Goal: Task Accomplishment & Management: Use online tool/utility

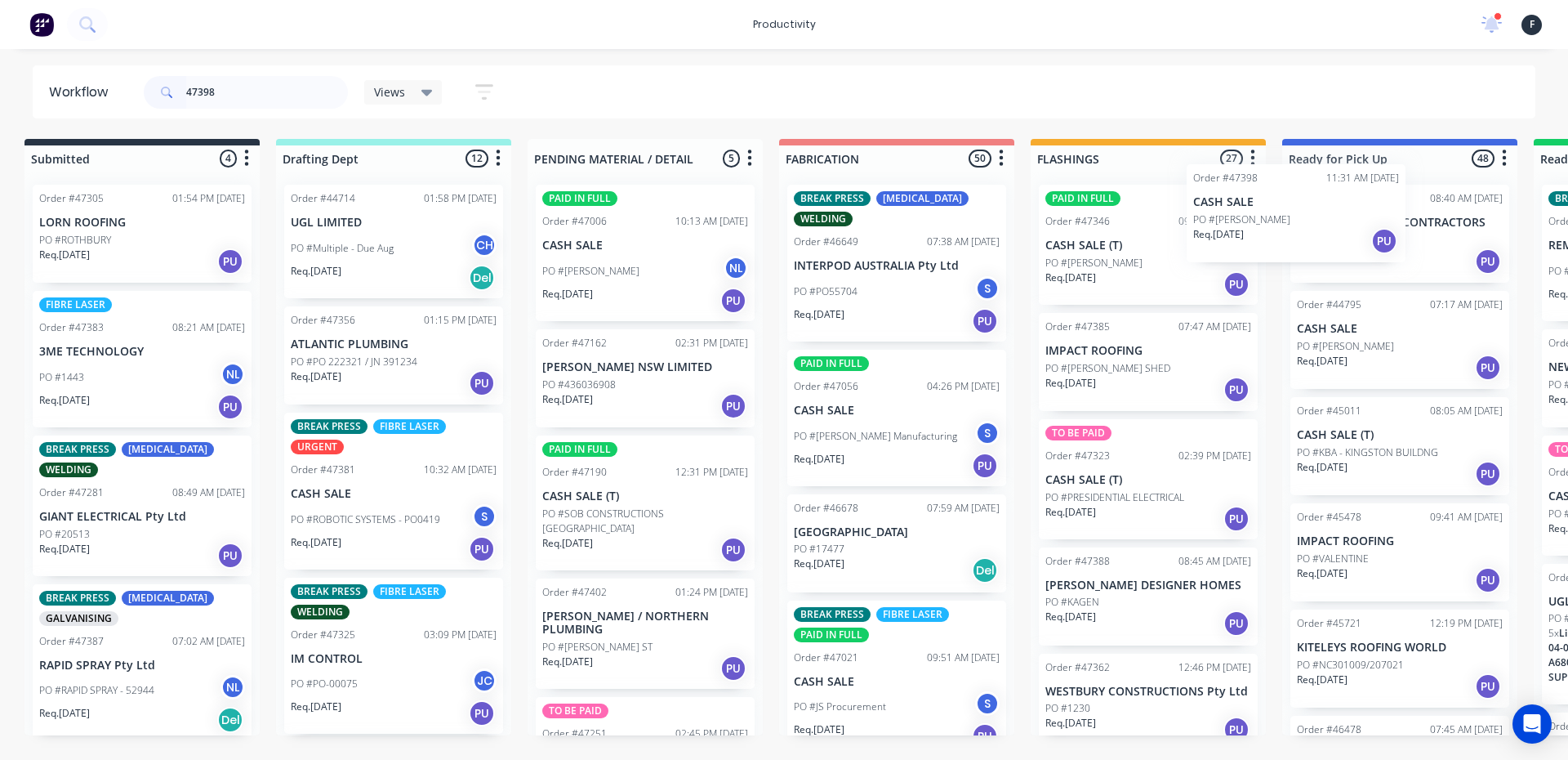
scroll to position [0, 17]
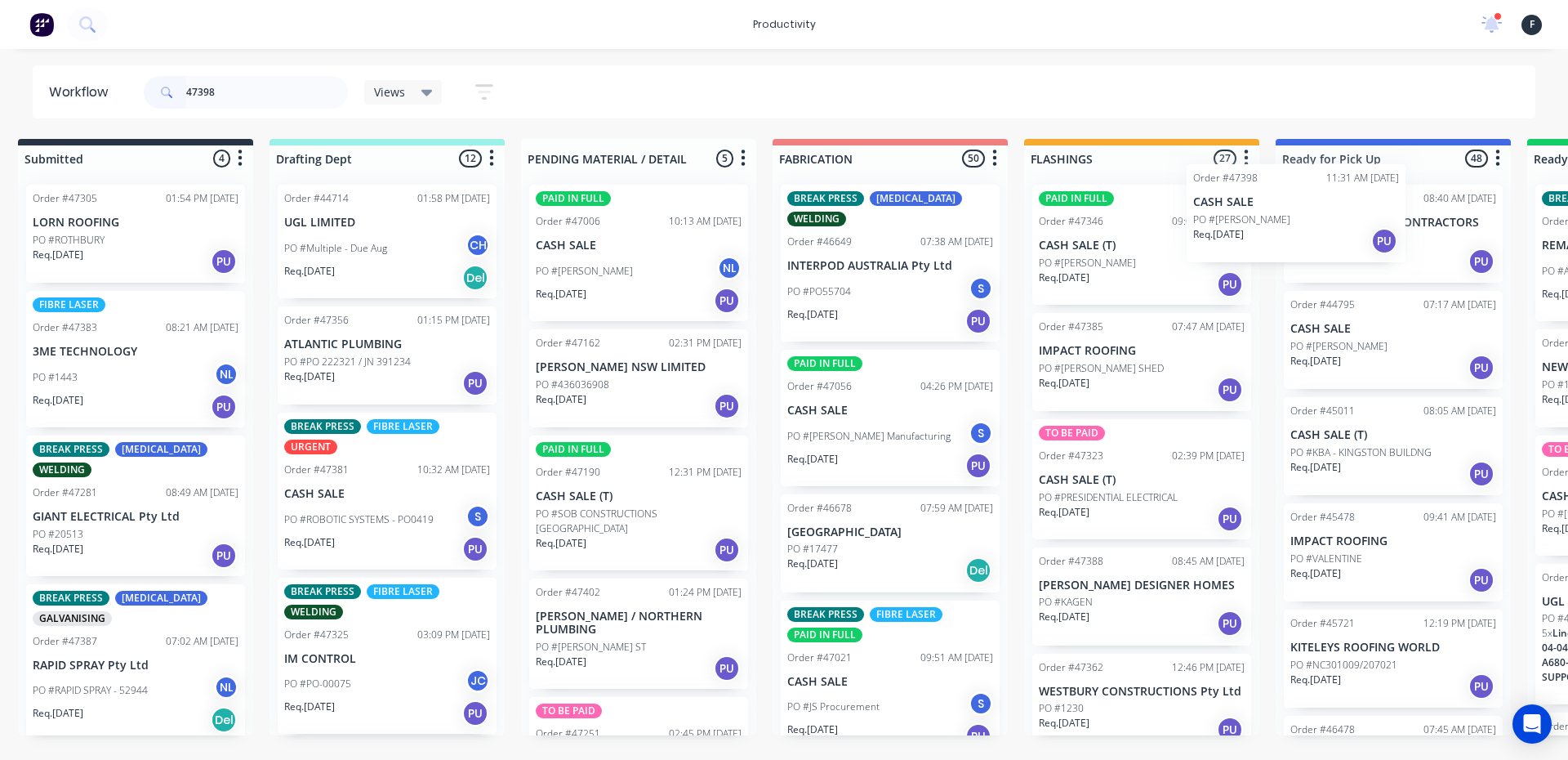
drag, startPoint x: 1219, startPoint y: 250, endPoint x: 1350, endPoint y: 234, distance: 132.0
click at [1350, 234] on div "Submitted 4 Sort By Created date Required date Order number Customer name Most …" at bounding box center [1332, 437] width 2723 height 596
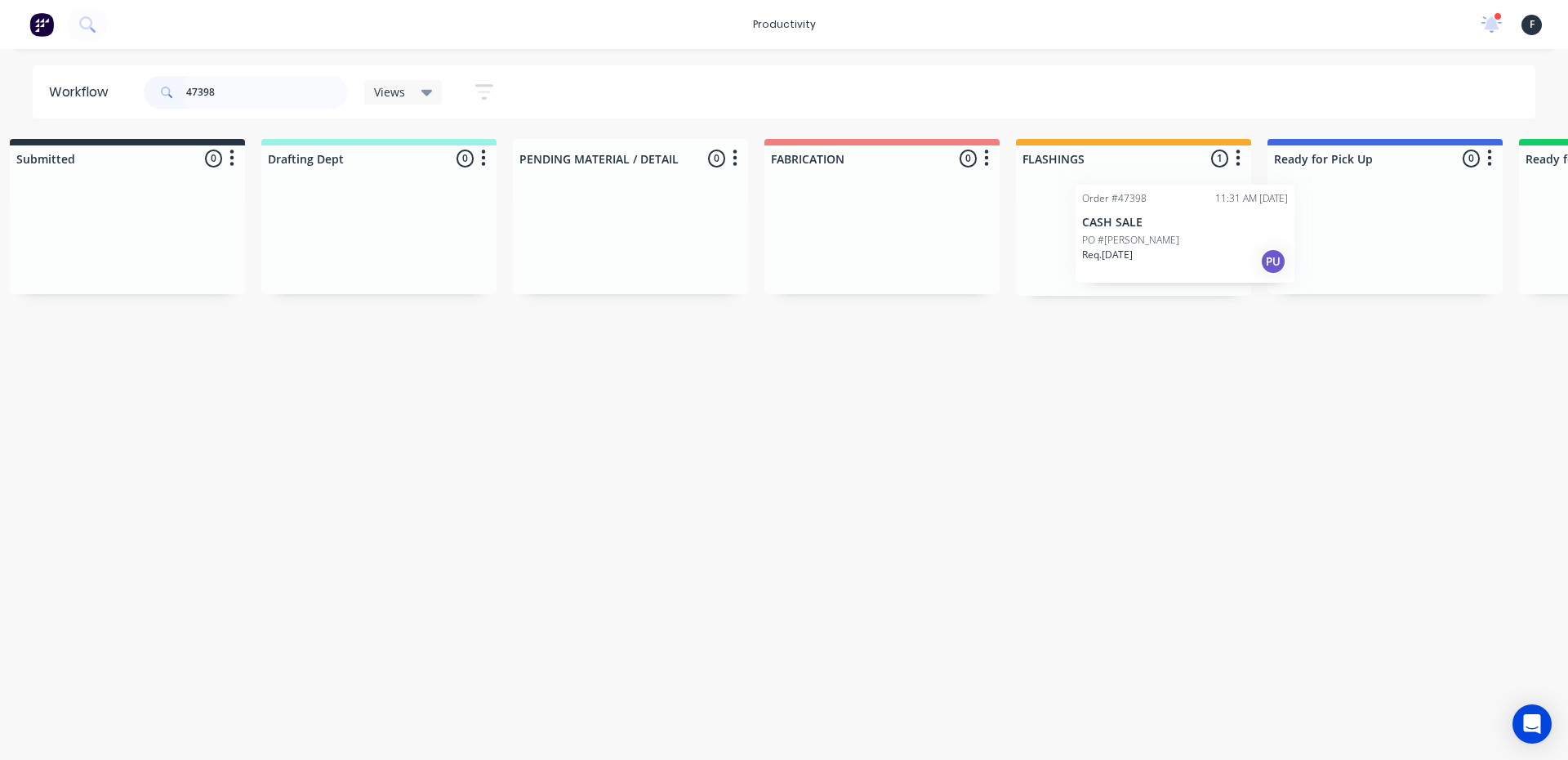
scroll to position [0, 59]
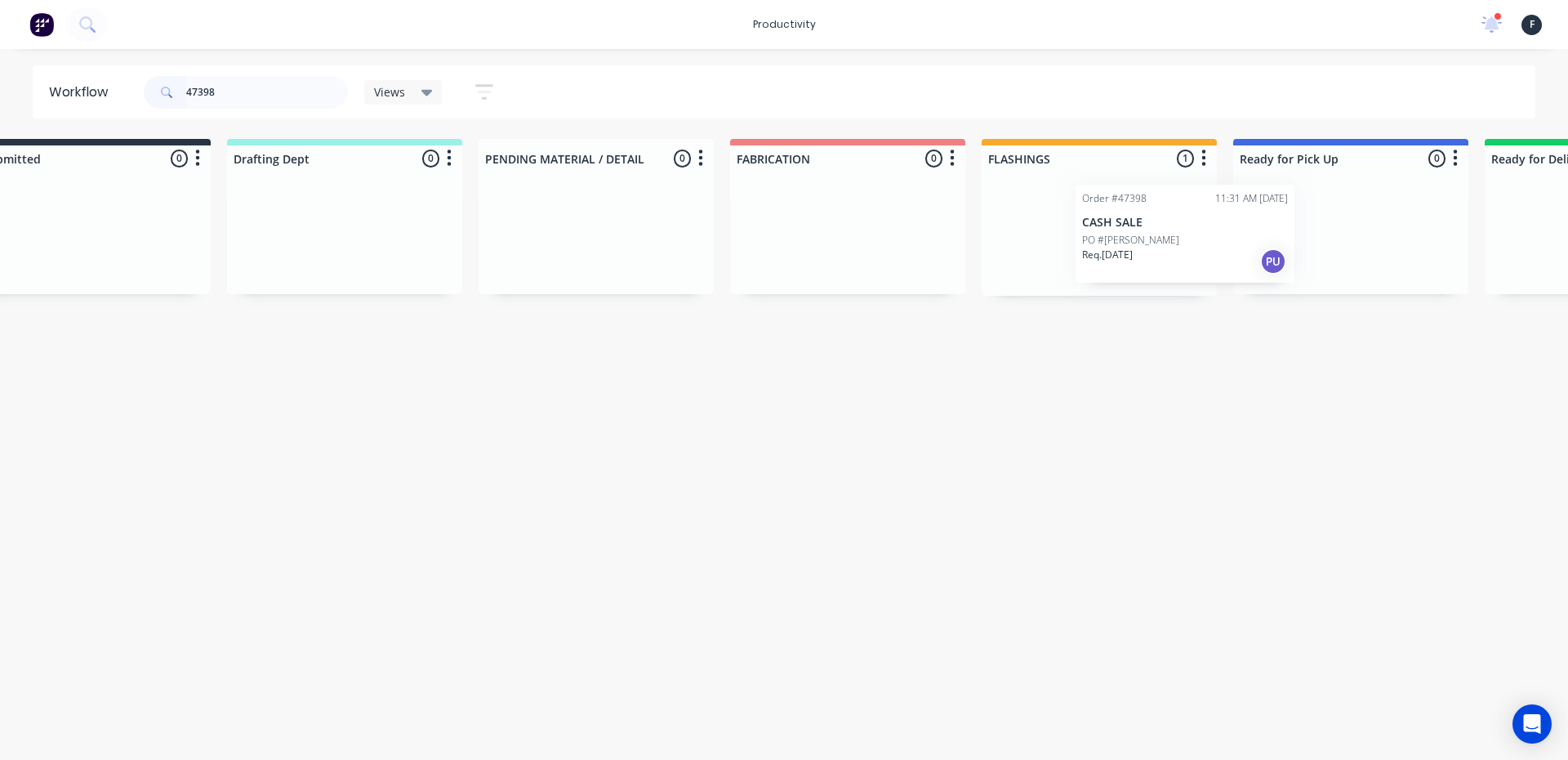
drag, startPoint x: 1207, startPoint y: 255, endPoint x: 1314, endPoint y: 255, distance: 107.0
click at [1314, 255] on div "Submitted 0 Sort By Created date Required date Order number Customer name Most …" at bounding box center [1289, 217] width 2723 height 157
type input "47398"
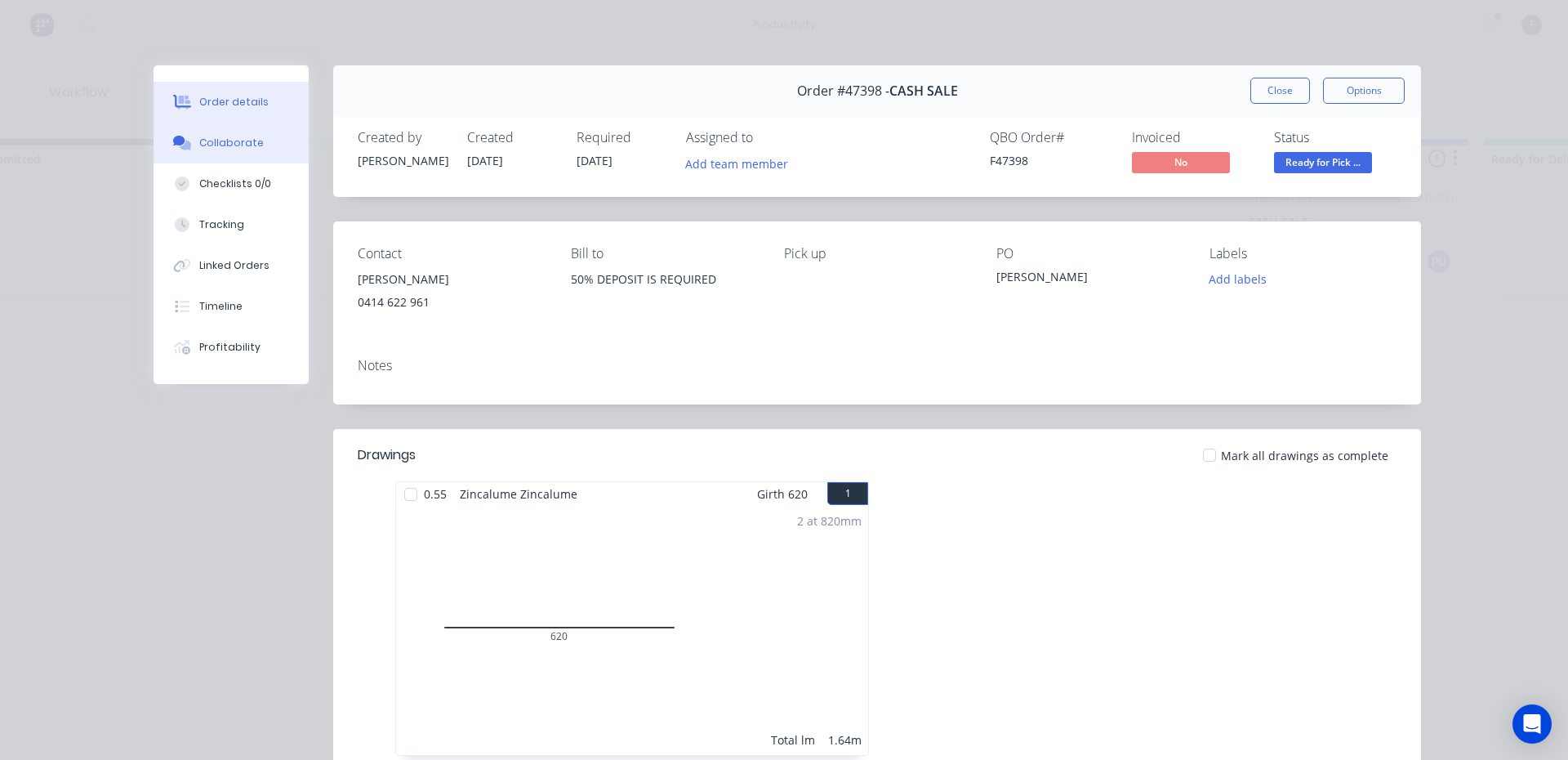
click at [245, 147] on div "Collaborate" at bounding box center [231, 143] width 64 height 15
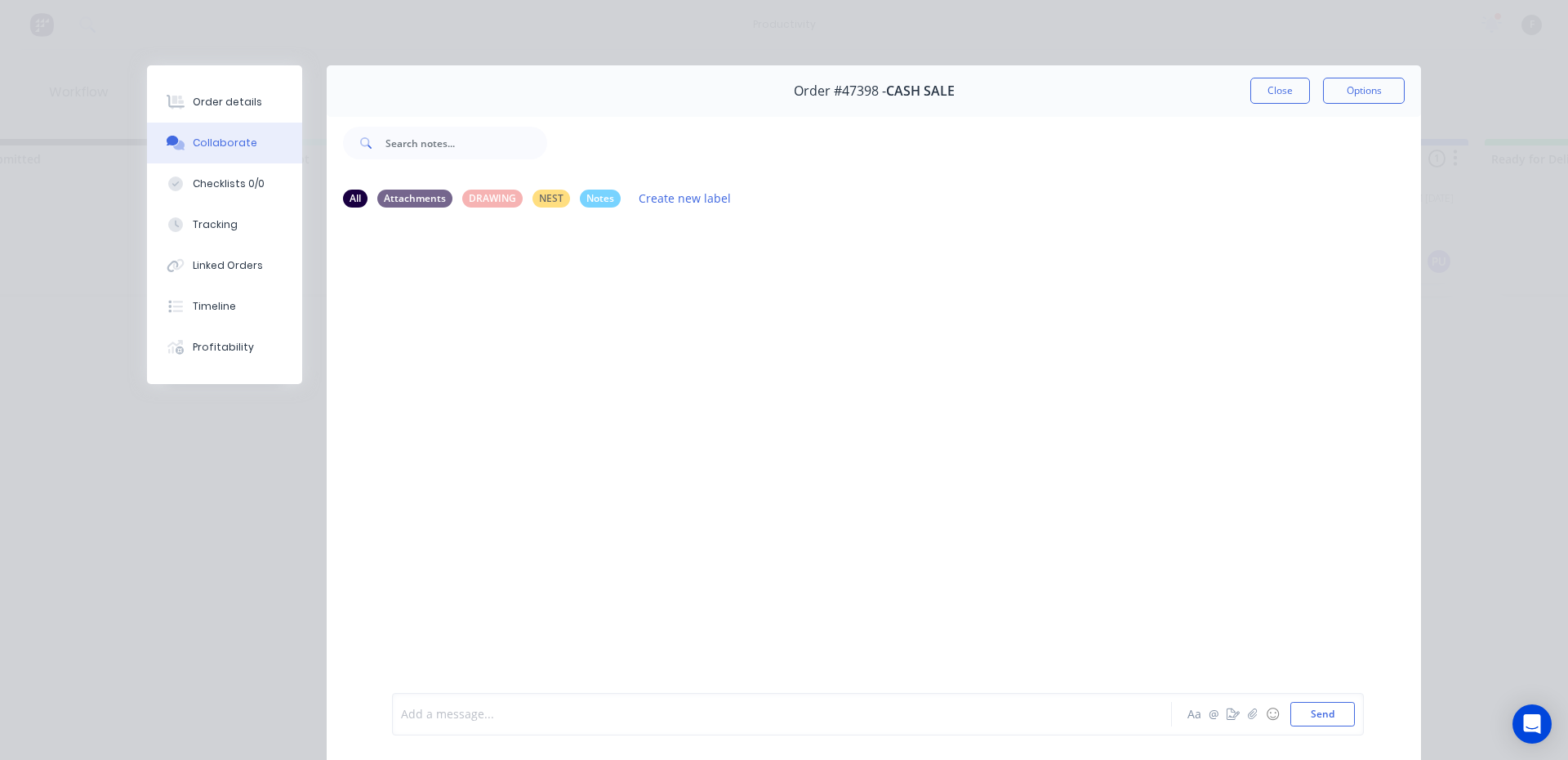
drag, startPoint x: 560, startPoint y: 713, endPoint x: 568, endPoint y: 670, distance: 43.7
click at [567, 702] on div "Add a message..." at bounding box center [758, 714] width 715 height 25
click at [1283, 81] on button "Close" at bounding box center [1279, 90] width 59 height 26
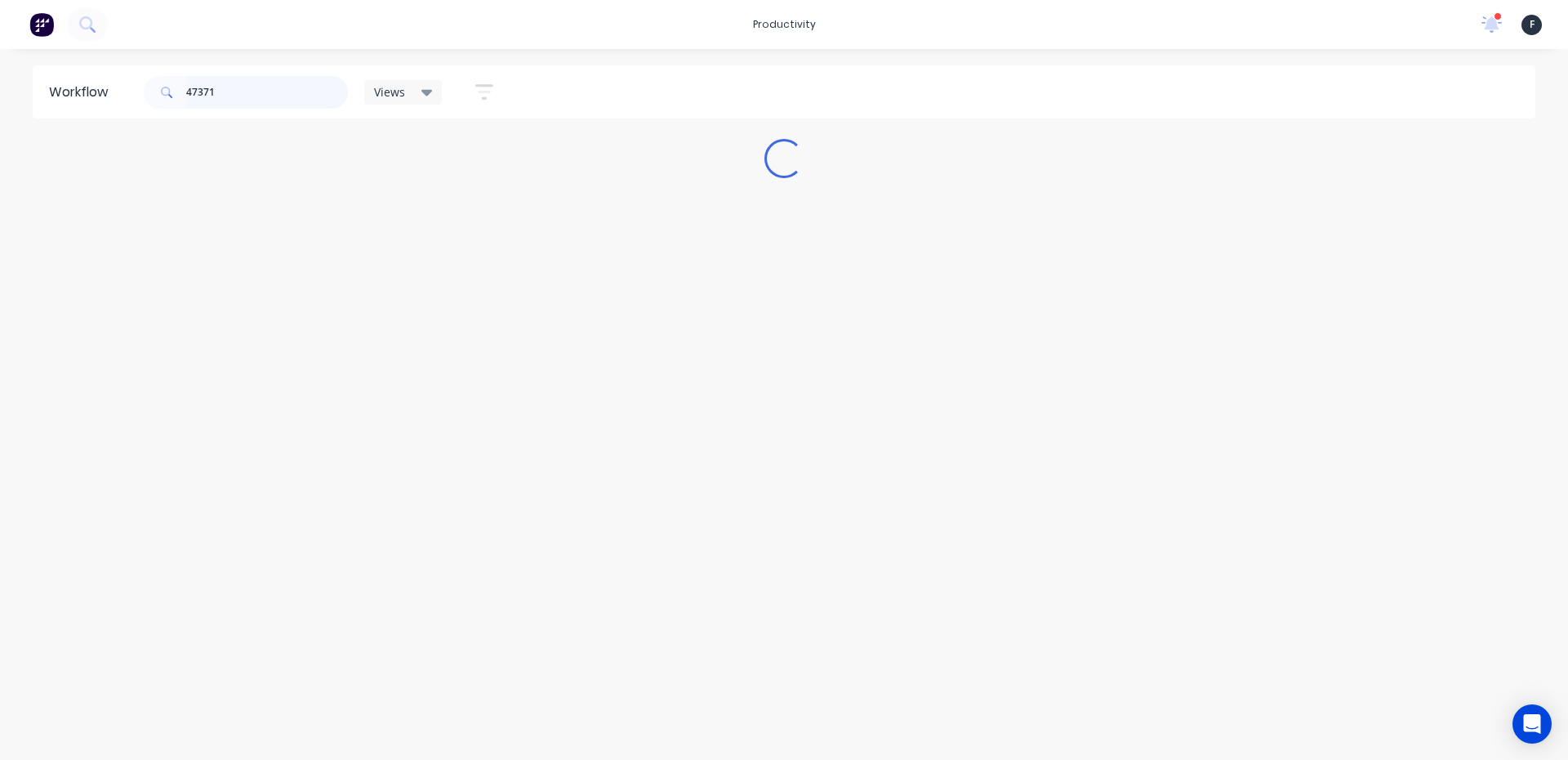
scroll to position [0, 0]
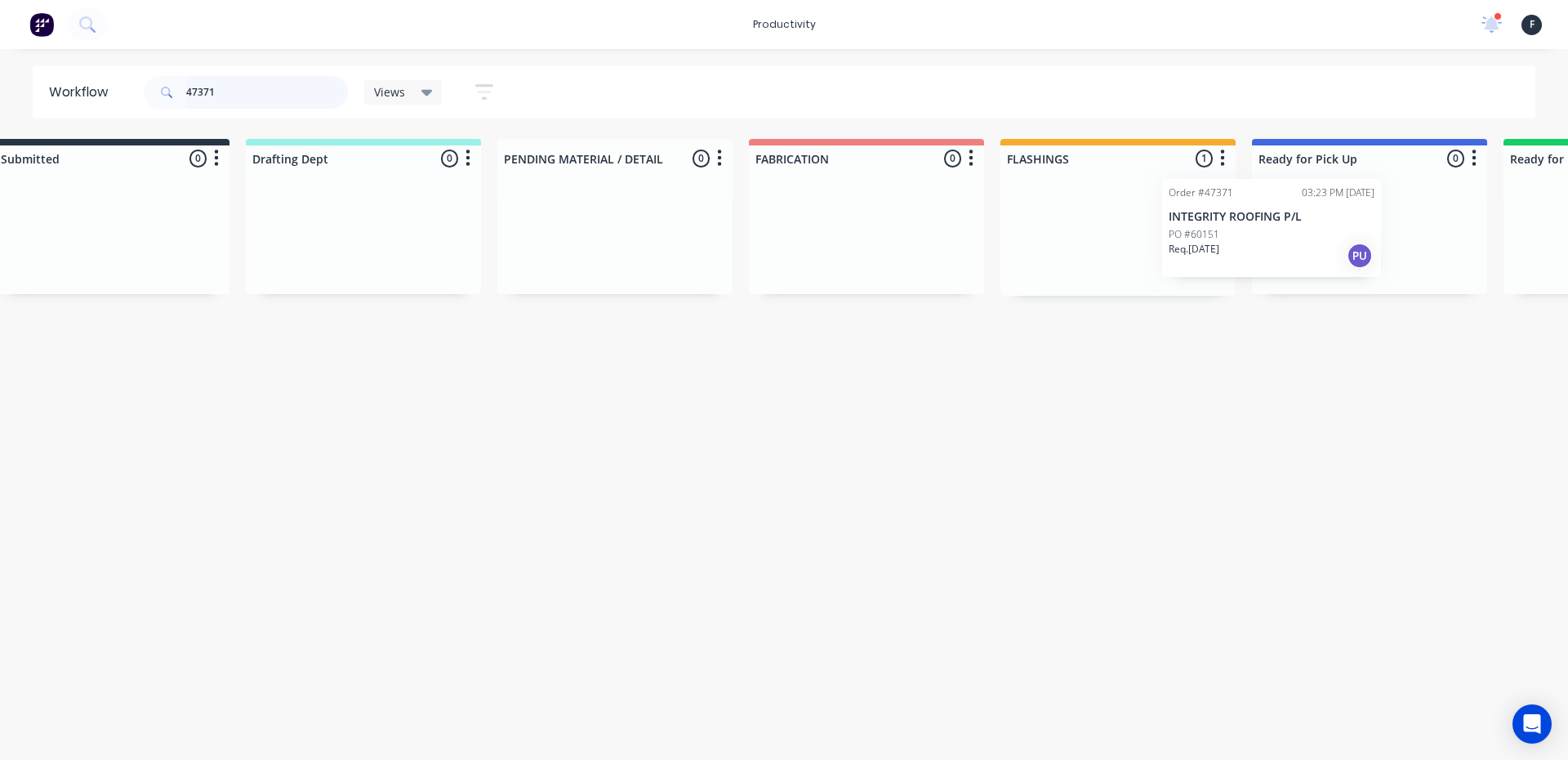
drag, startPoint x: 1104, startPoint y: 237, endPoint x: 1277, endPoint y: 229, distance: 173.2
click at [1277, 229] on div "Submitted 0 Sort By Created date Required date Order number Customer name Most …" at bounding box center [1308, 217] width 2723 height 157
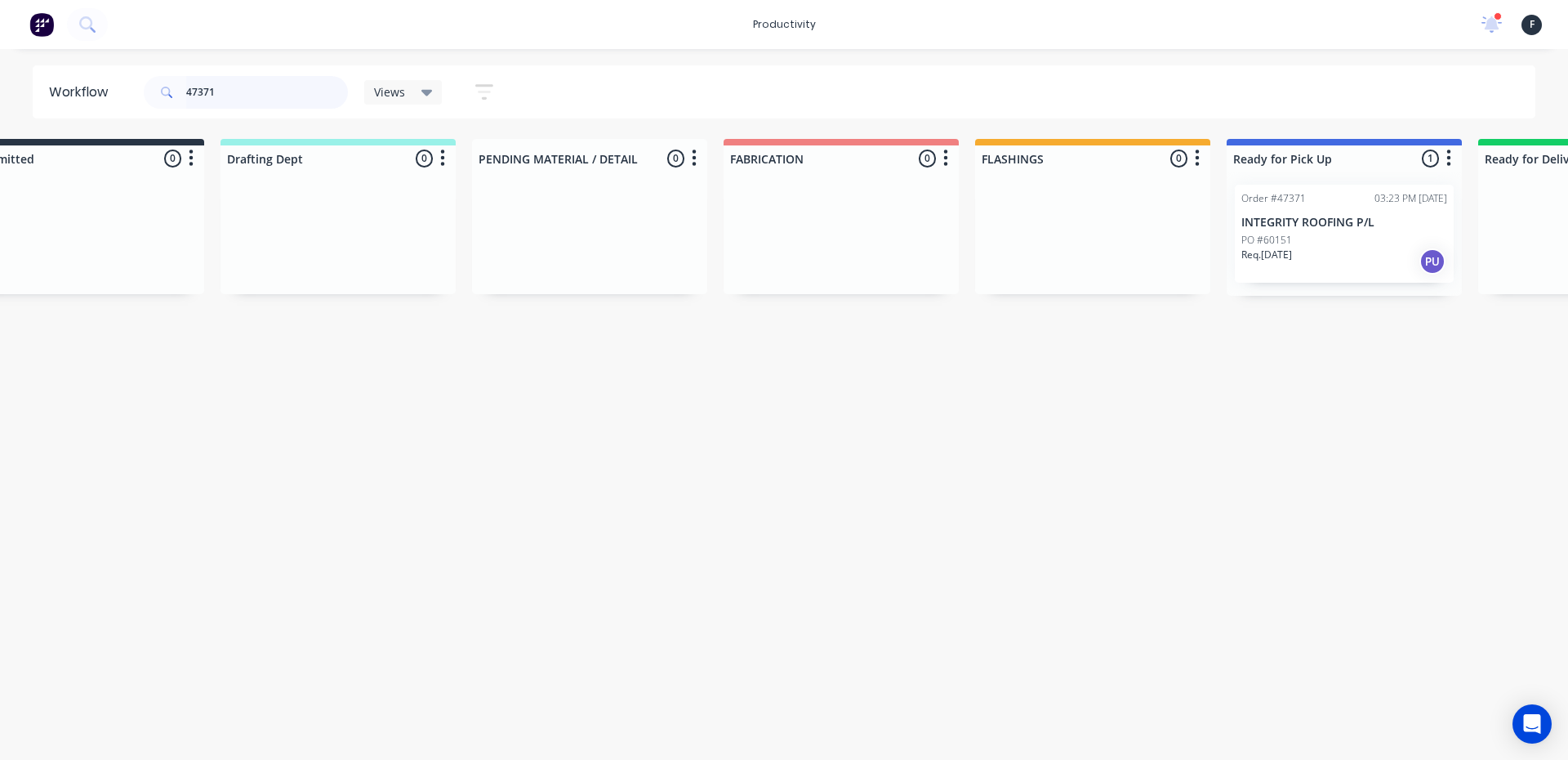
type input "47371"
click at [1277, 229] on div "Order #47371 03:23 PM 28/08/25 INTEGRITY ROOFING P/L PO #60151 Req. 01/09/25 PU" at bounding box center [1343, 234] width 219 height 98
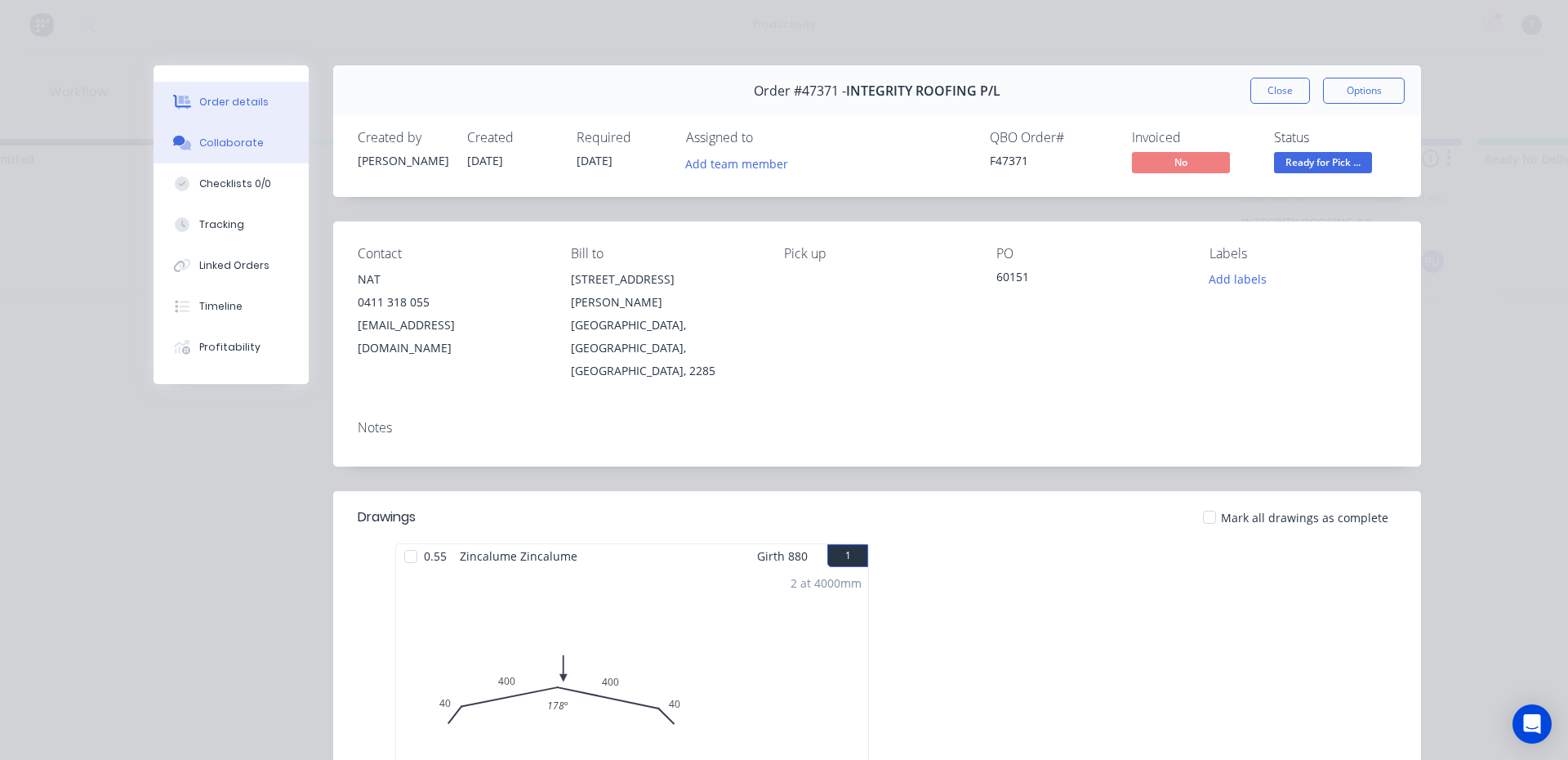
click at [257, 152] on button "Collaborate" at bounding box center [231, 143] width 155 height 41
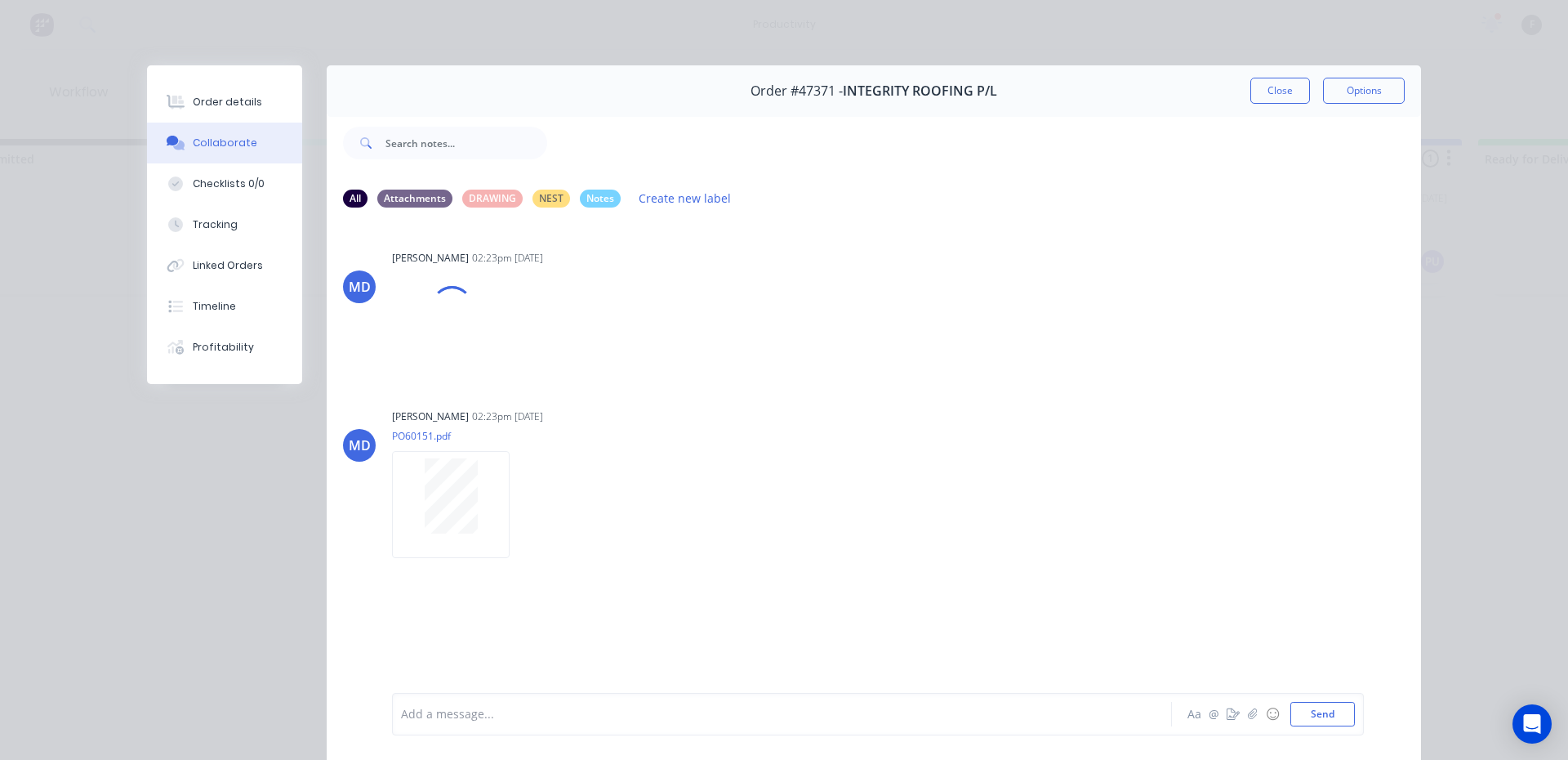
click at [811, 704] on div "Add a message..." at bounding box center [758, 714] width 715 height 25
click at [1244, 91] on div "Order #47371 - INTEGRITY ROOFING P/L Close Options" at bounding box center [874, 91] width 1094 height 52
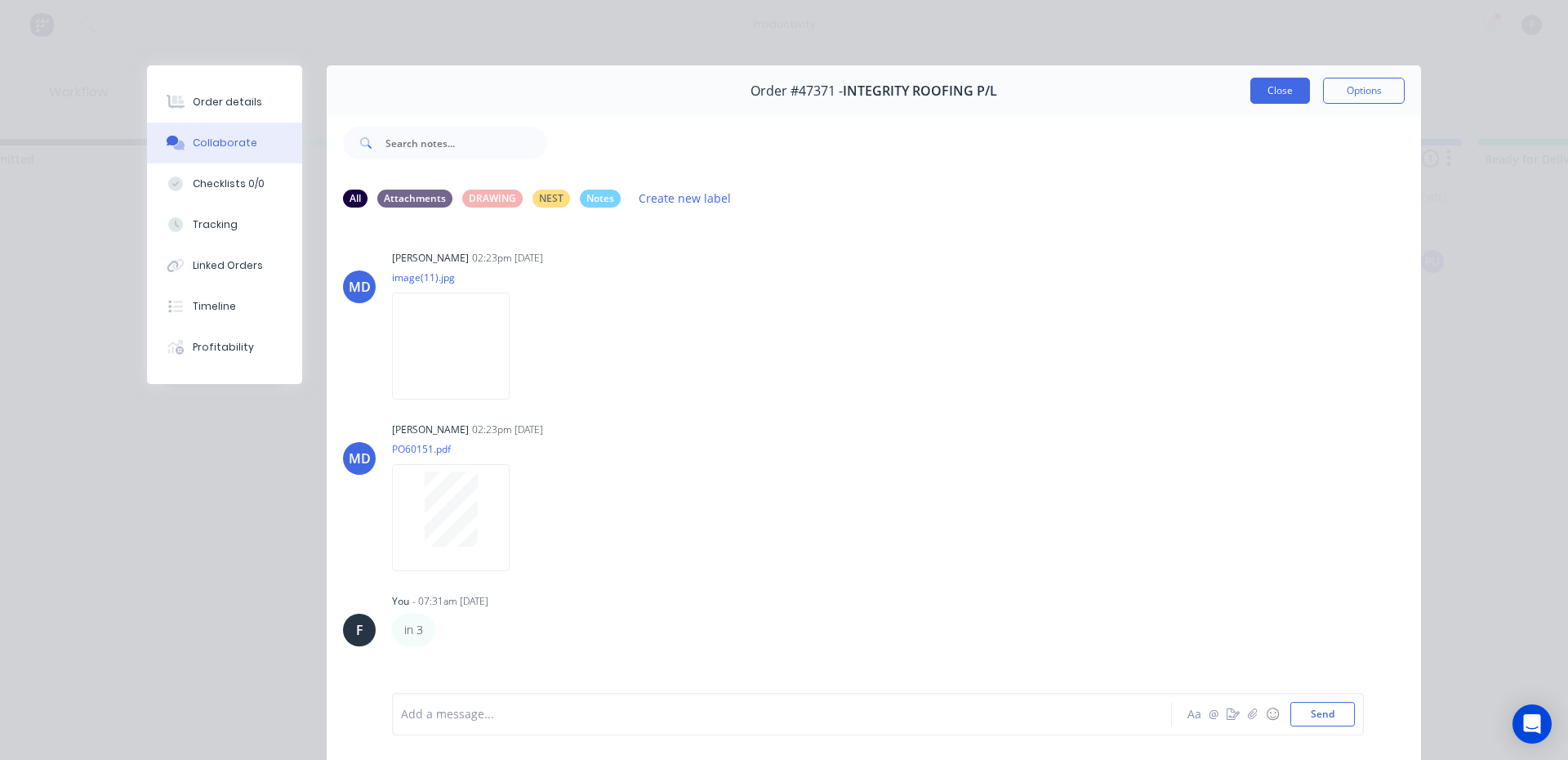
click at [1250, 93] on button "Close" at bounding box center [1279, 90] width 59 height 26
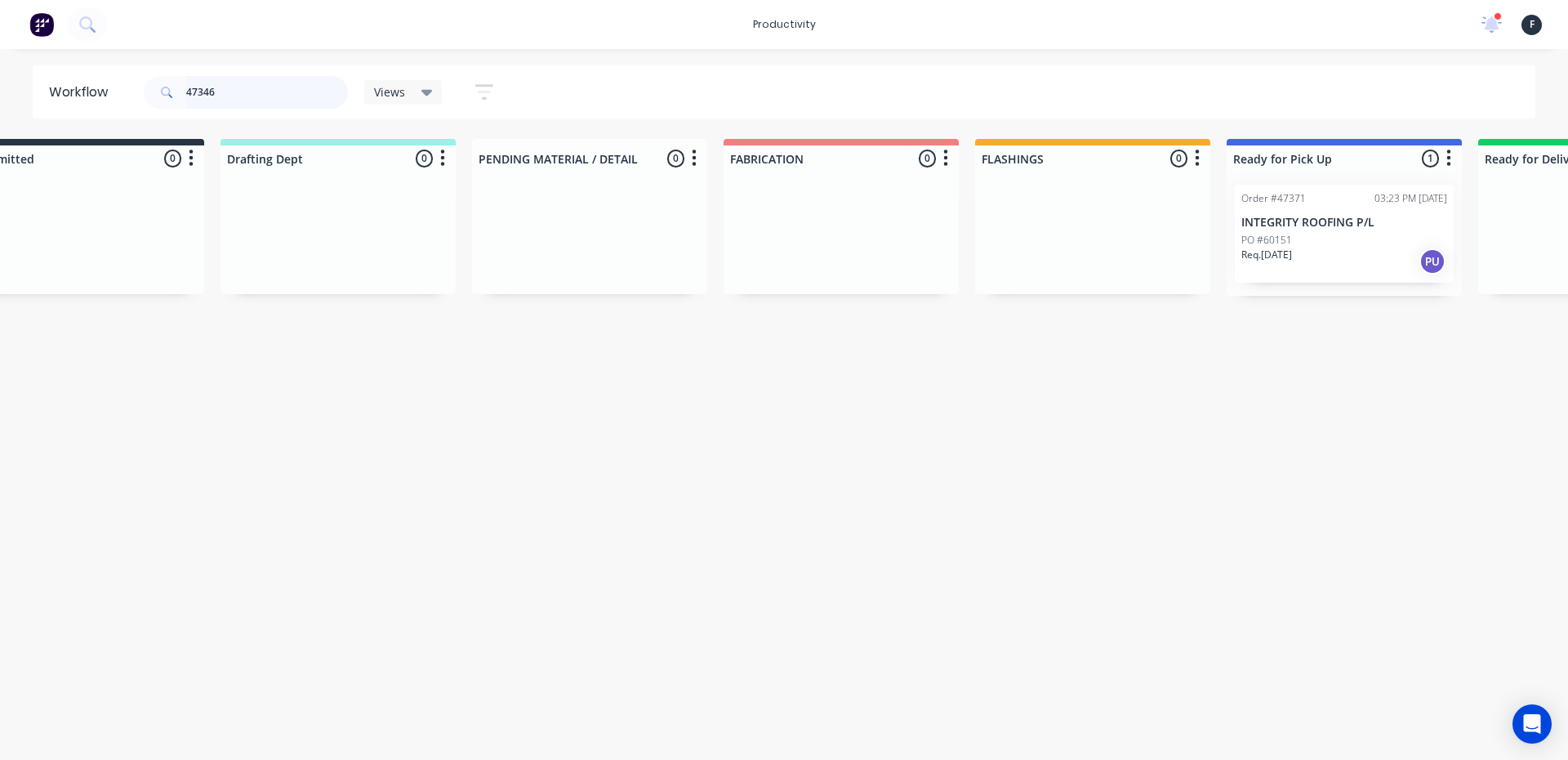
scroll to position [0, 0]
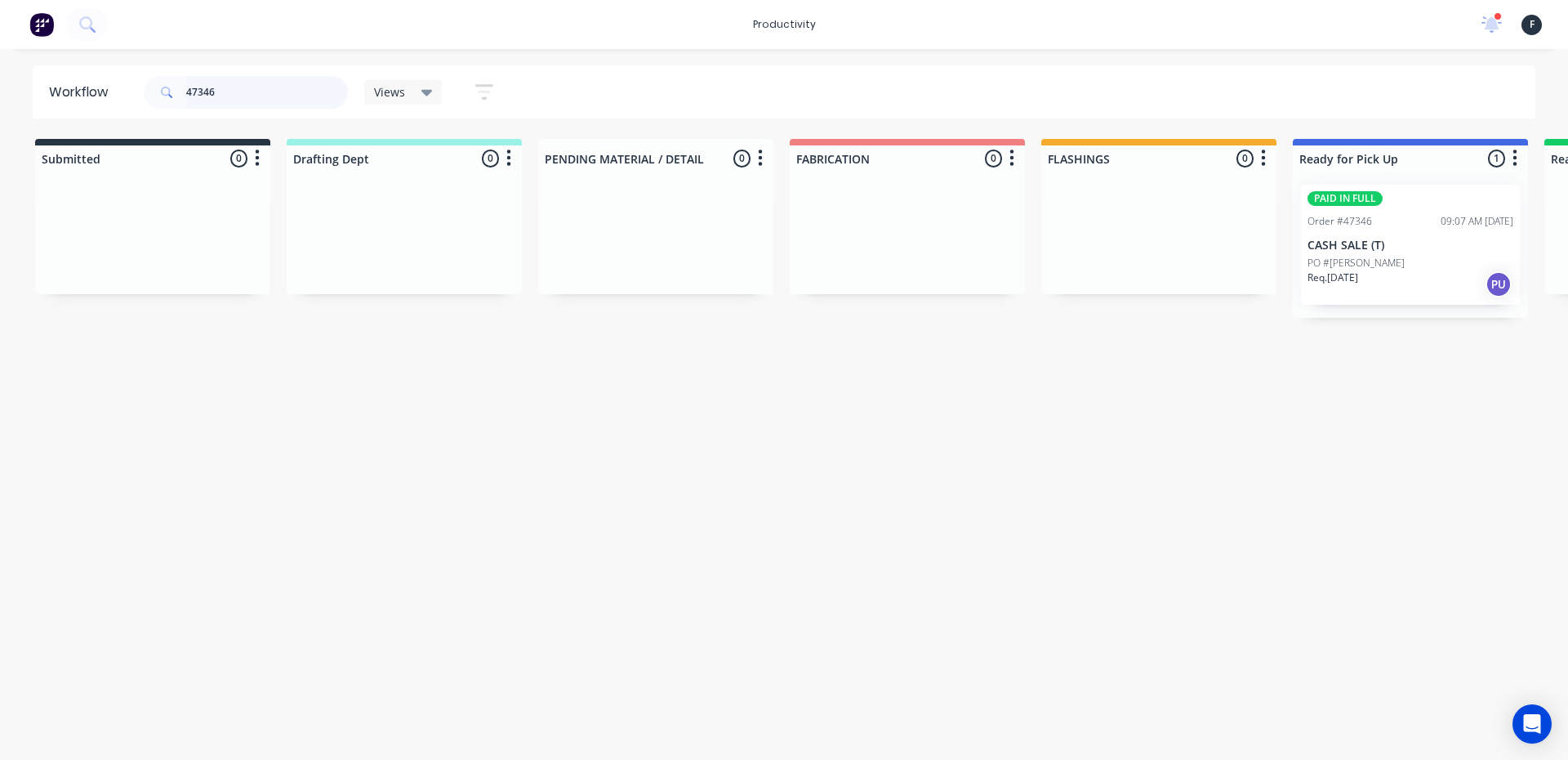
type input "47346"
click at [1387, 273] on div "Req. 29/08/25 PU" at bounding box center [1410, 284] width 206 height 27
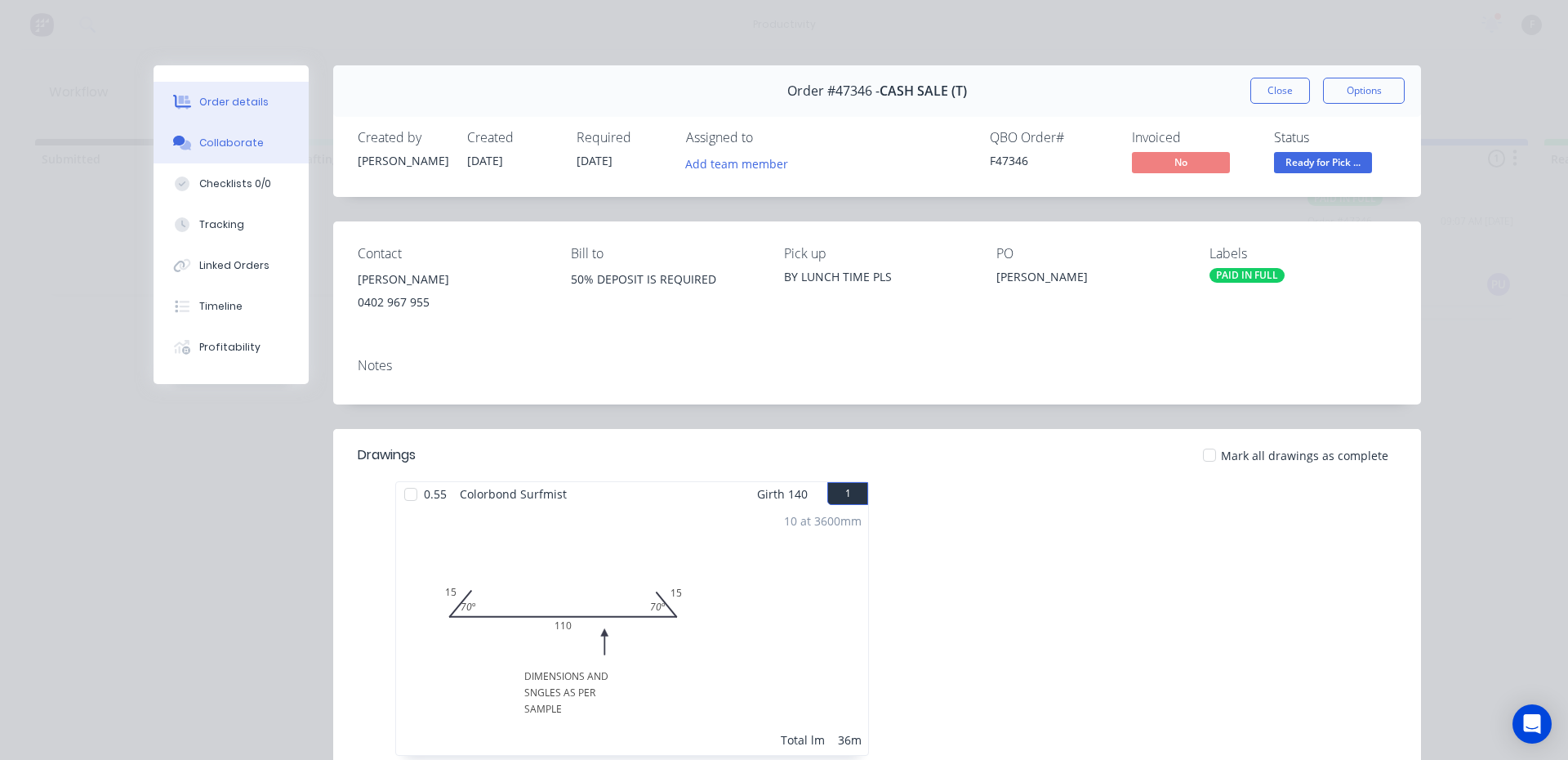
click at [227, 143] on div "Collaborate" at bounding box center [231, 143] width 64 height 15
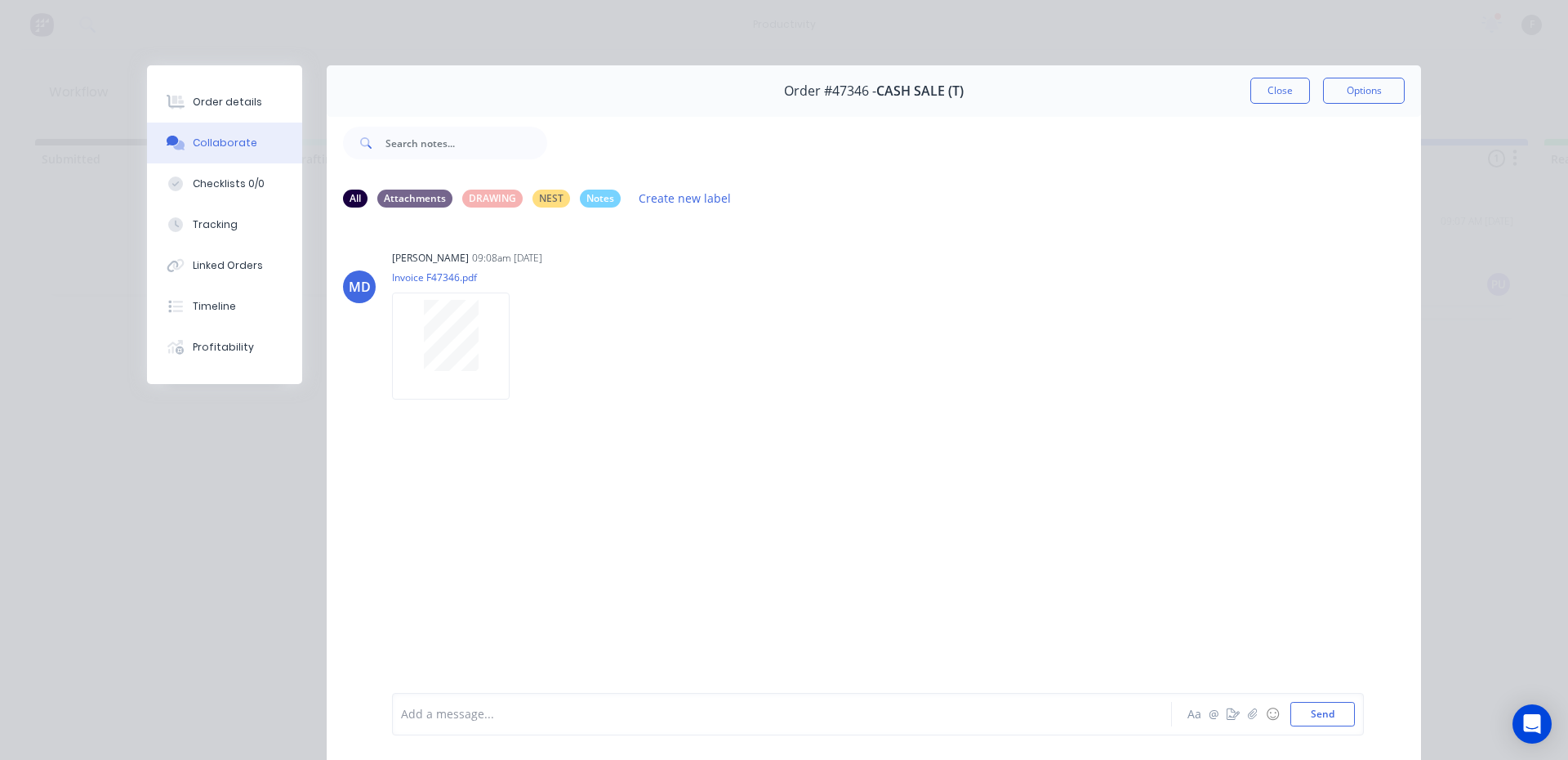
click at [624, 714] on div at bounding box center [759, 714] width 714 height 17
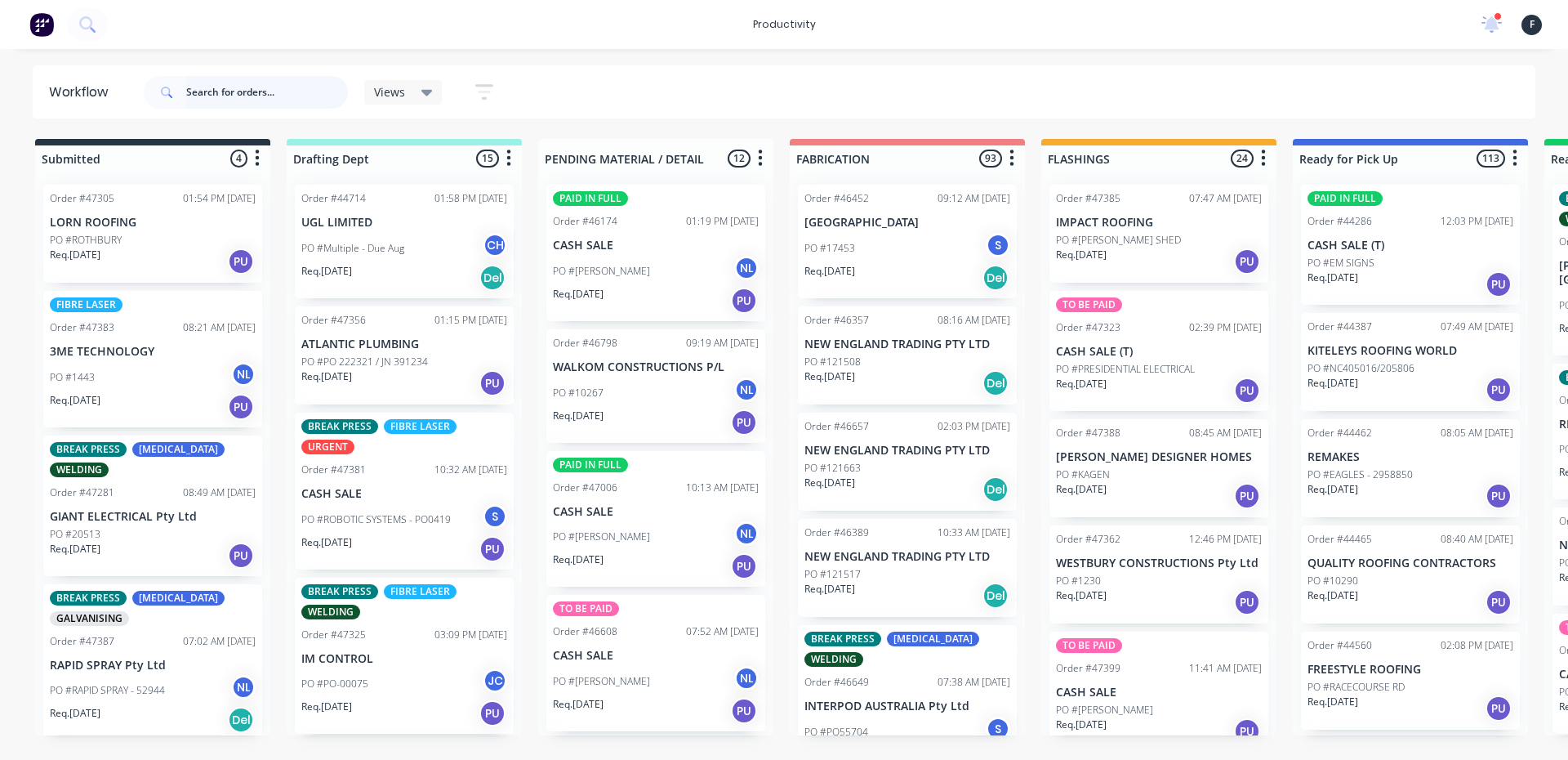
click at [309, 99] on input "text" at bounding box center [267, 92] width 161 height 33
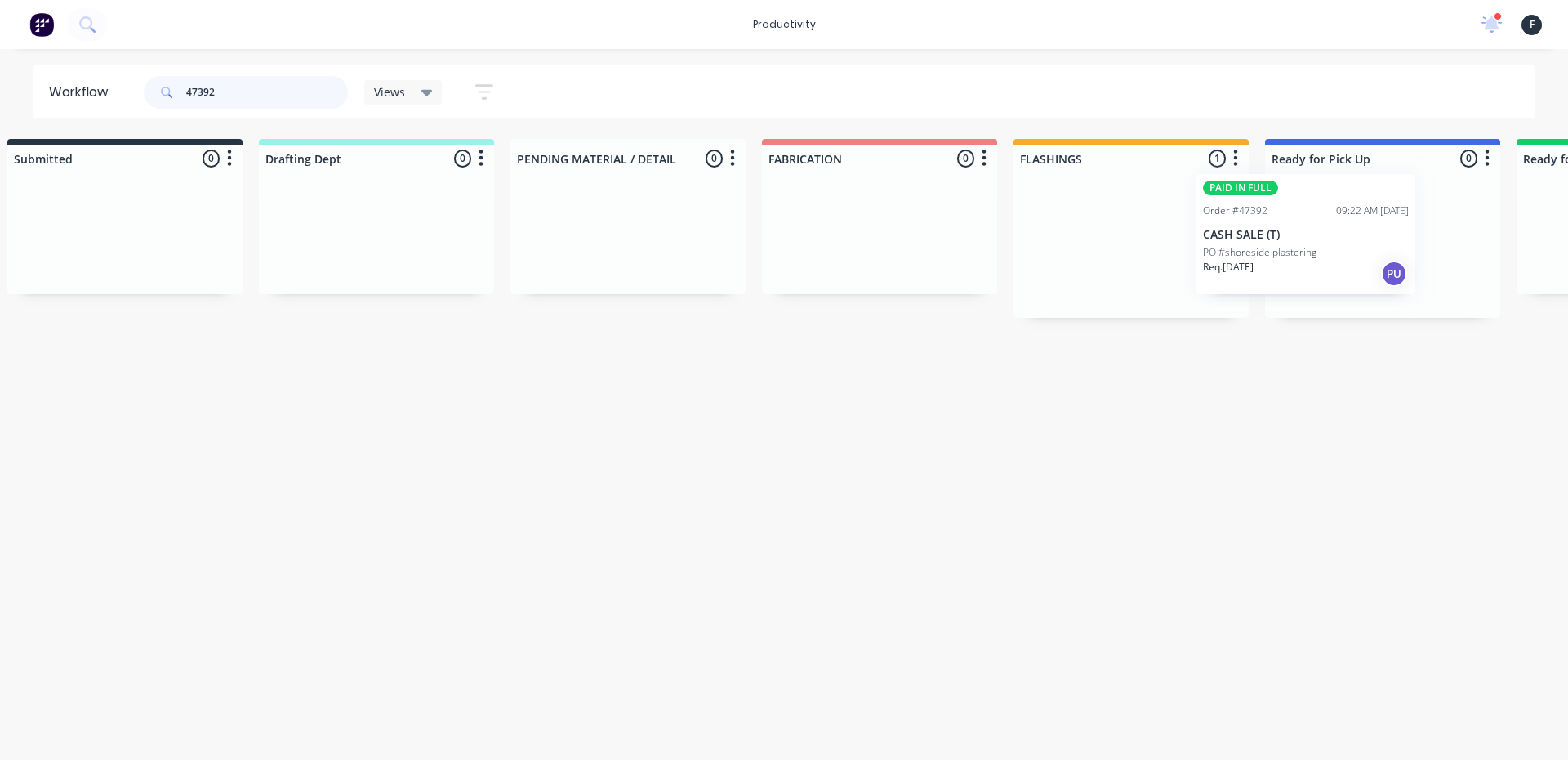
scroll to position [0, 82]
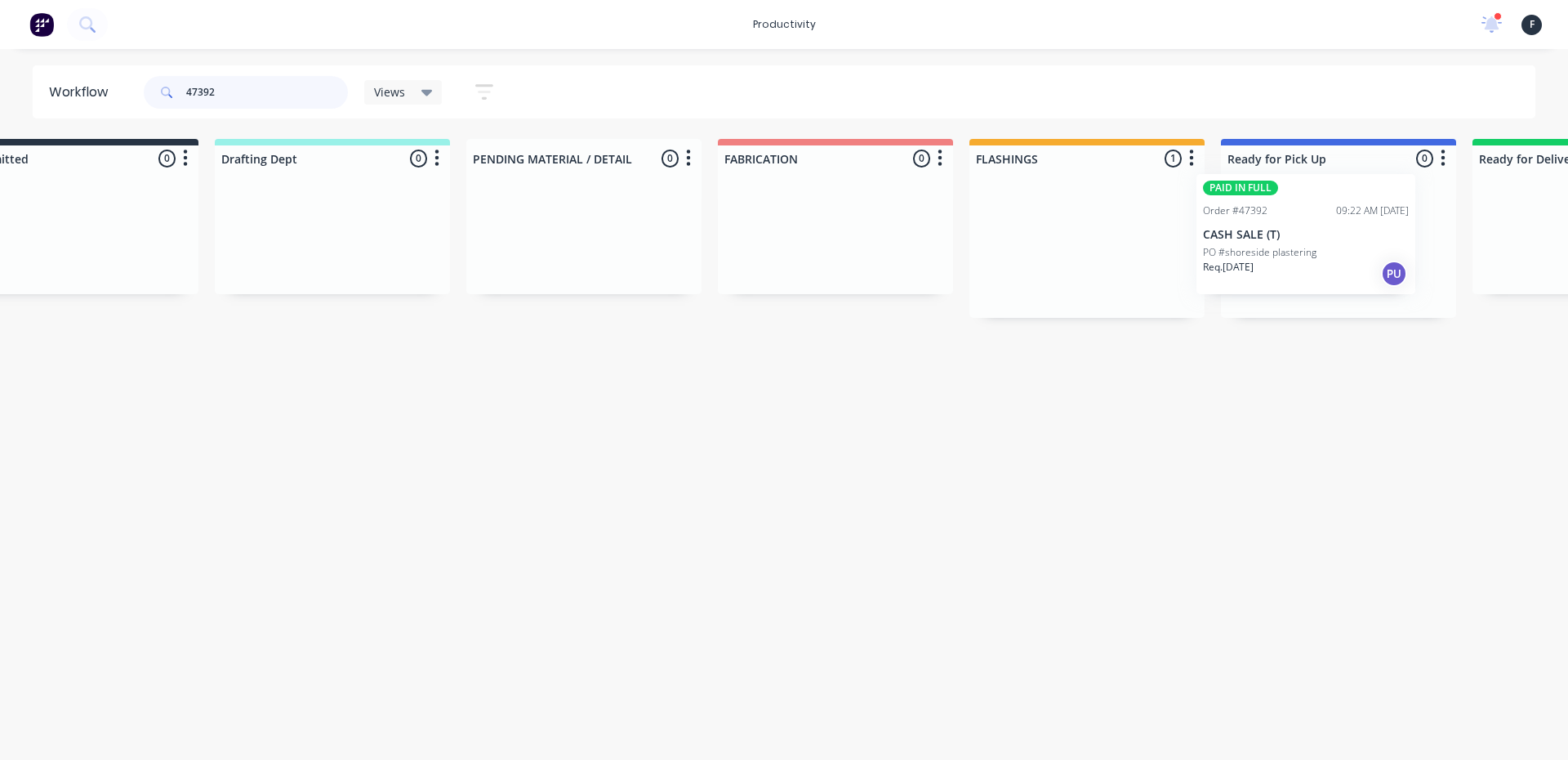
drag, startPoint x: 1147, startPoint y: 259, endPoint x: 1335, endPoint y: 252, distance: 188.1
click at [1335, 252] on div "Submitted 0 Sort By Created date Required date Order number Customer name Most …" at bounding box center [1276, 228] width 2723 height 179
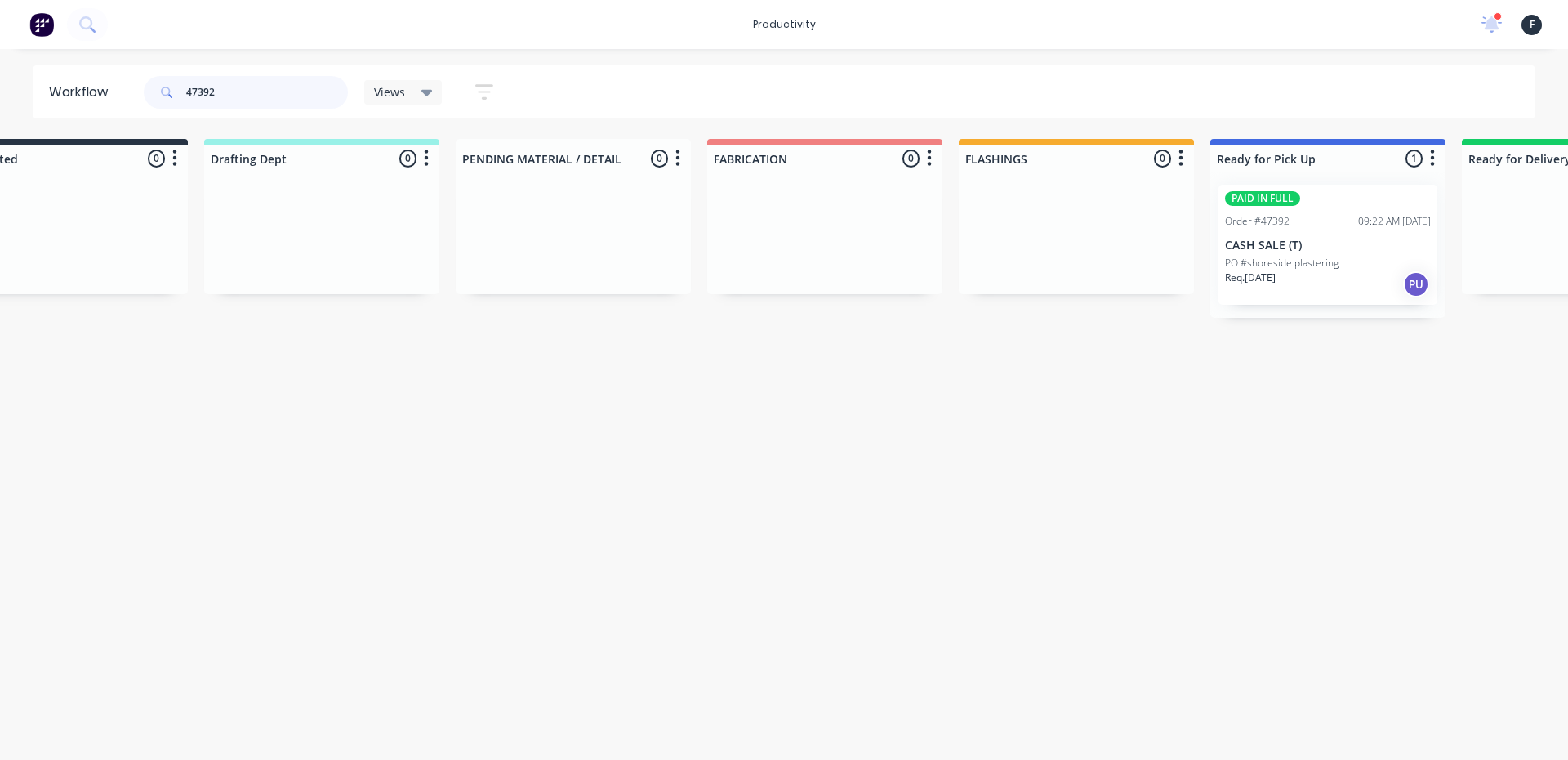
type input "47392"
click at [1300, 243] on p "CASH SALE (T)" at bounding box center [1328, 246] width 206 height 14
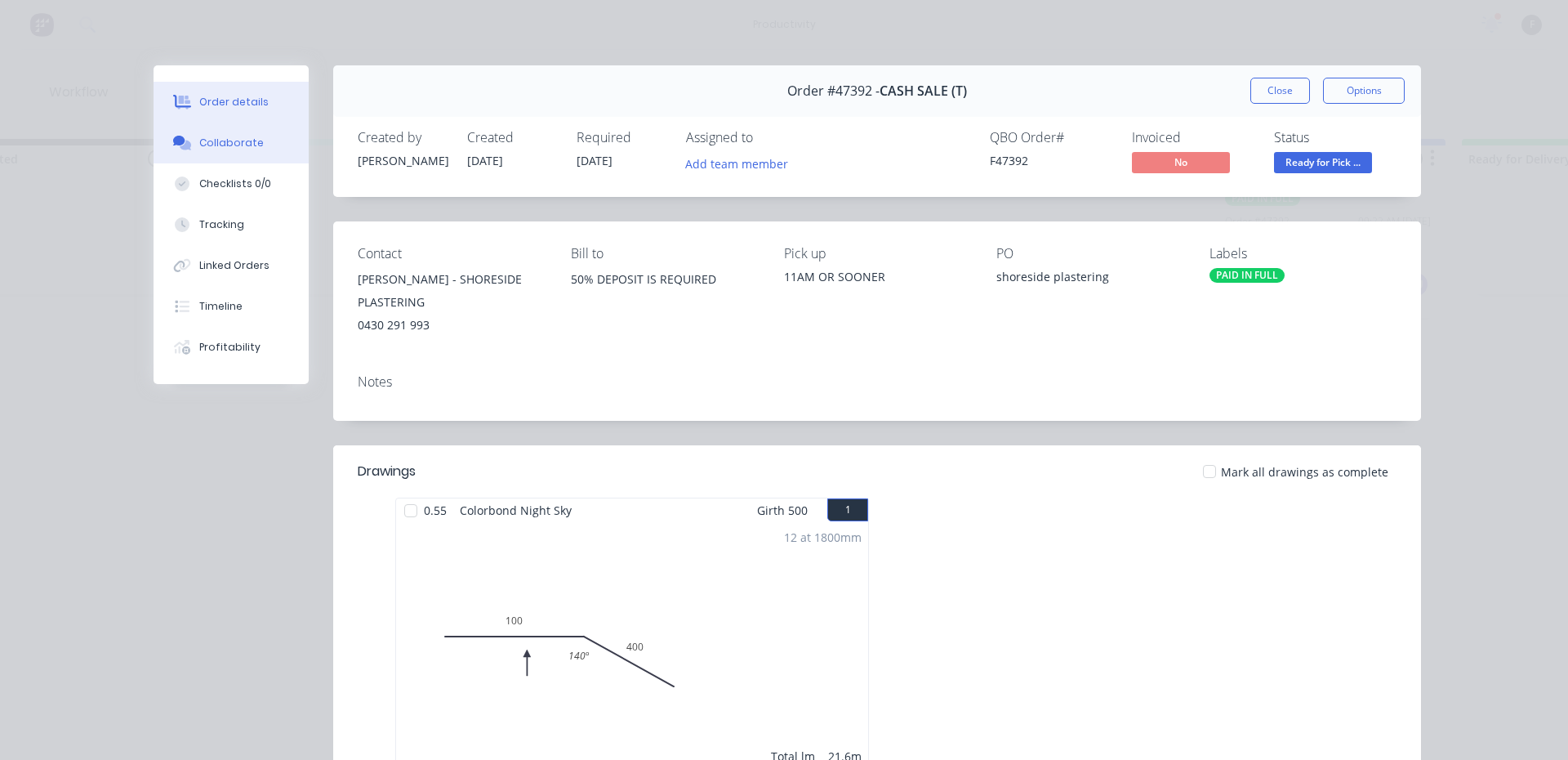
click at [211, 149] on div "Collaborate" at bounding box center [231, 143] width 64 height 15
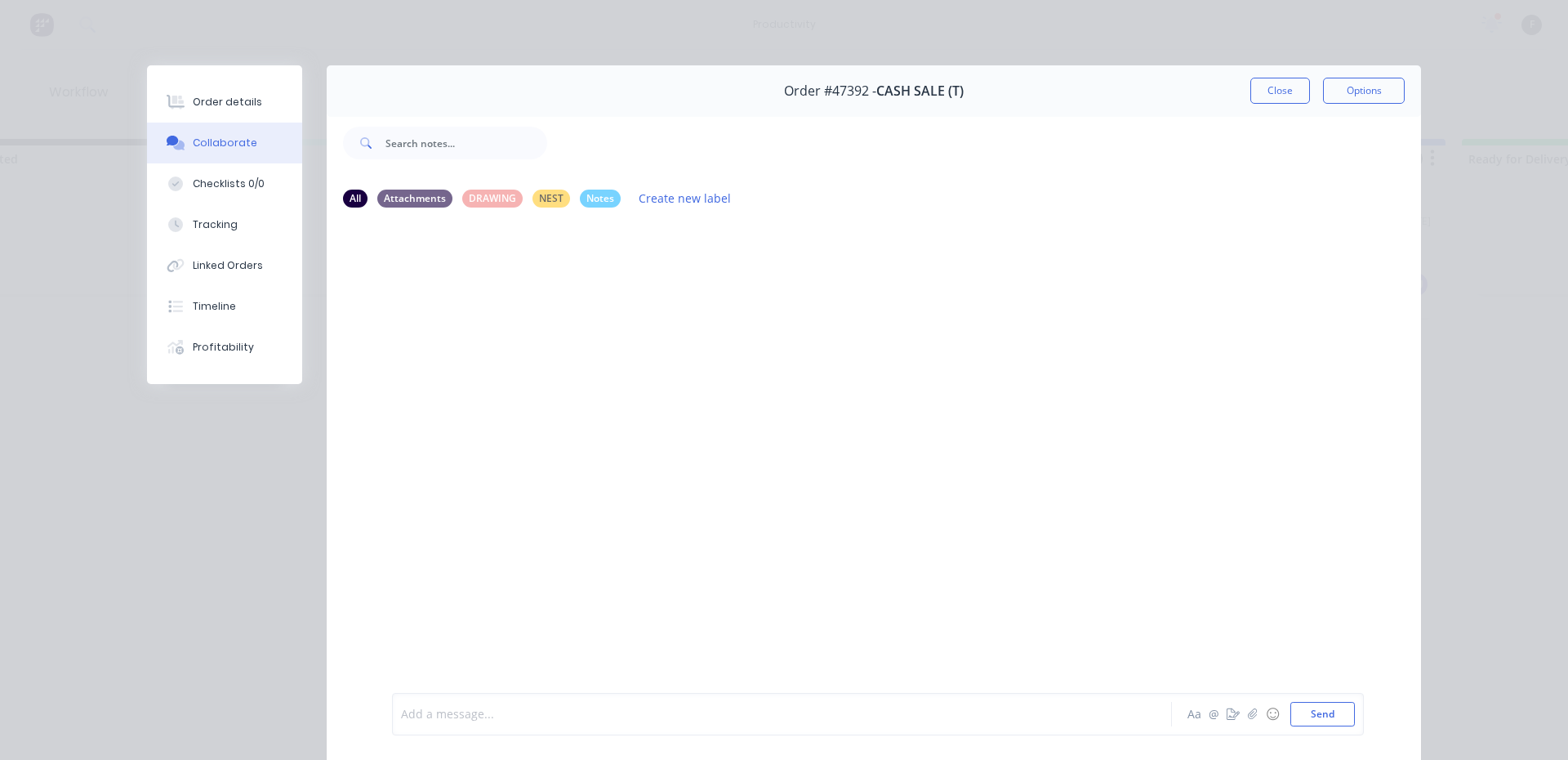
click at [642, 721] on div at bounding box center [759, 714] width 714 height 17
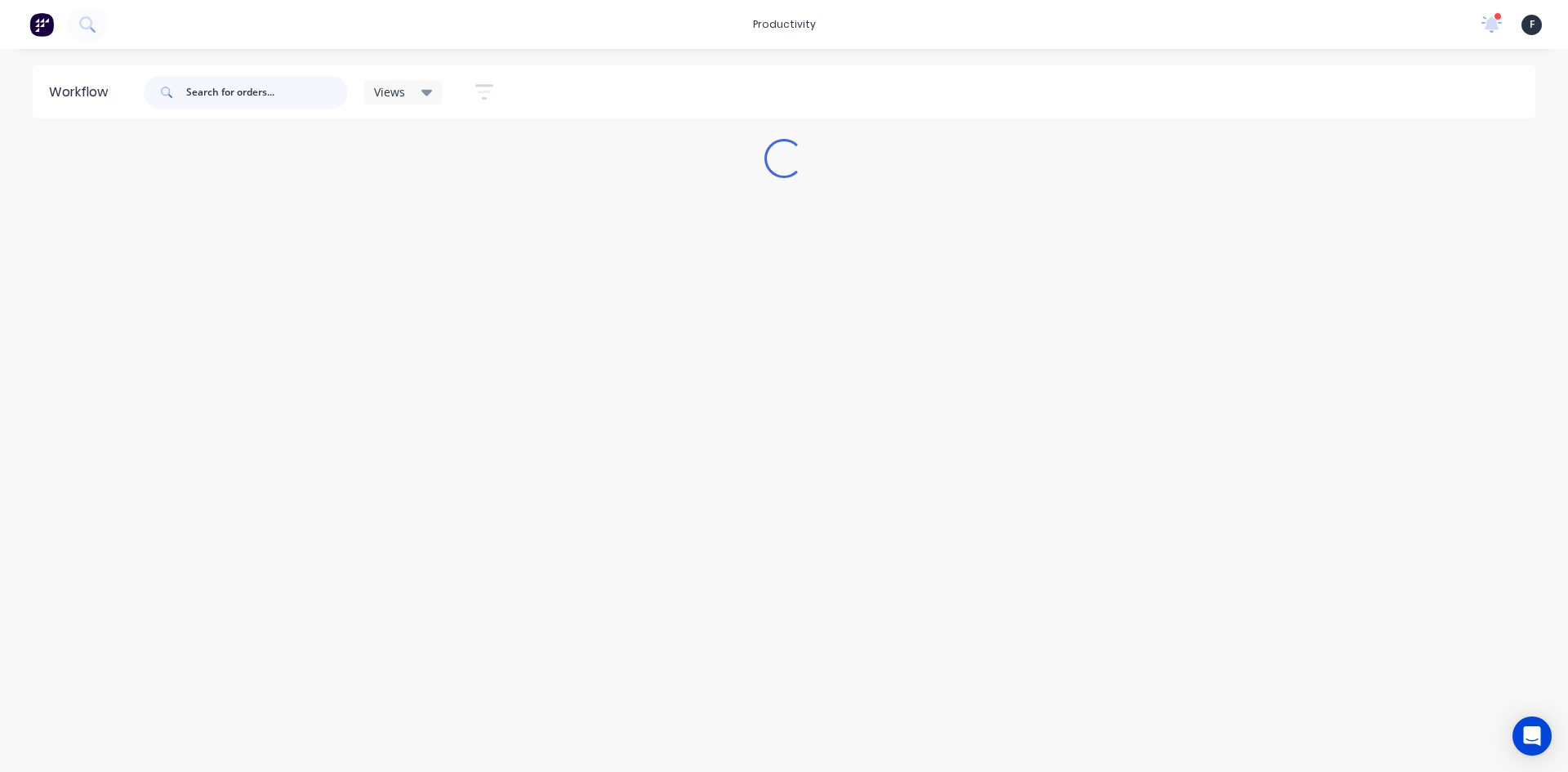
click at [215, 94] on input "text" at bounding box center [267, 92] width 161 height 33
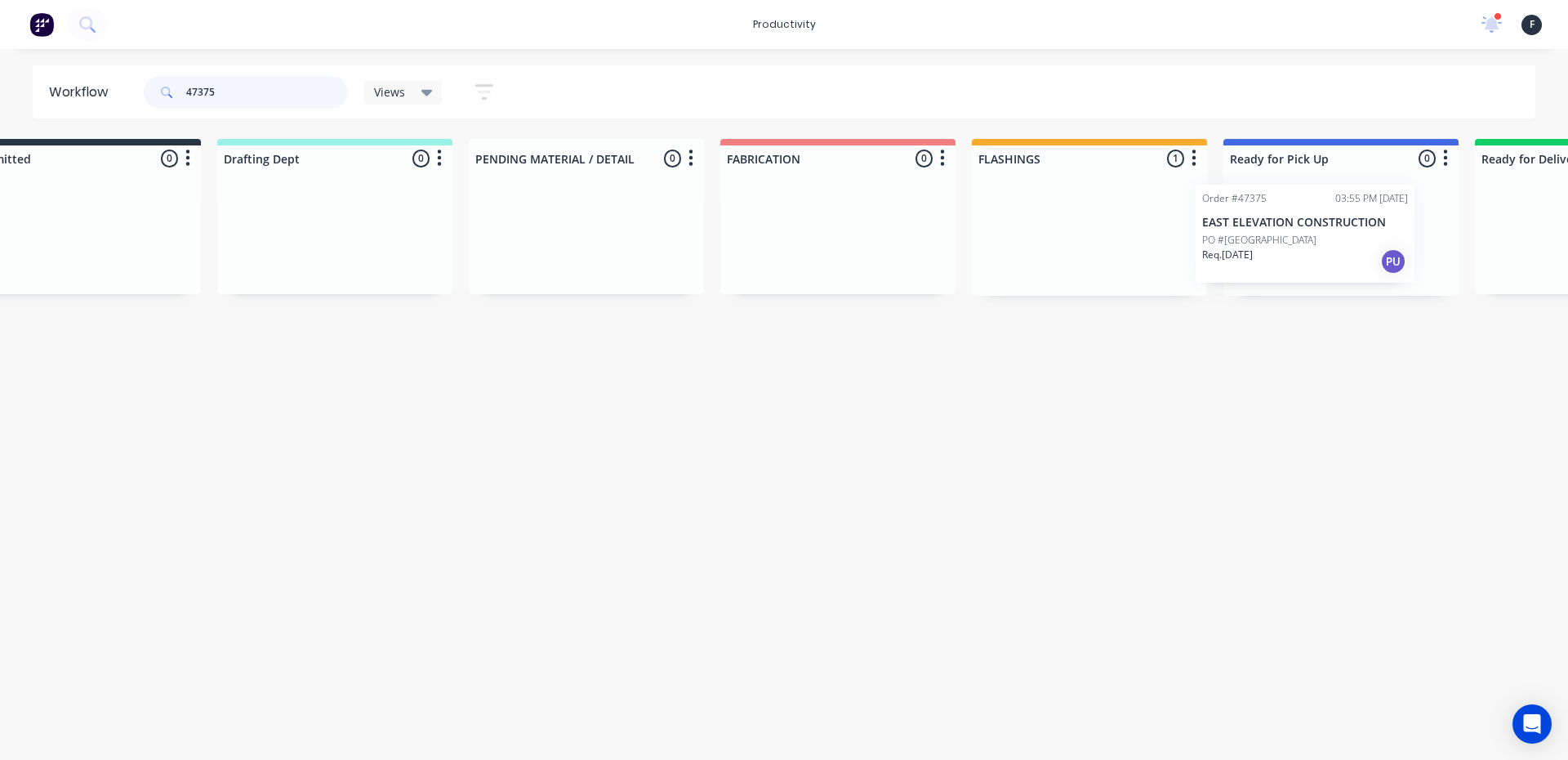
drag, startPoint x: 1105, startPoint y: 238, endPoint x: 1260, endPoint y: 237, distance: 155.0
click at [1260, 237] on div "Submitted 0 Sort By Created date Required date Order number Customer name Most …" at bounding box center [1280, 217] width 2723 height 157
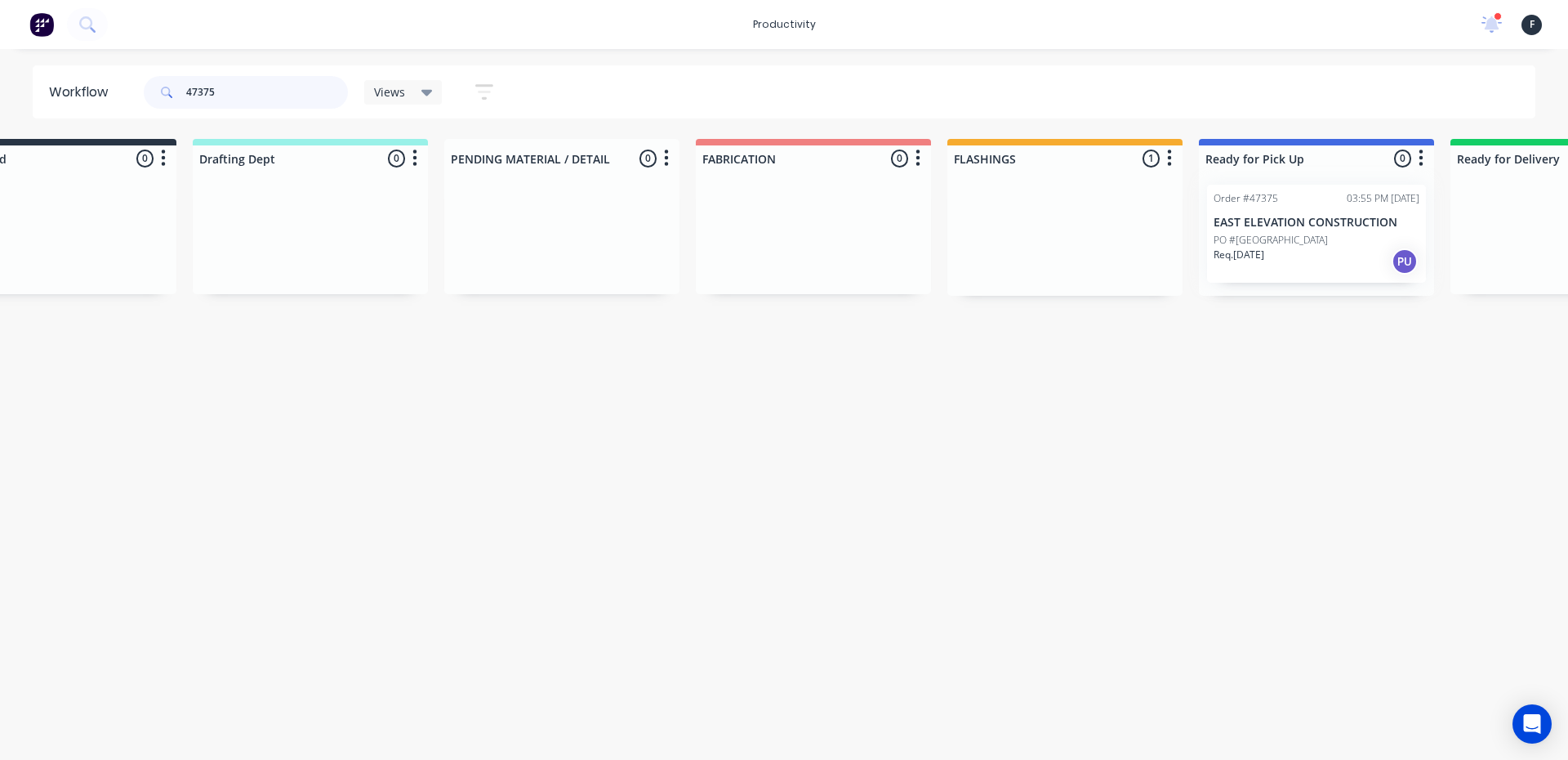
type input "47375"
click at [1263, 236] on div at bounding box center [1317, 234] width 235 height 125
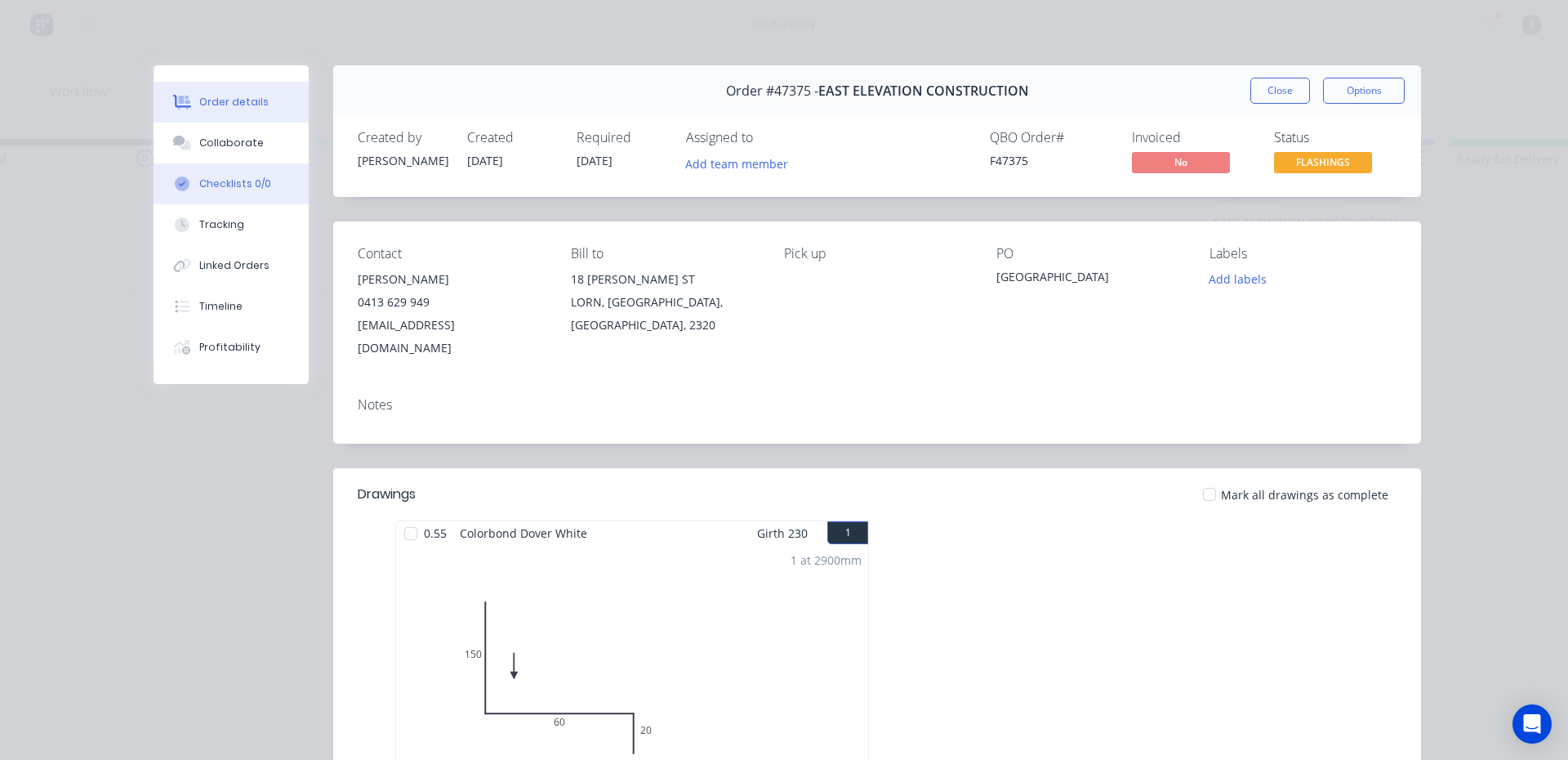
click at [247, 164] on button "Checklists 0/0" at bounding box center [231, 184] width 155 height 41
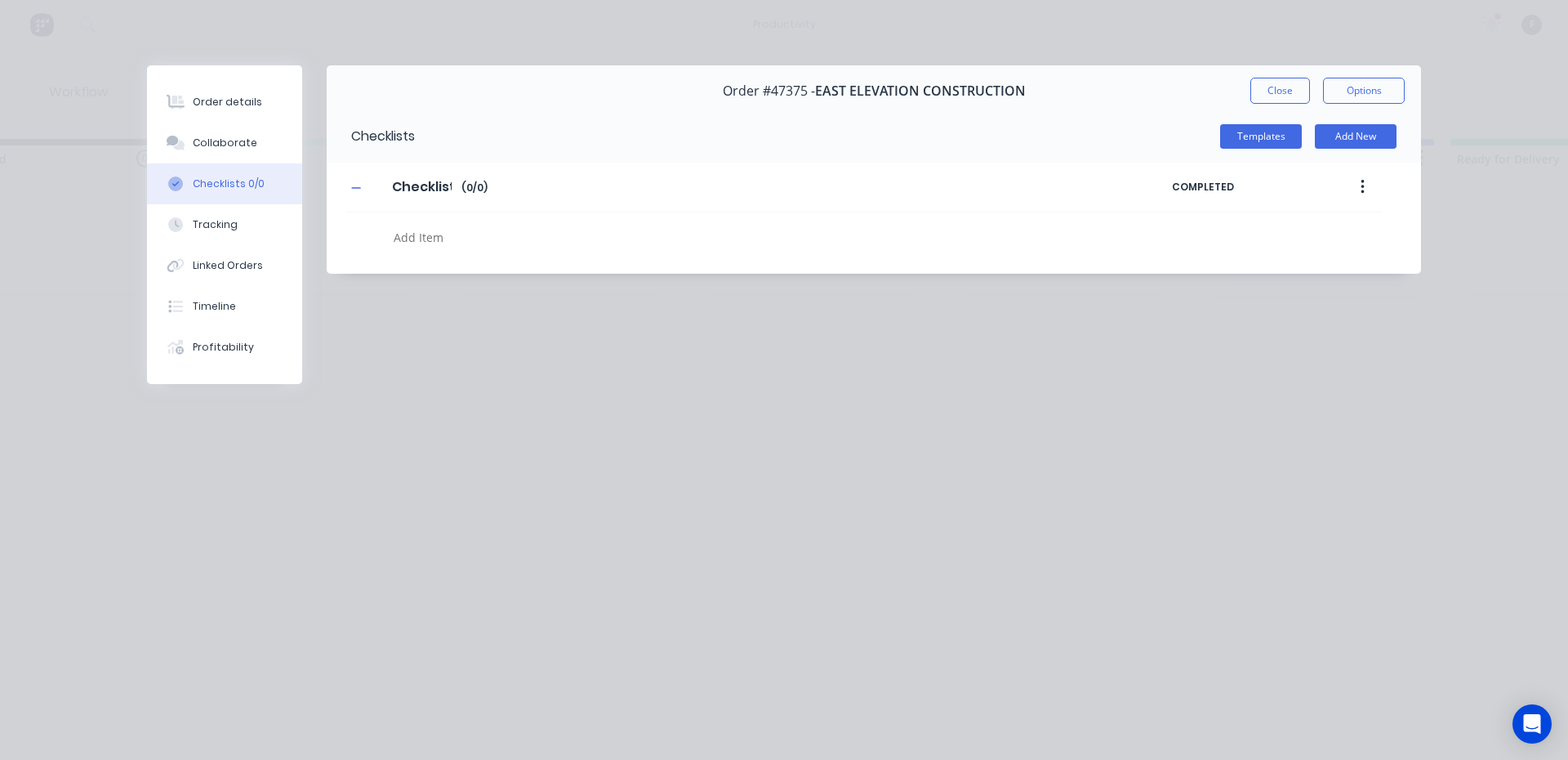
type textarea "x"
click at [247, 158] on button "Collaborate" at bounding box center [224, 143] width 155 height 41
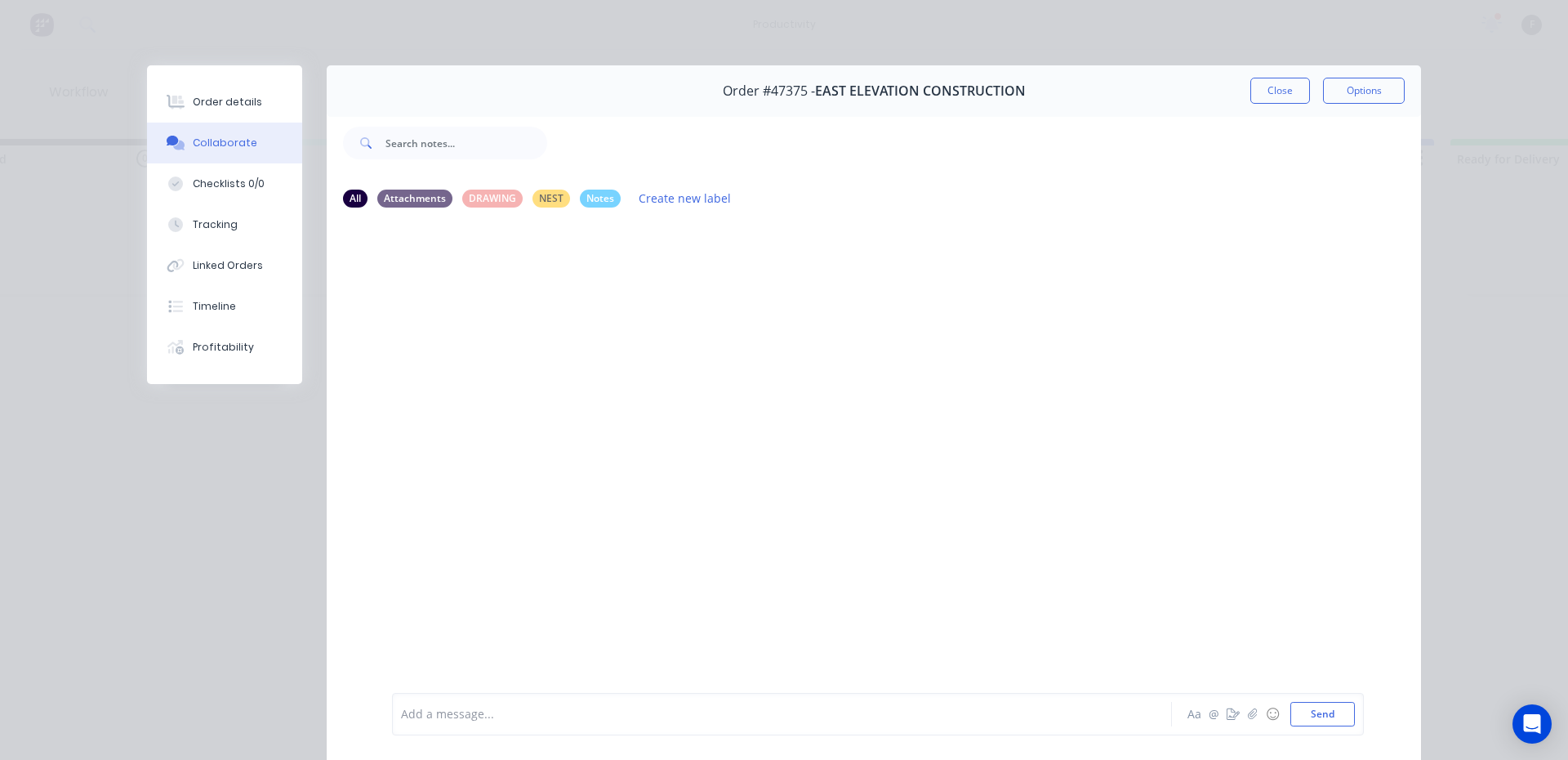
click at [475, 726] on div "Add a message..." at bounding box center [758, 714] width 715 height 25
drag, startPoint x: 1272, startPoint y: 84, endPoint x: 802, endPoint y: 156, distance: 475.5
click at [1271, 84] on button "Close" at bounding box center [1279, 90] width 59 height 26
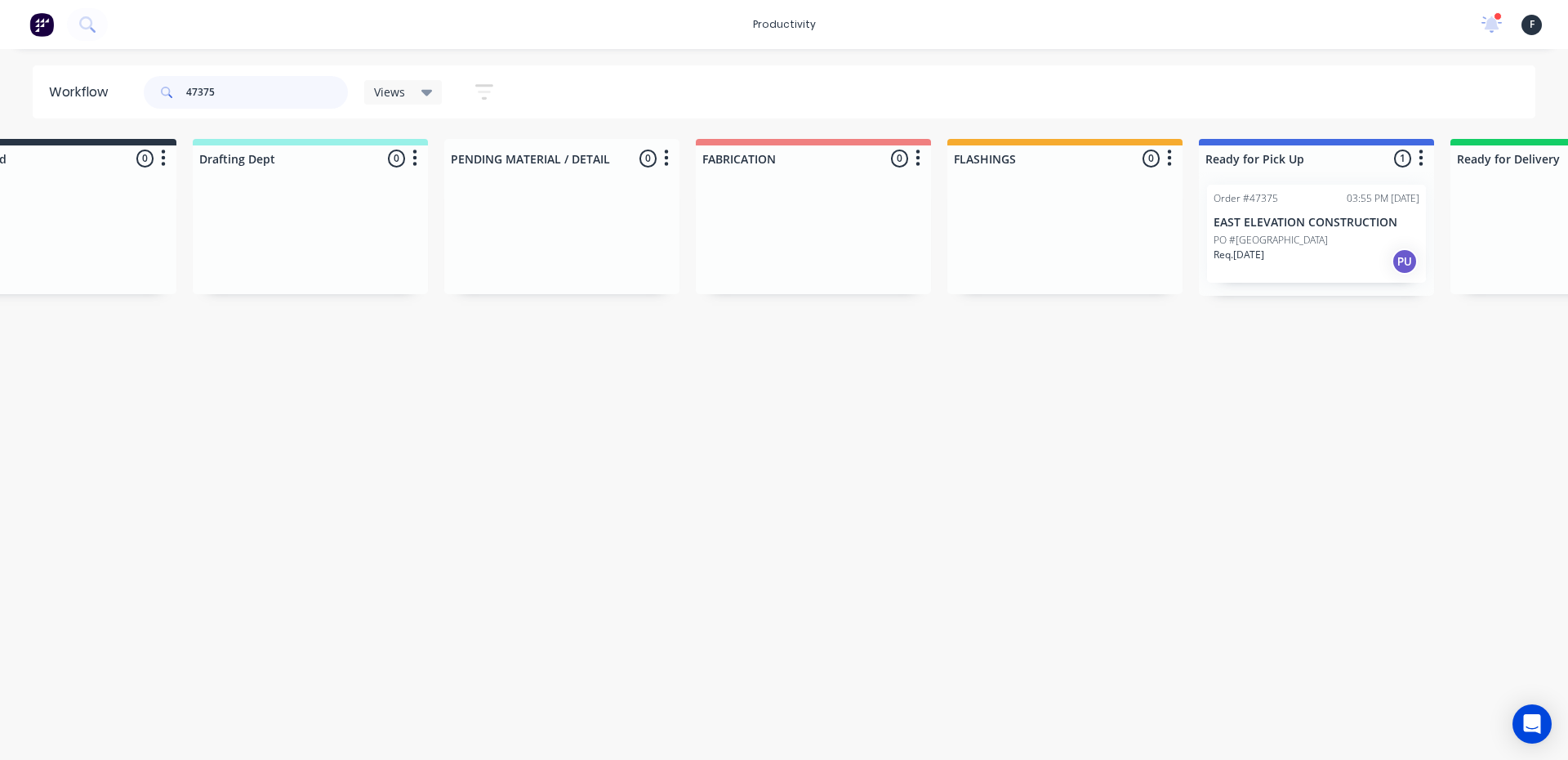
click at [276, 101] on input "47375" at bounding box center [267, 92] width 161 height 33
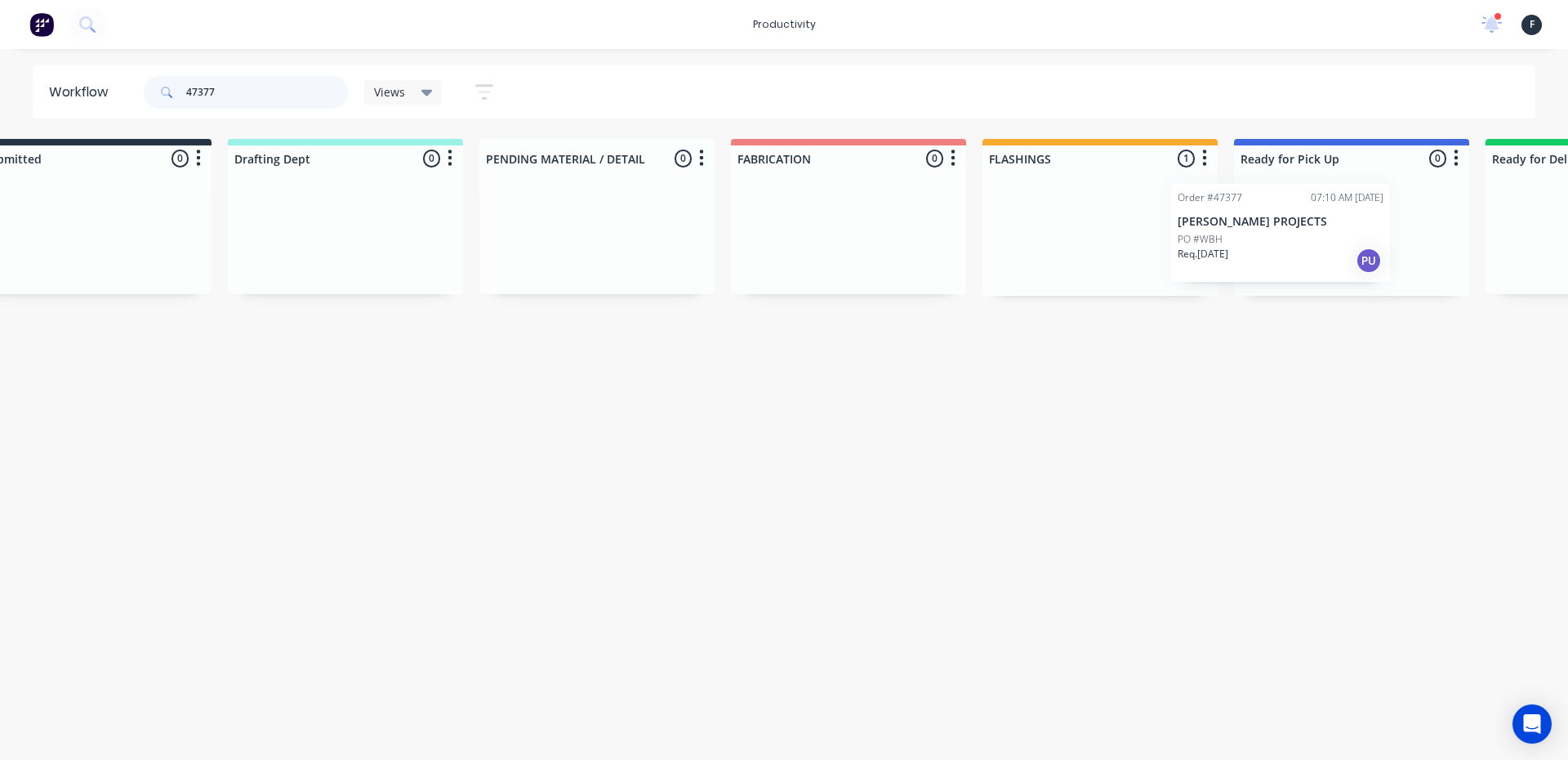
drag, startPoint x: 1118, startPoint y: 227, endPoint x: 1248, endPoint y: 226, distance: 130.0
click at [1248, 226] on div "Submitted 0 Sort By Created date Required date Order number Customer name Most …" at bounding box center [1290, 217] width 2723 height 157
type input "47377"
click at [1255, 223] on div "Order #47377 07:10 AM 29/08/25 PRATT PROJECTS PO #WBH Req. 01/09/25 PU" at bounding box center [1345, 234] width 235 height 125
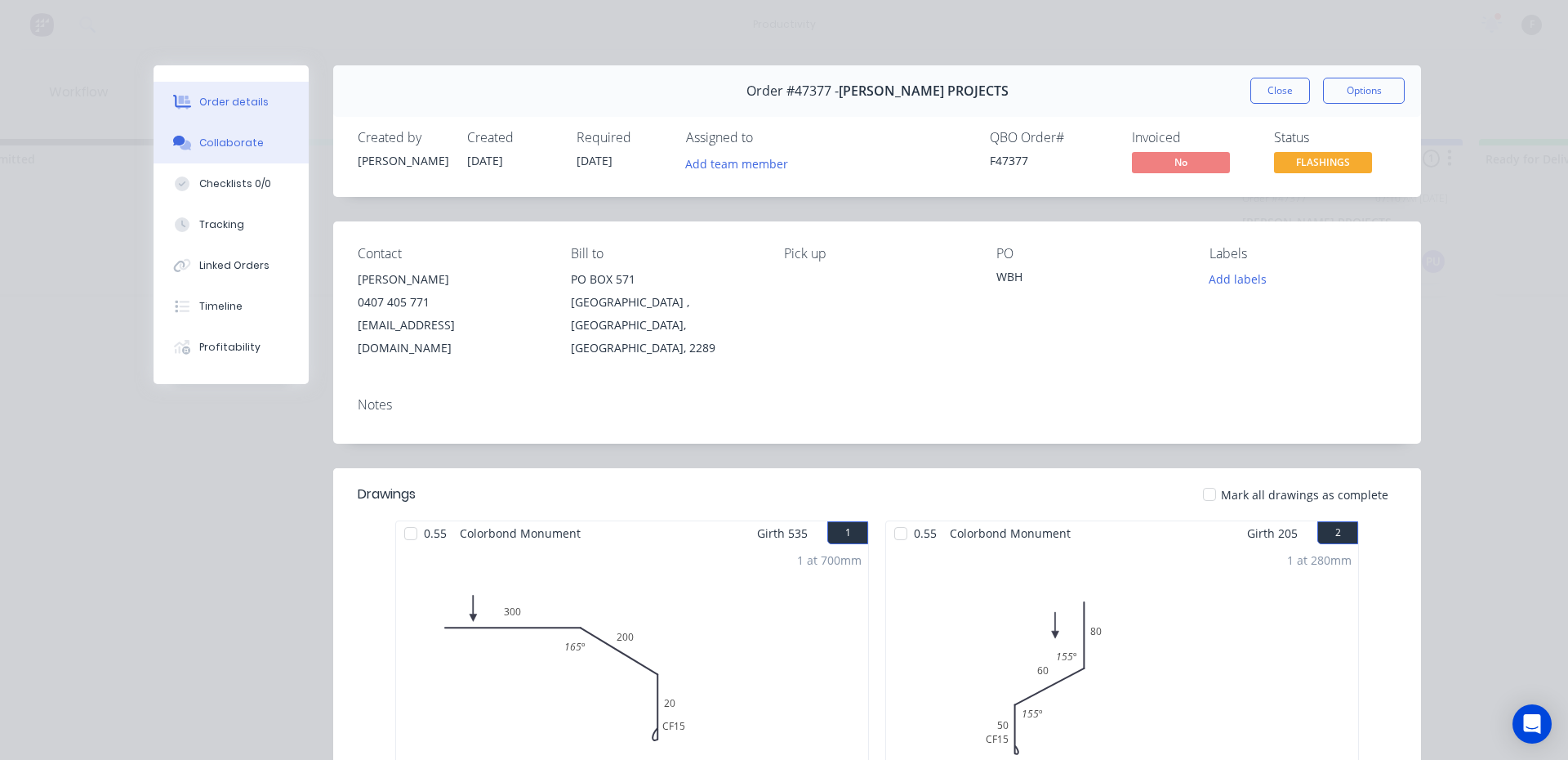
click at [223, 146] on div "Collaborate" at bounding box center [231, 143] width 64 height 15
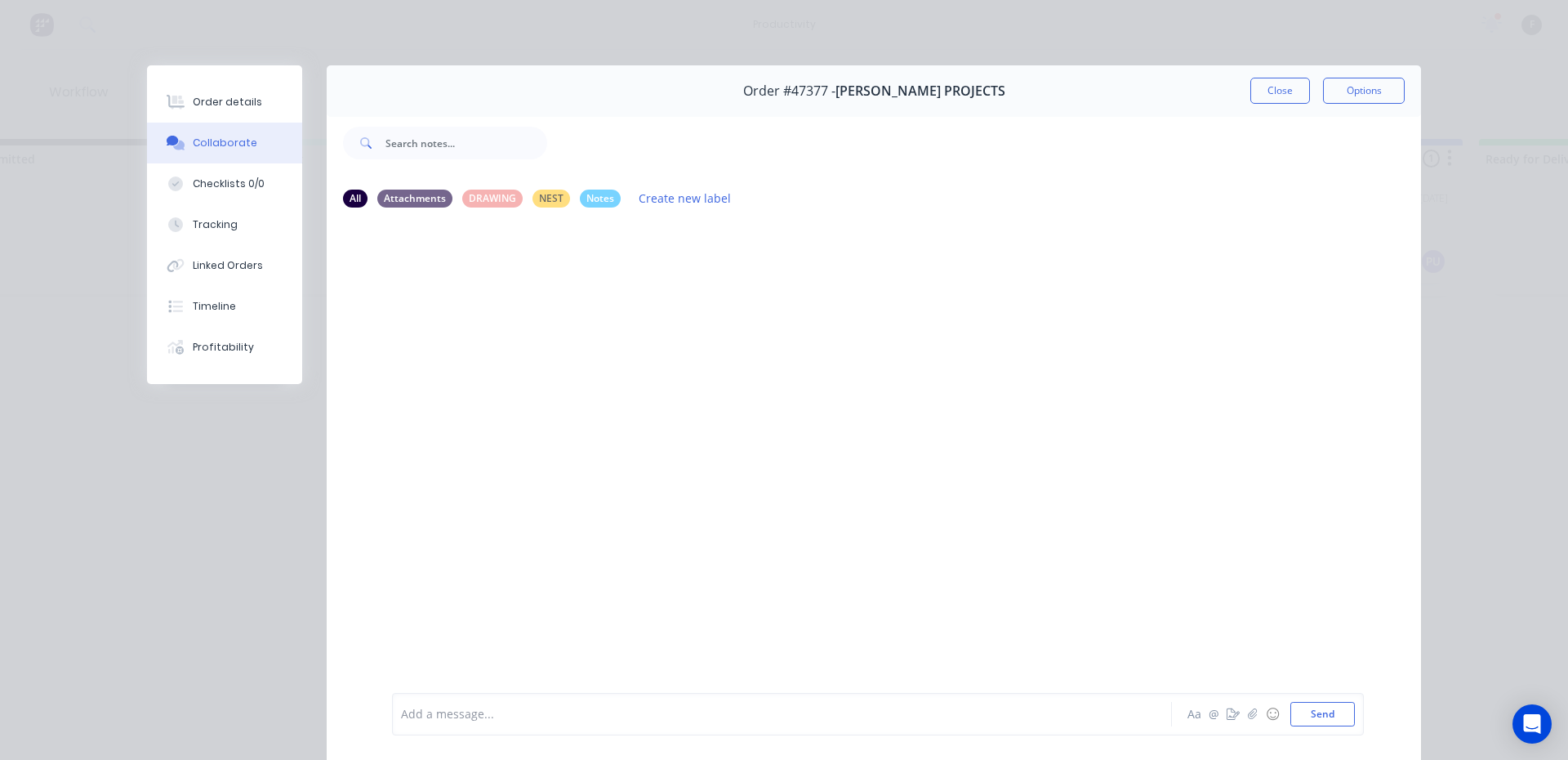
click at [530, 706] on div at bounding box center [759, 714] width 714 height 17
click at [1253, 97] on button "Close" at bounding box center [1279, 90] width 59 height 26
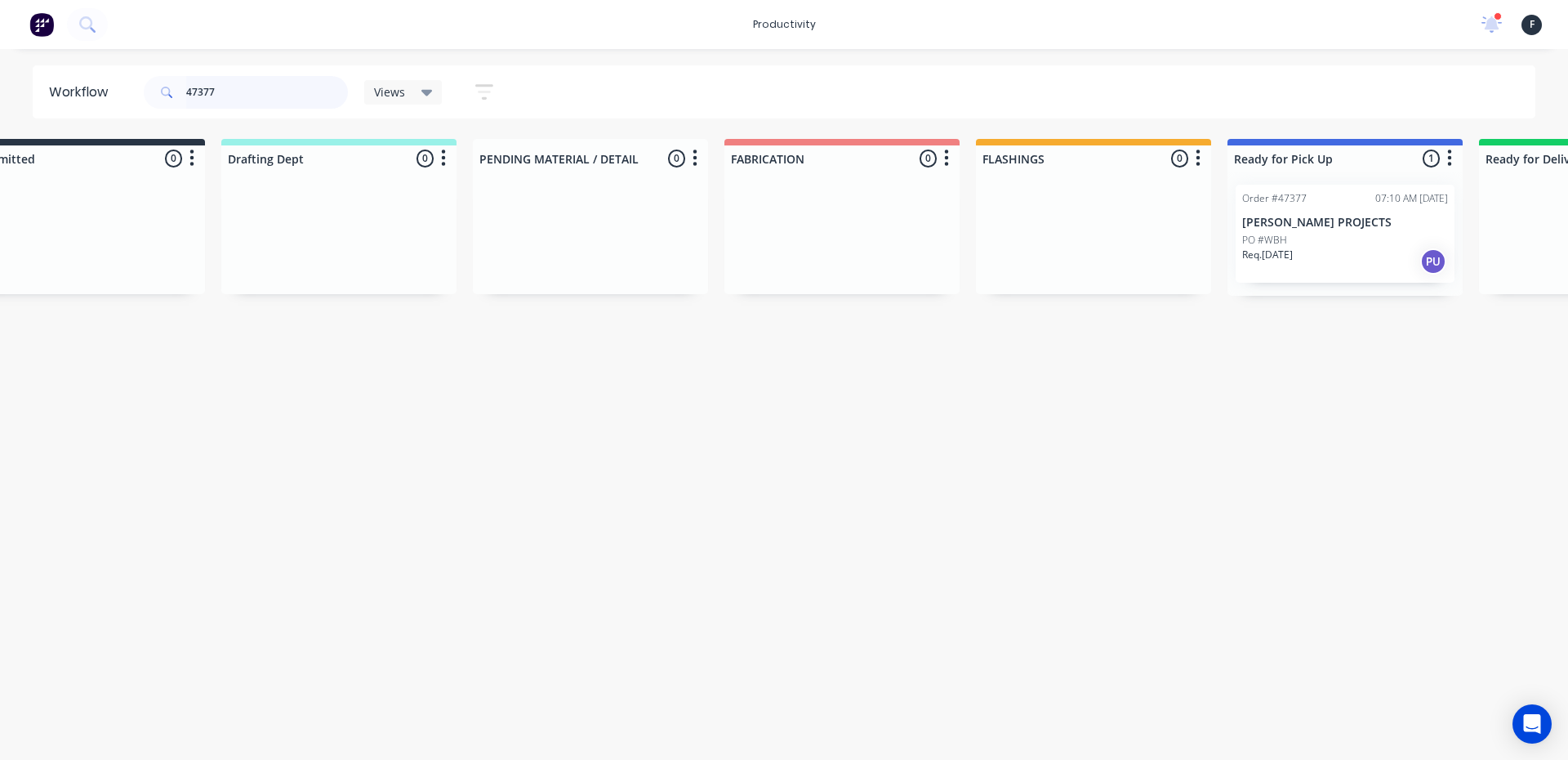
drag, startPoint x: 248, startPoint y: 93, endPoint x: 257, endPoint y: 92, distance: 9.1
click at [250, 93] on input "47377" at bounding box center [267, 92] width 161 height 33
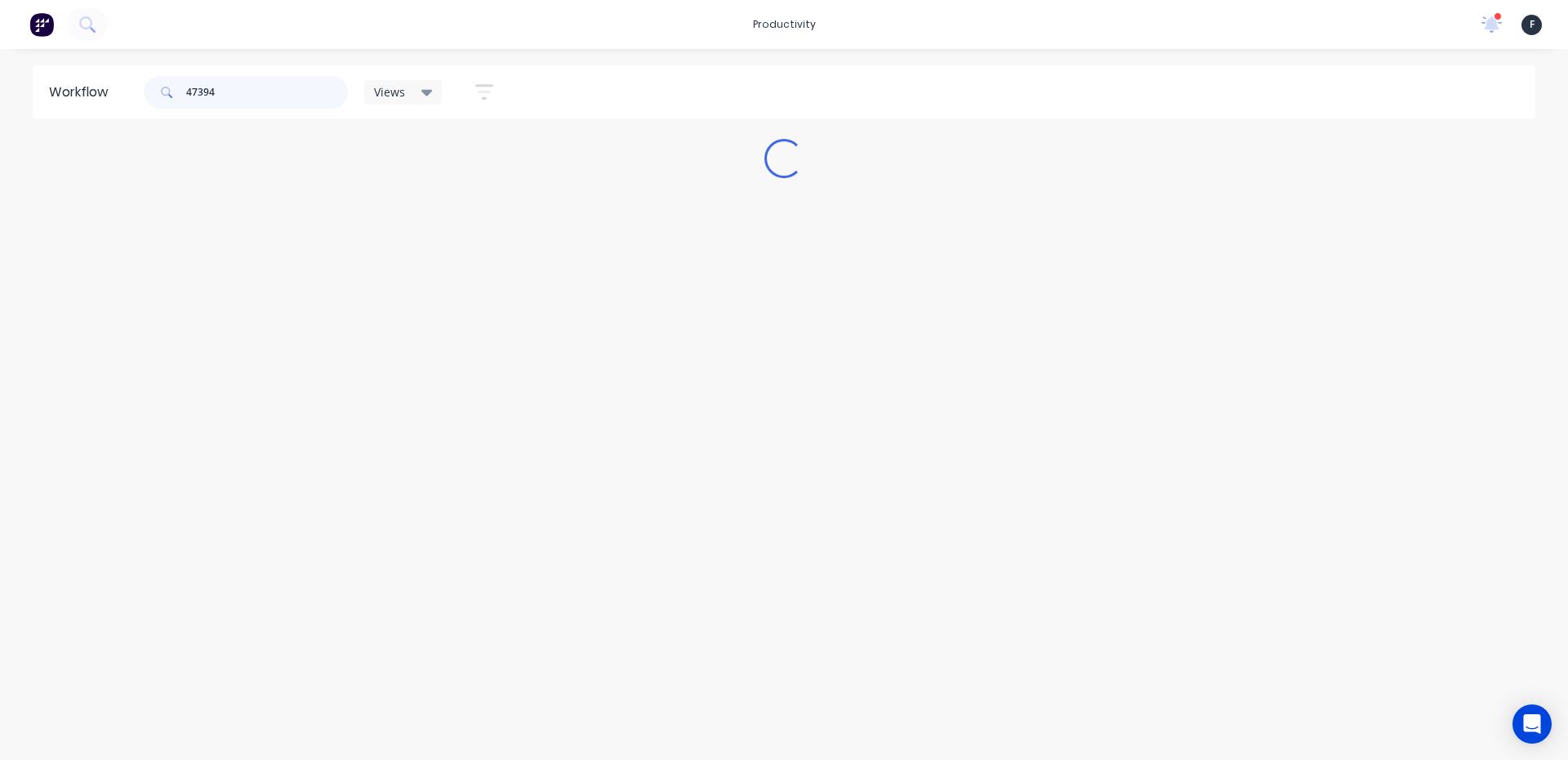
scroll to position [0, 0]
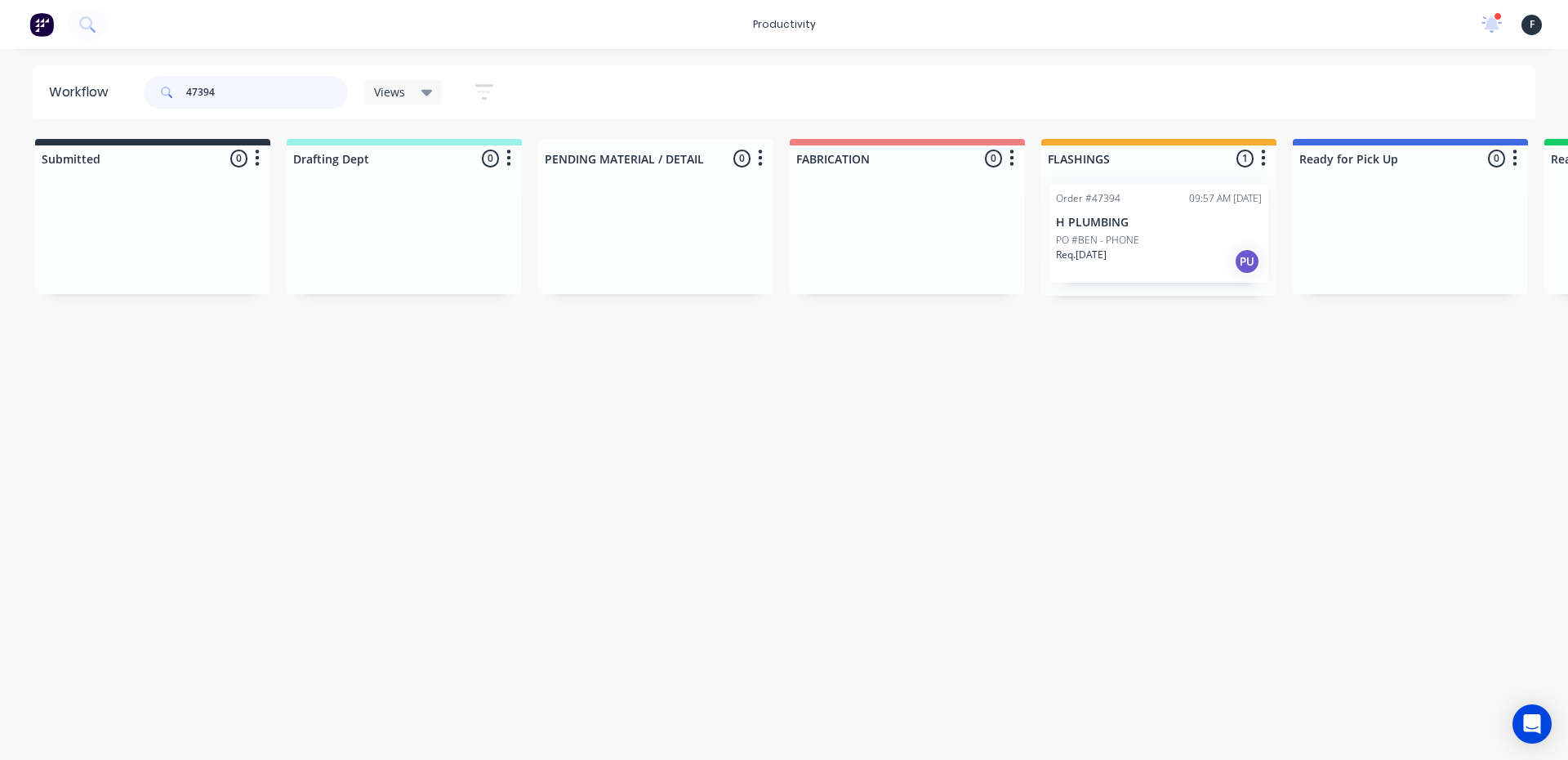
type input "47394"
drag, startPoint x: 1048, startPoint y: 243, endPoint x: 1111, endPoint y: 247, distance: 63.1
click at [1111, 247] on div "Order #47394 09:57 AM 29/08/25 H PLUMBING PO #BEN - PHONE Req. 01/09/25 PU" at bounding box center [1159, 234] width 235 height 125
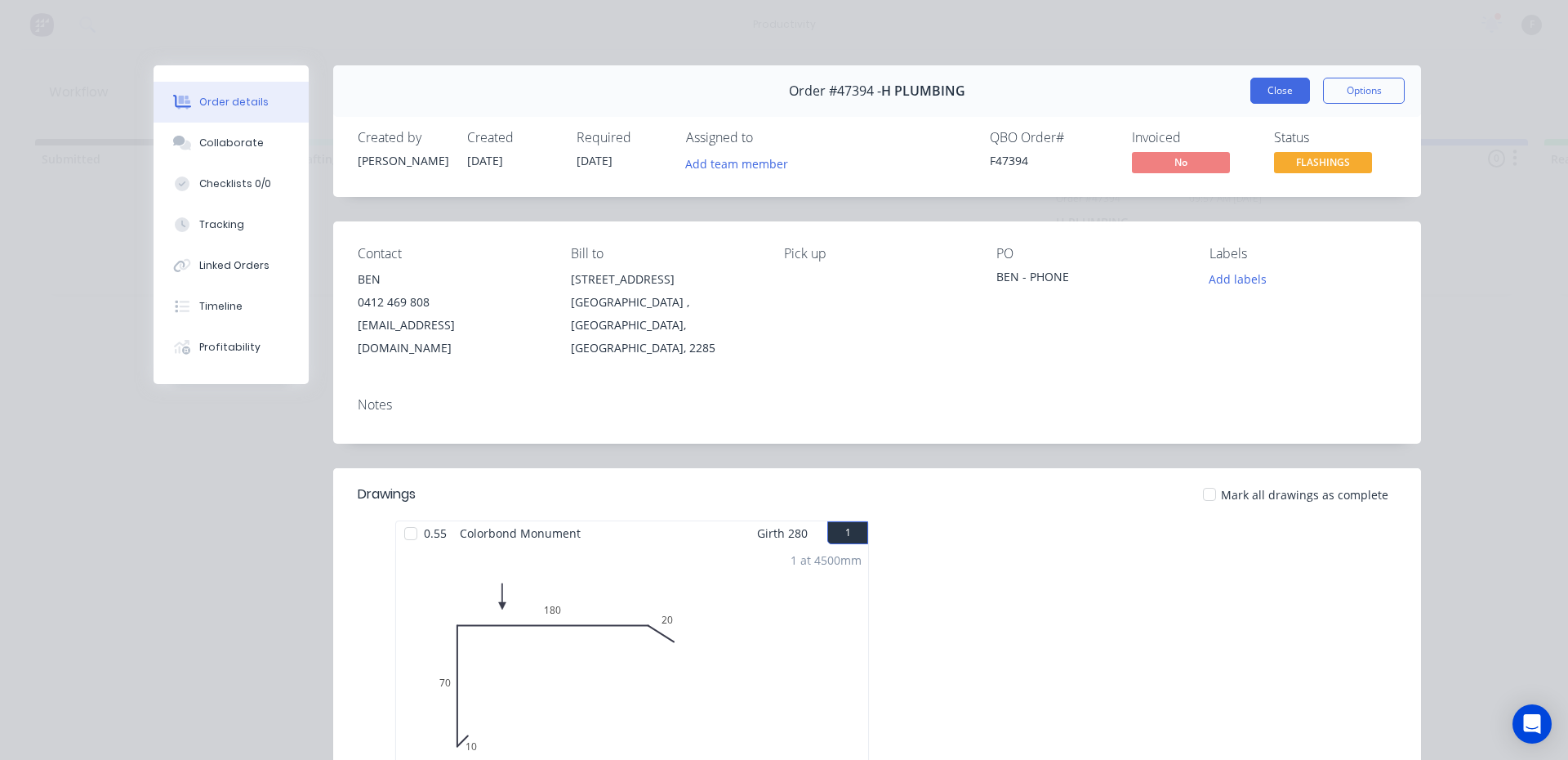
click at [1262, 85] on button "Close" at bounding box center [1279, 90] width 59 height 26
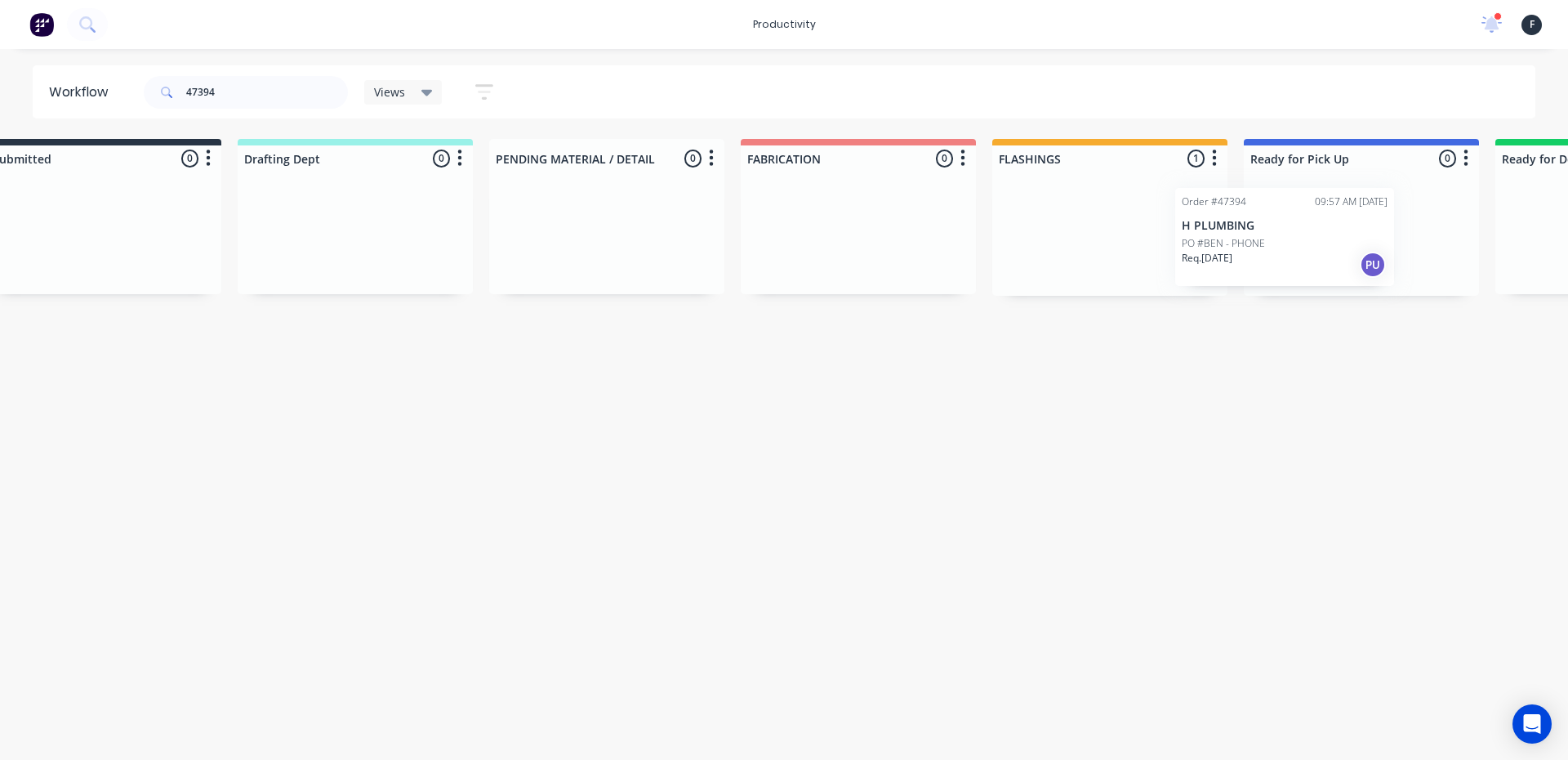
drag, startPoint x: 1168, startPoint y: 204, endPoint x: 1301, endPoint y: 208, distance: 133.1
click at [1301, 208] on div "Submitted 0 Sort By Created date Required date Order number Customer name Most …" at bounding box center [1300, 217] width 2723 height 157
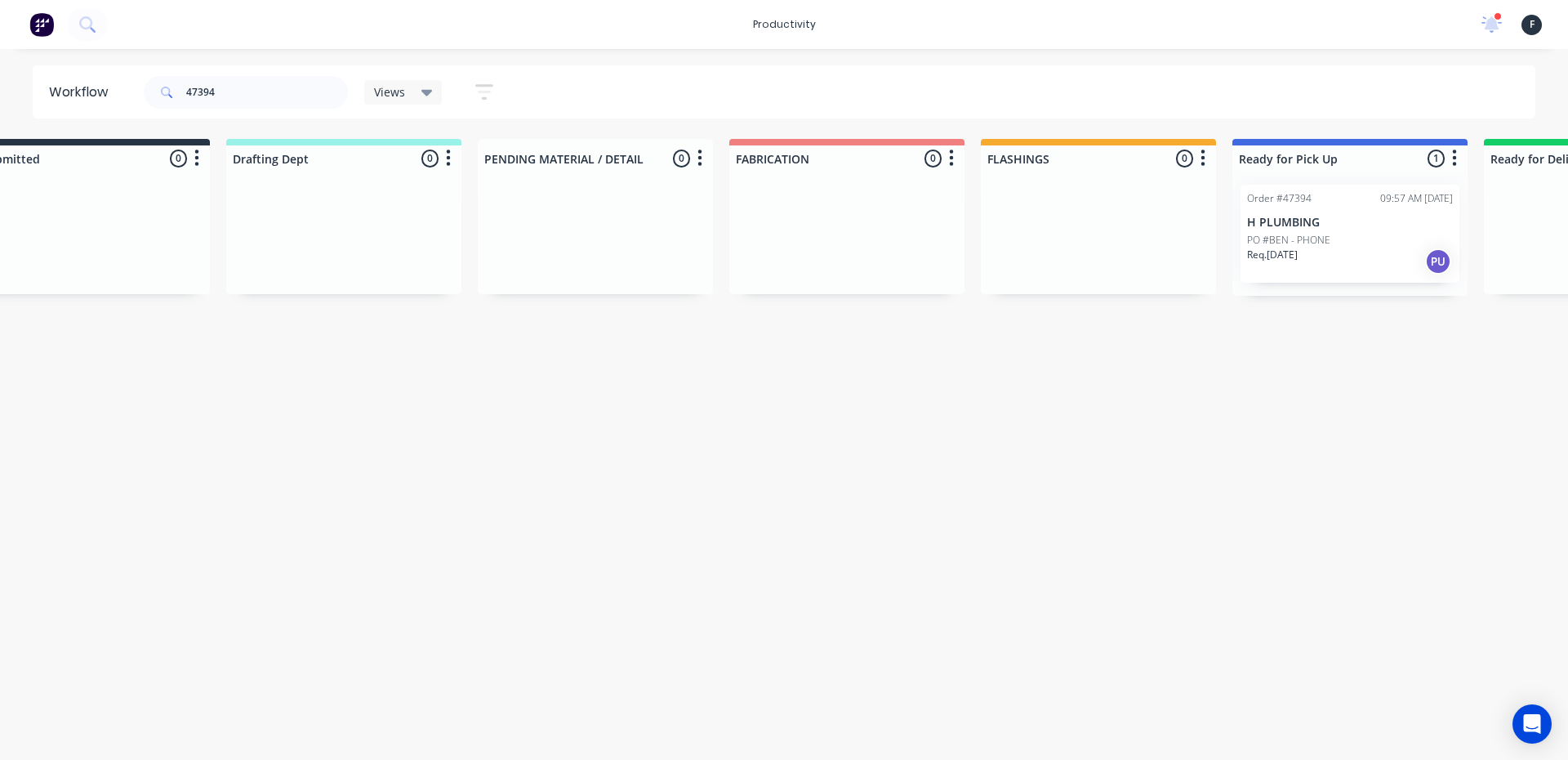
click at [1326, 216] on div "Order #47394 09:57 AM 29/08/25 H PLUMBING PO #BEN - PHONE Req. 01/09/25 PU" at bounding box center [1349, 234] width 219 height 98
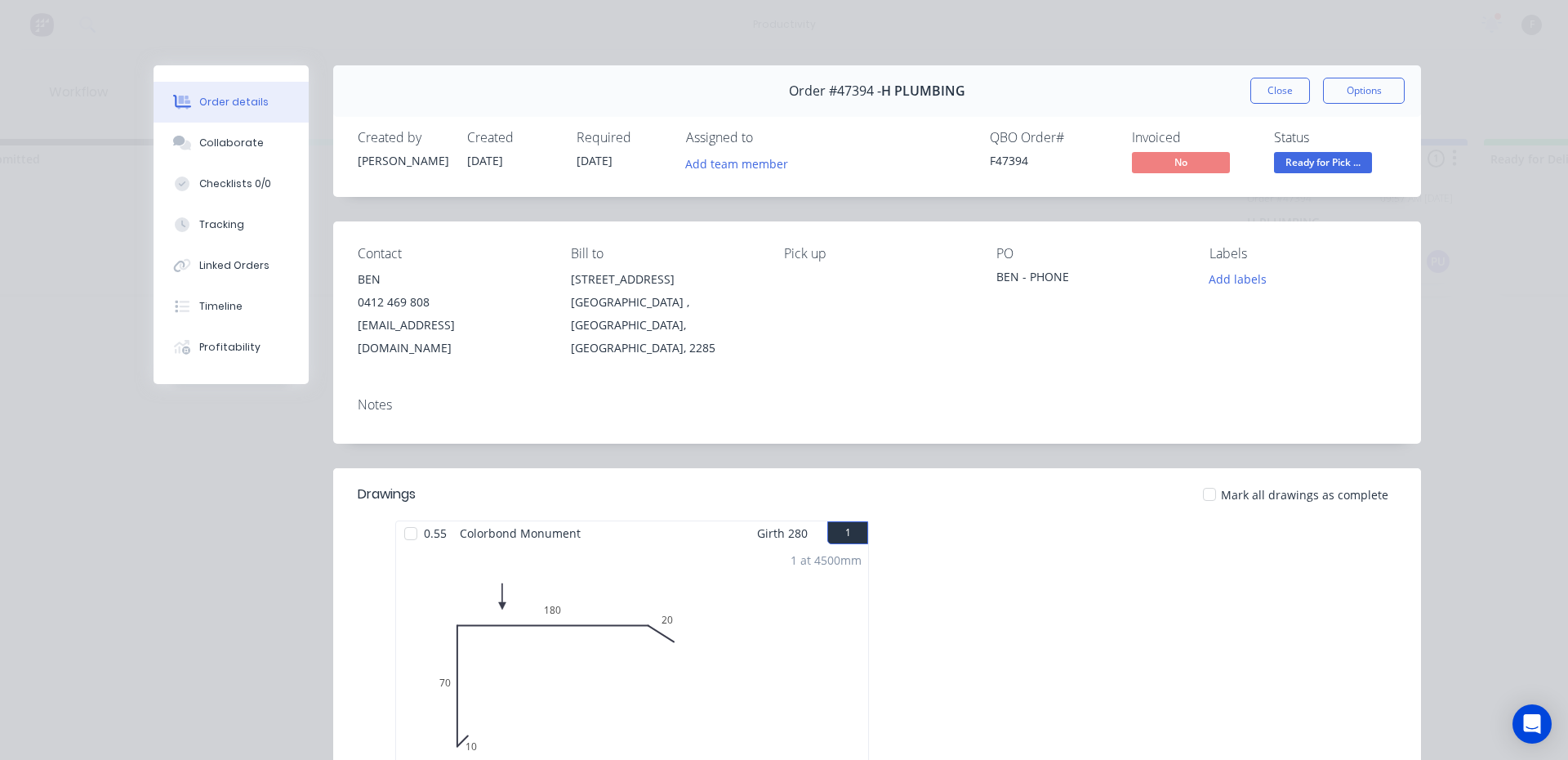
click at [308, 142] on div "Order details Collaborate Checklists 0/0 Tracking Linked Orders Timeline Profit…" at bounding box center [243, 224] width 179 height 319
click at [293, 145] on button "Collaborate" at bounding box center [231, 143] width 155 height 41
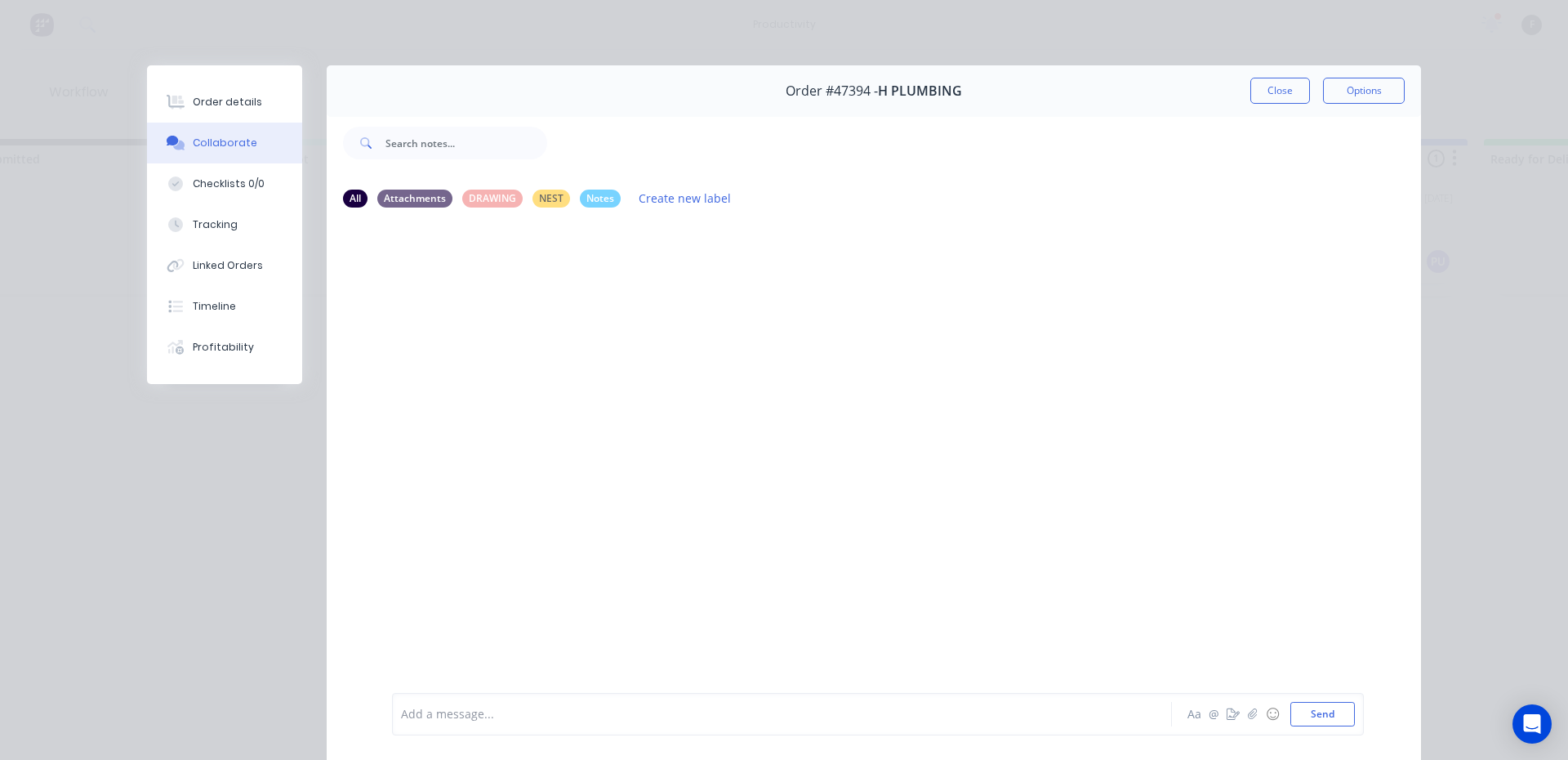
click at [427, 730] on div "Add a message... Aa @ ☺ Send" at bounding box center [878, 714] width 972 height 42
click at [455, 715] on div at bounding box center [759, 714] width 714 height 17
click at [1254, 95] on button "Close" at bounding box center [1279, 90] width 59 height 26
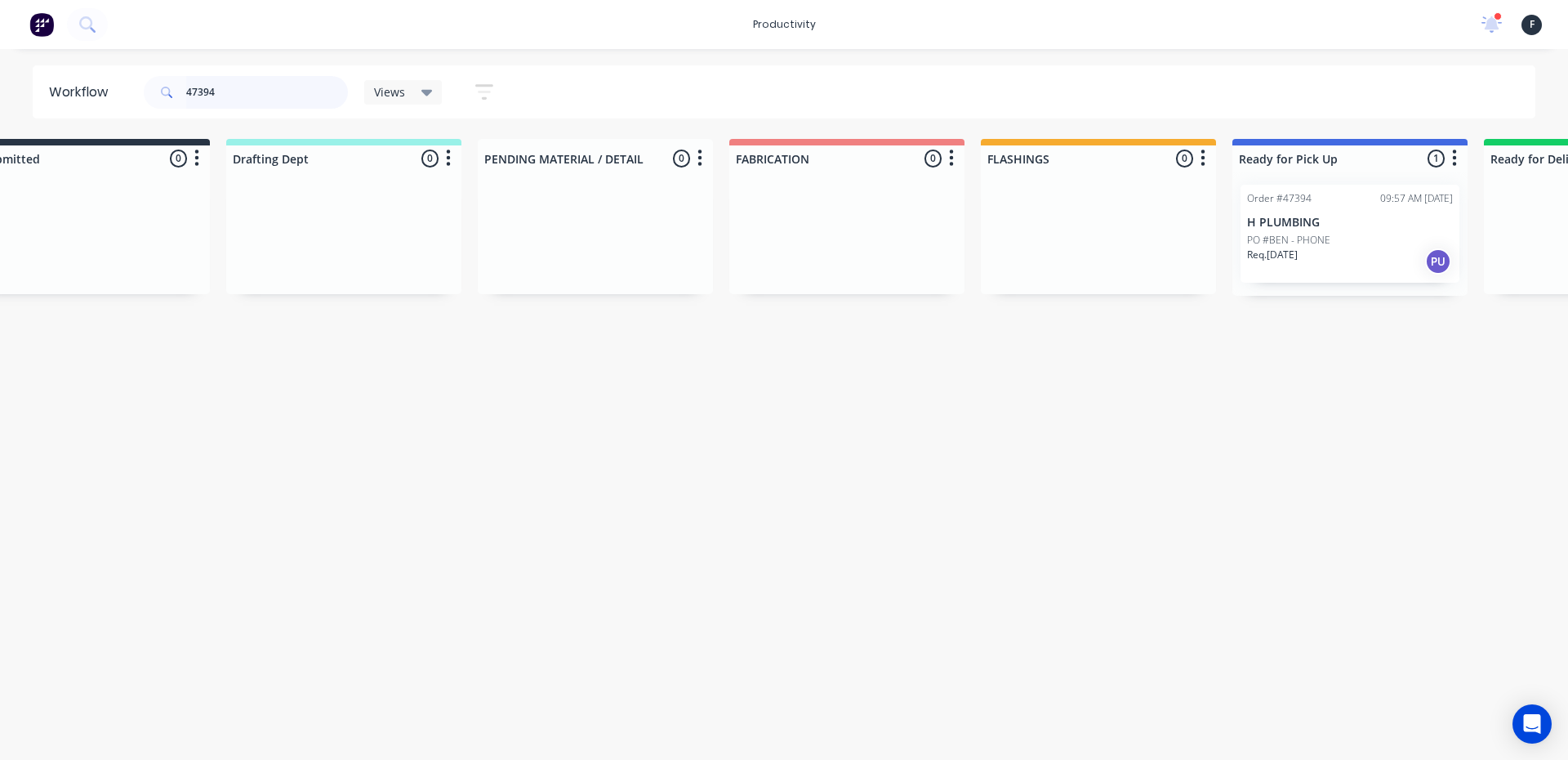
click at [239, 87] on input "47394" at bounding box center [267, 92] width 161 height 33
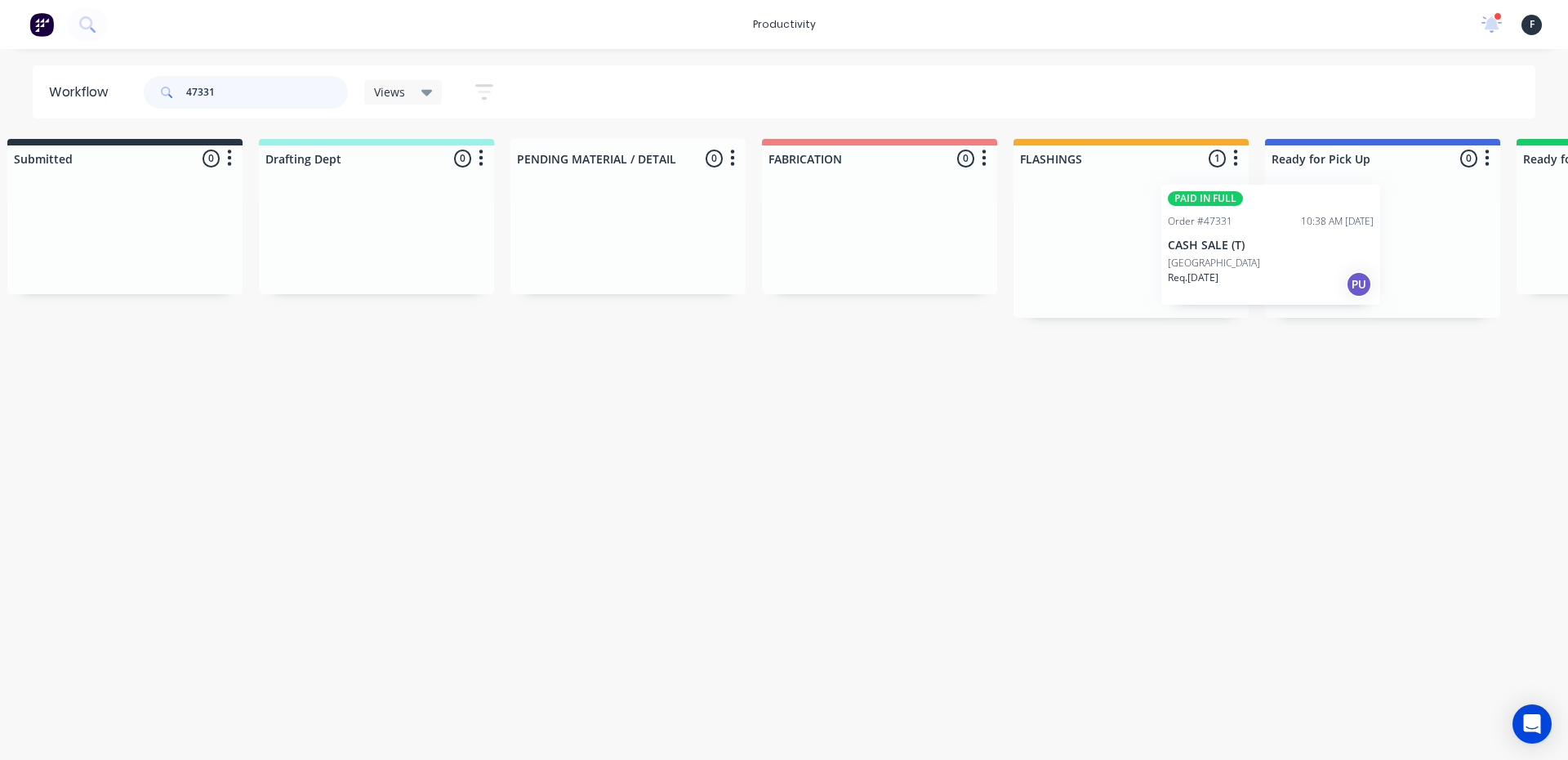
scroll to position [0, 47]
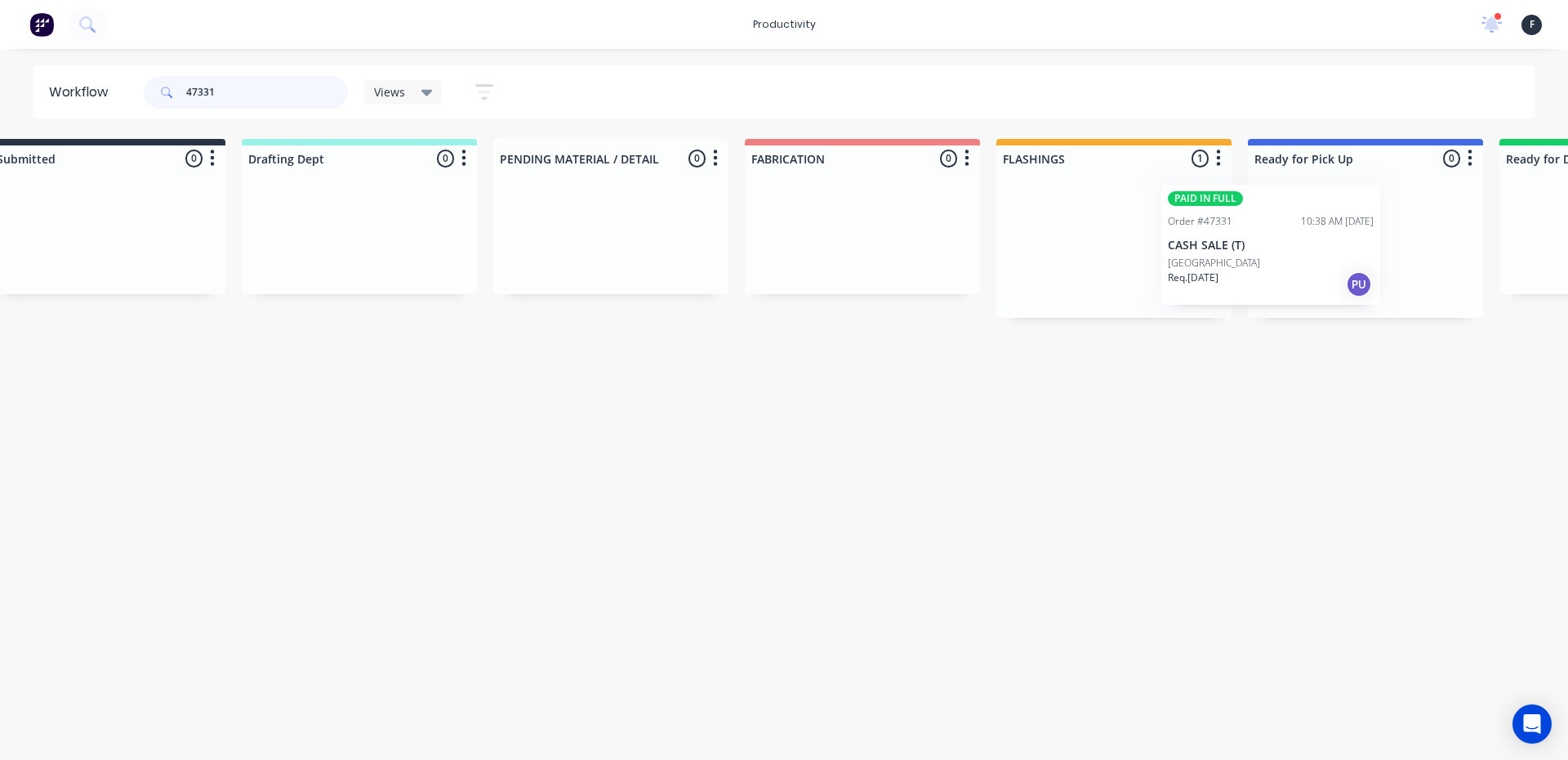
drag, startPoint x: 1170, startPoint y: 260, endPoint x: 1276, endPoint y: 259, distance: 106.0
click at [1276, 259] on div "Submitted 0 Sort By Created date Required date Order number Customer name Most …" at bounding box center [1304, 228] width 2723 height 179
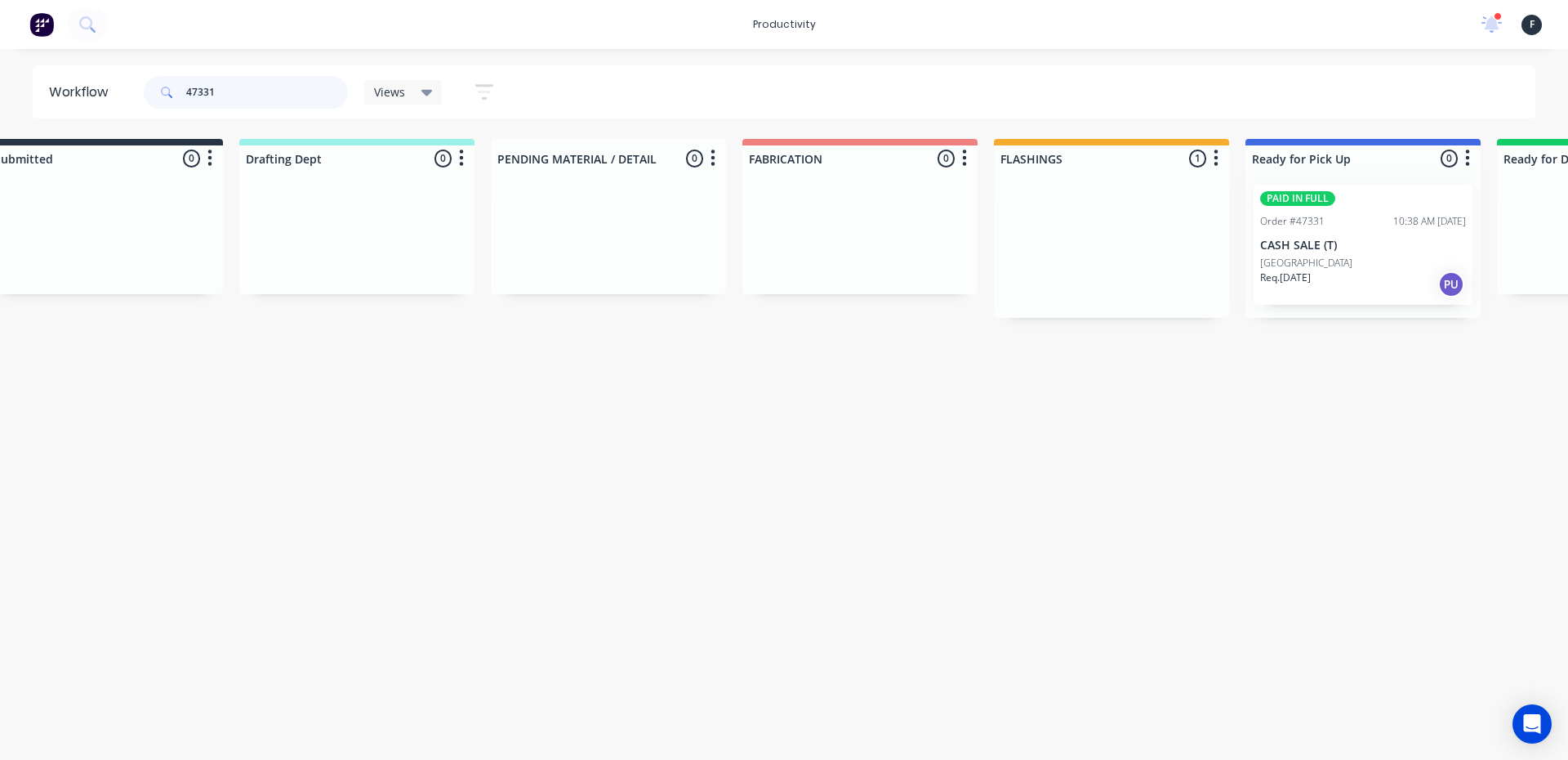
type input "47331"
click at [1304, 252] on div at bounding box center [1363, 245] width 235 height 146
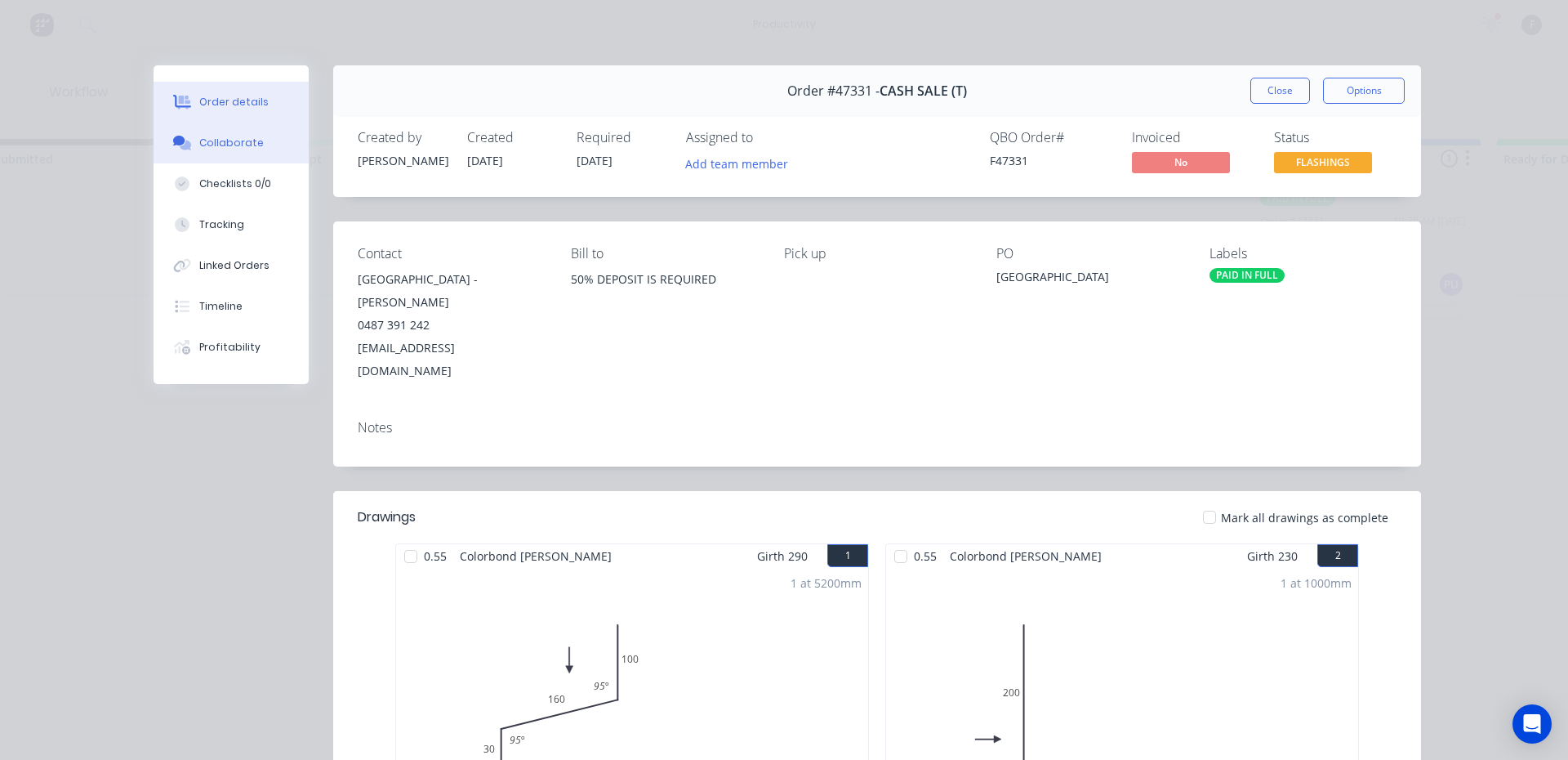
click at [214, 156] on button "Collaborate" at bounding box center [231, 143] width 155 height 41
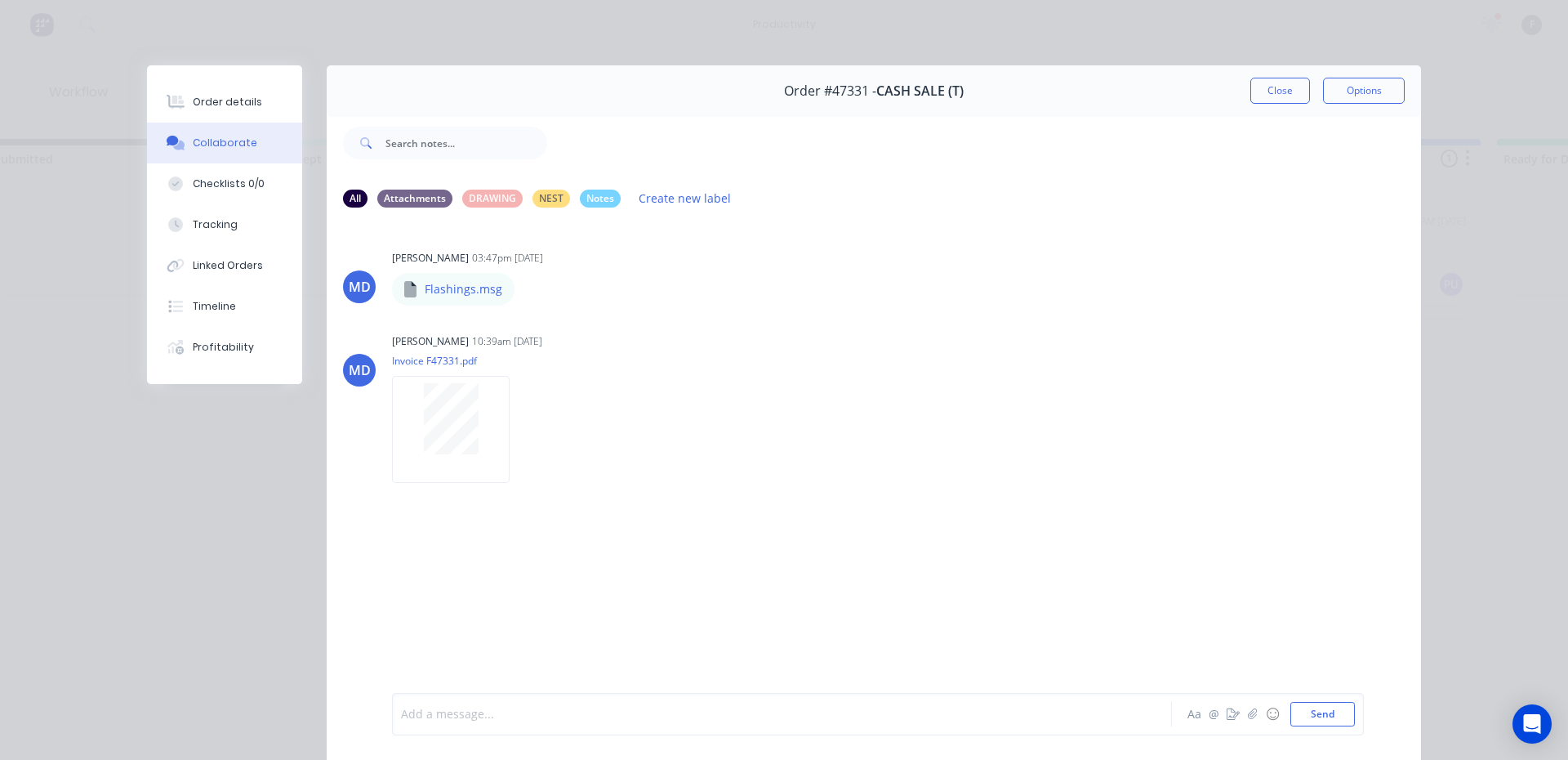
click at [474, 717] on div at bounding box center [759, 714] width 714 height 17
click at [1262, 90] on button "Close" at bounding box center [1279, 90] width 59 height 26
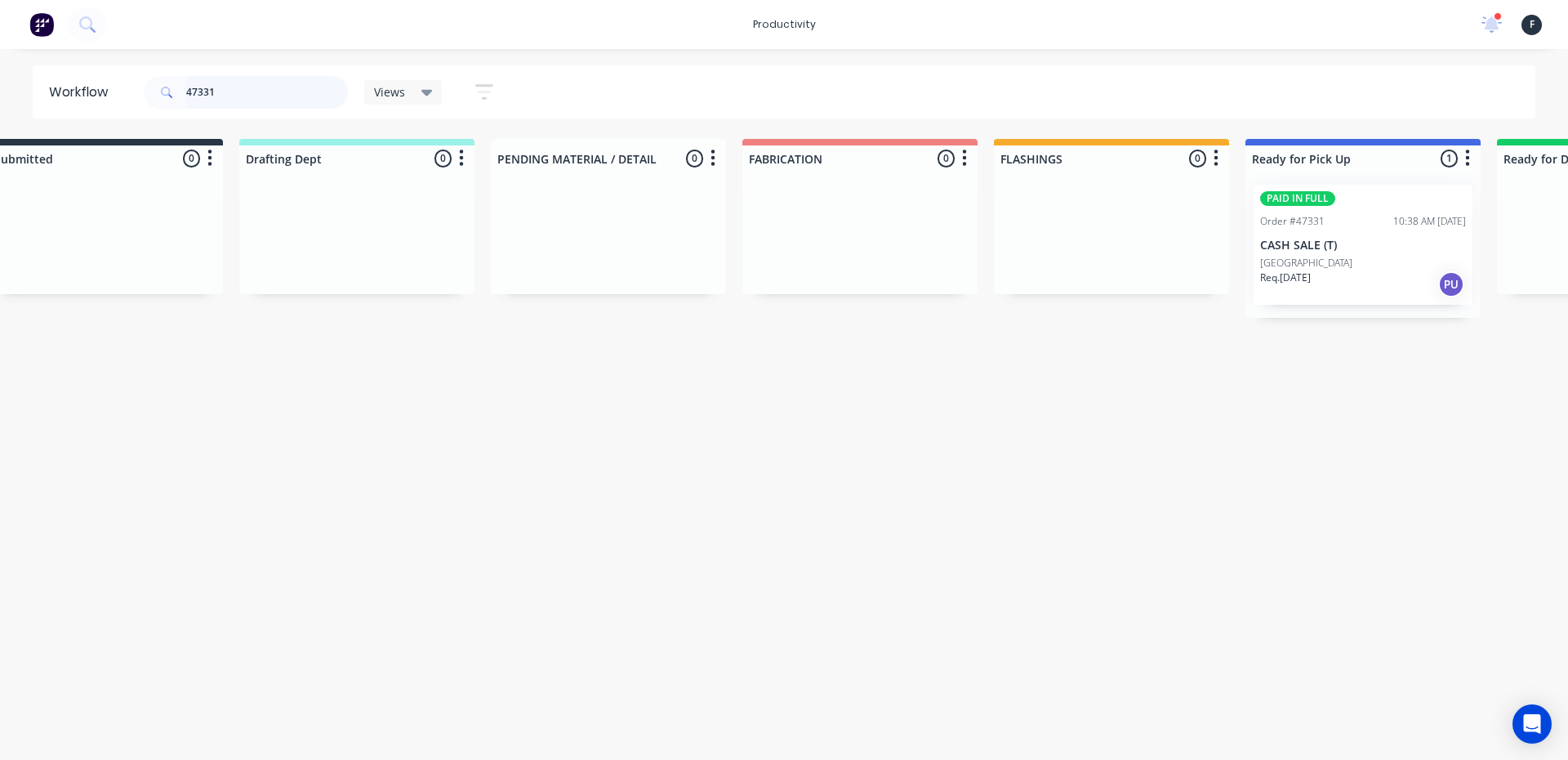
click at [281, 88] on input "47331" at bounding box center [267, 92] width 161 height 33
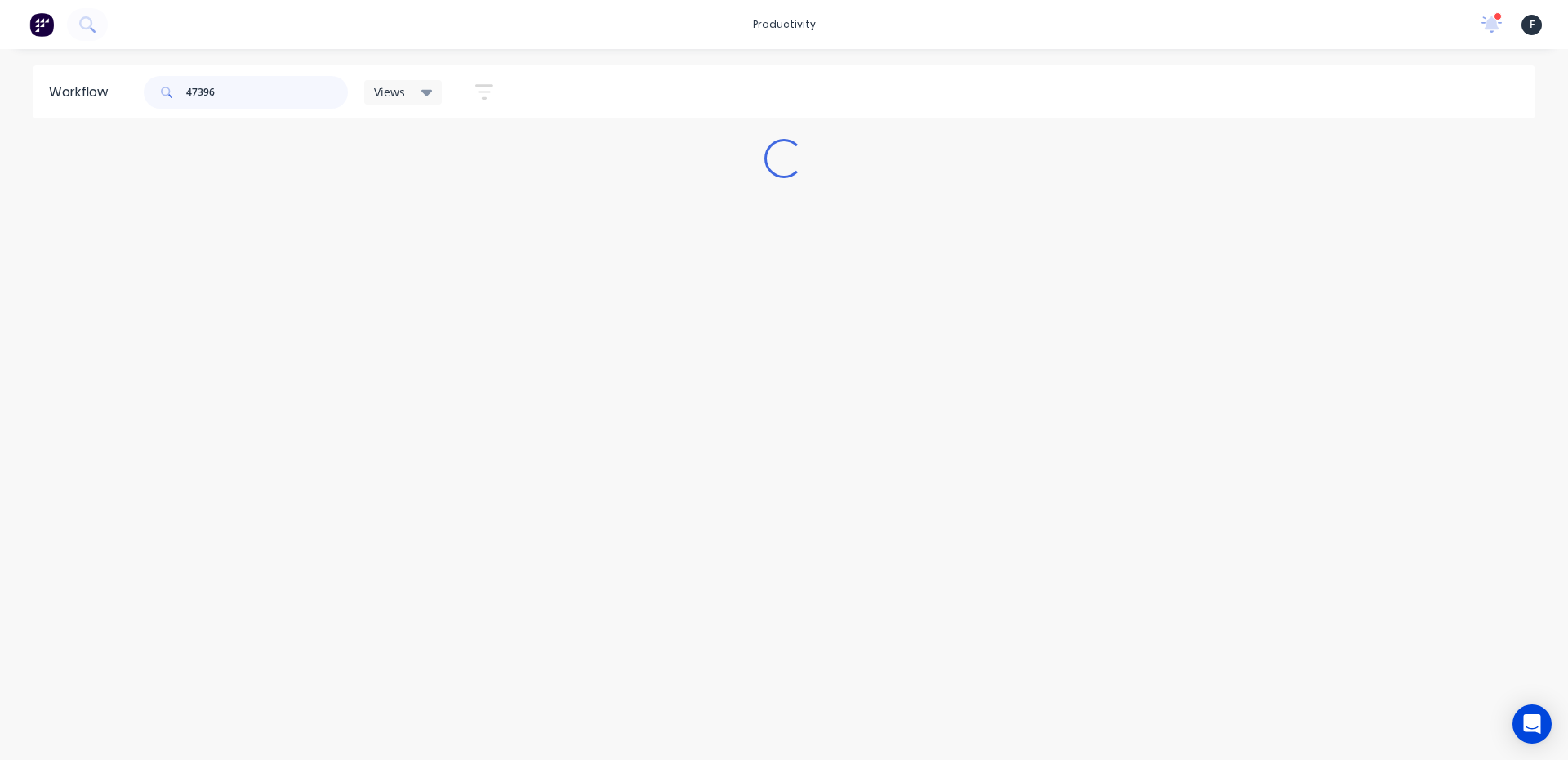
scroll to position [0, 0]
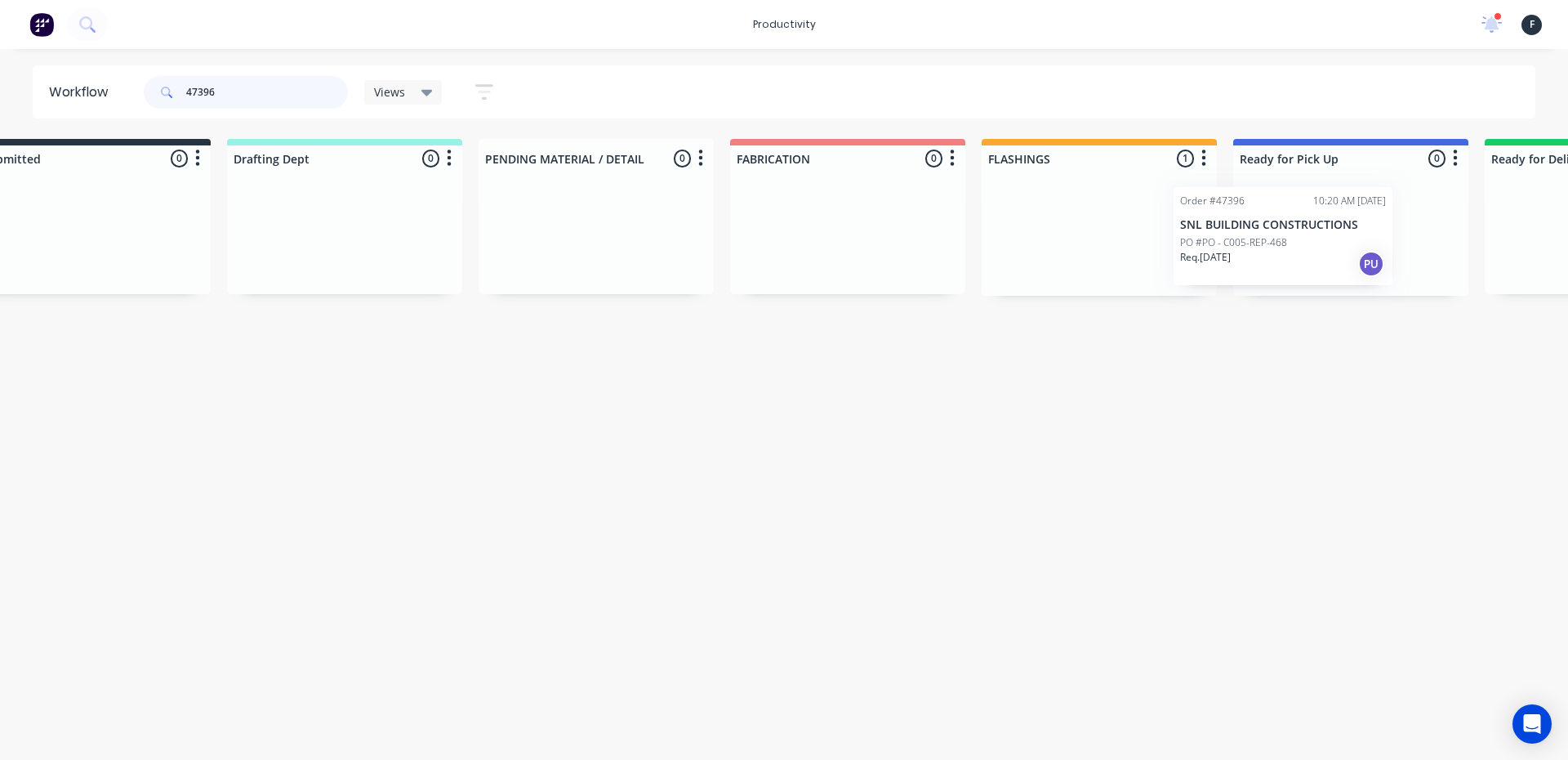
drag, startPoint x: 1122, startPoint y: 250, endPoint x: 1250, endPoint y: 252, distance: 128.0
click at [1250, 252] on div "Submitted 0 Sort By Created date Required date Order number Customer name Most …" at bounding box center [1289, 217] width 2723 height 157
type input "47396"
click at [1286, 245] on div at bounding box center [1344, 234] width 235 height 125
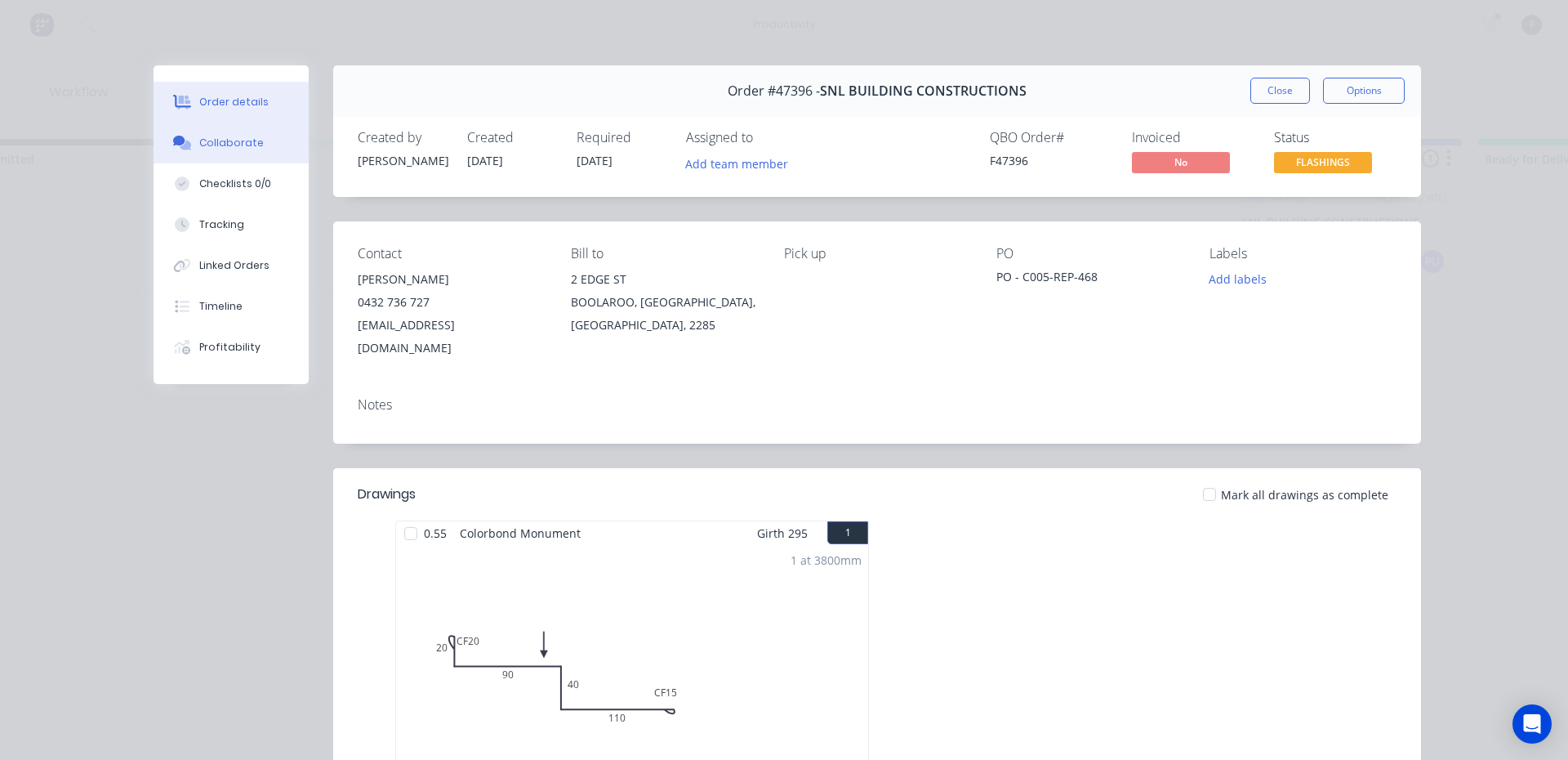
click at [266, 142] on button "Collaborate" at bounding box center [231, 143] width 155 height 41
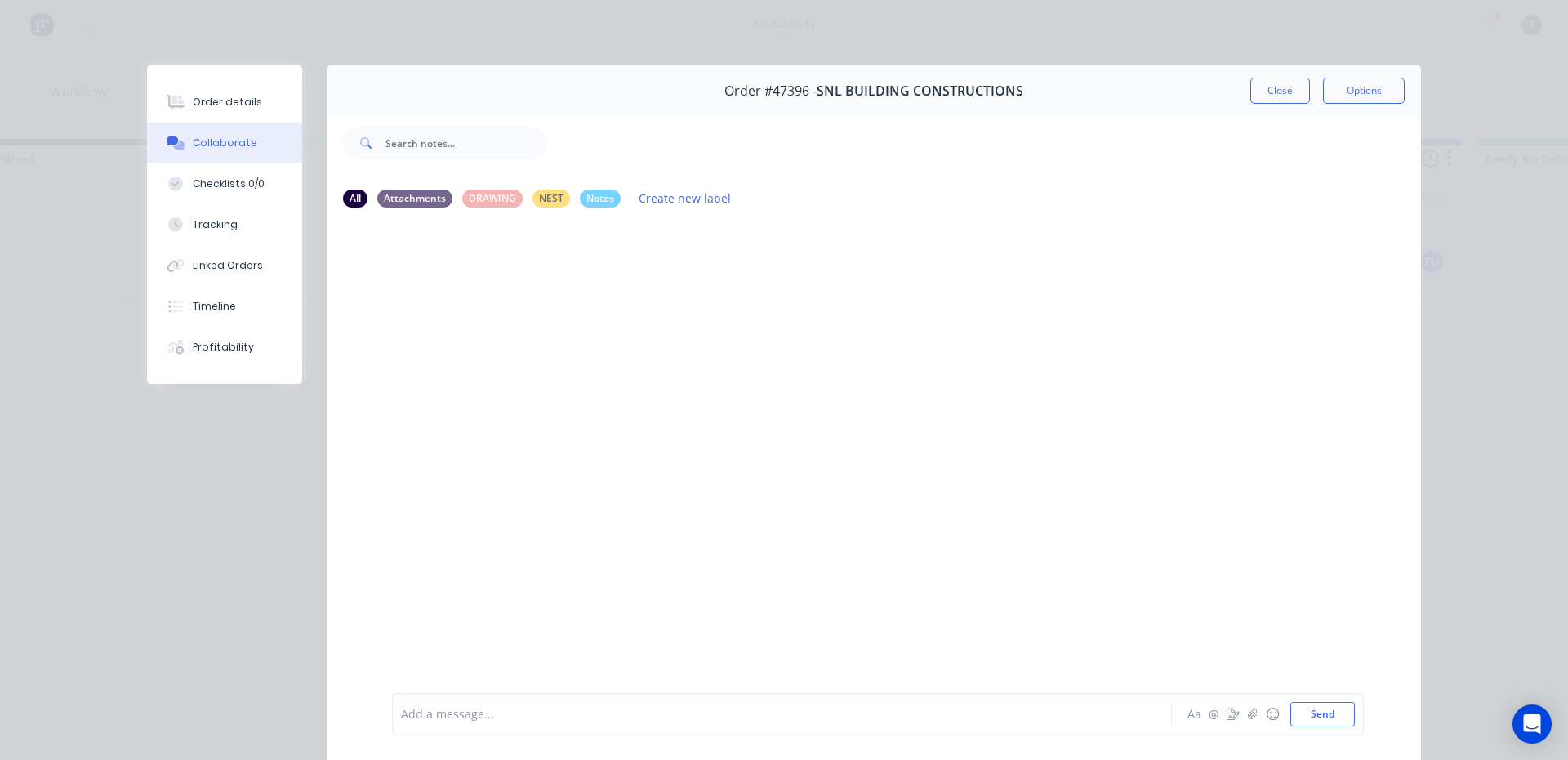
click at [524, 706] on div at bounding box center [759, 714] width 714 height 17
click at [1260, 100] on button "Close" at bounding box center [1279, 90] width 59 height 26
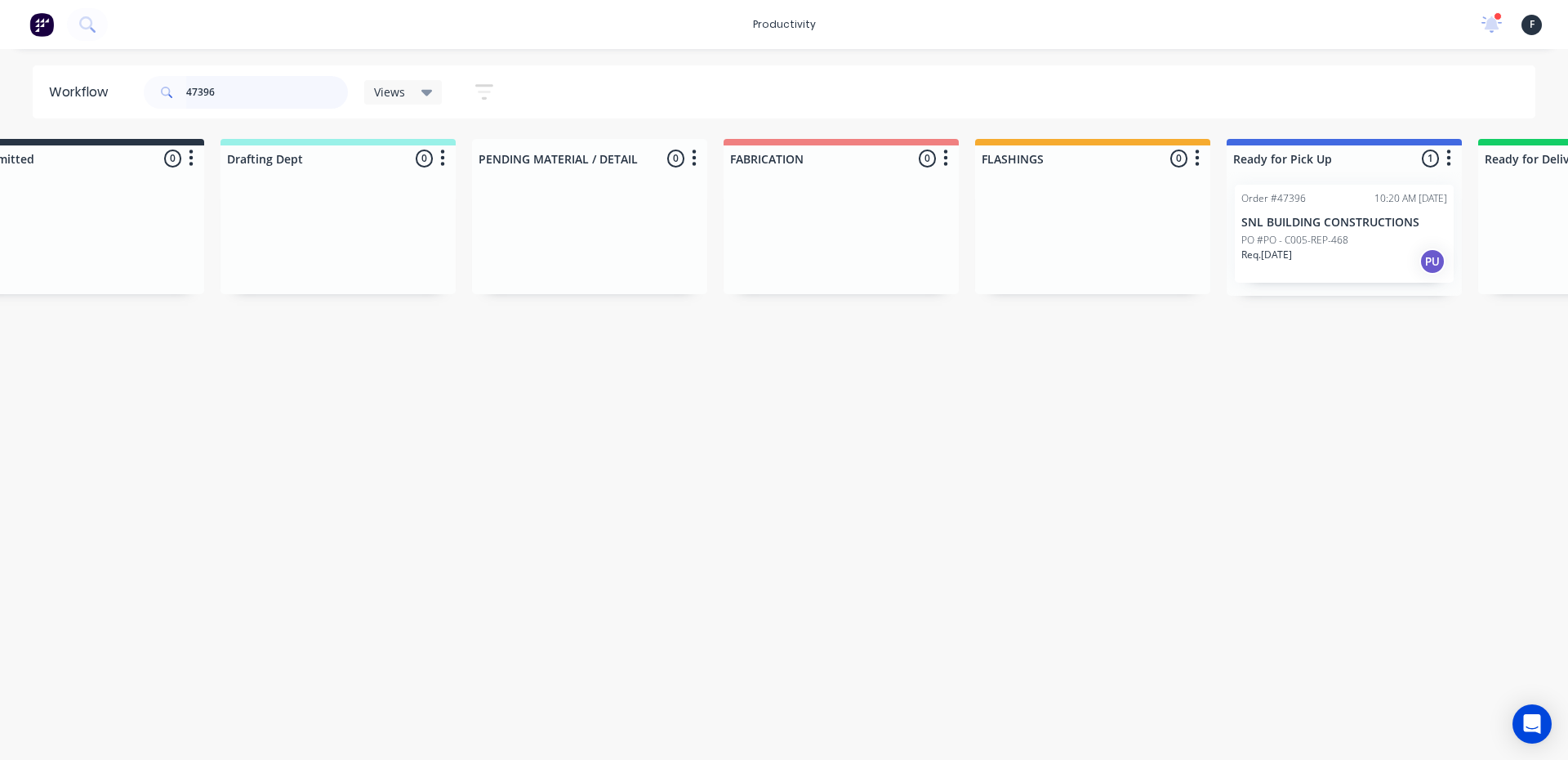
click at [255, 96] on input "47396" at bounding box center [267, 92] width 161 height 33
drag, startPoint x: 1086, startPoint y: 268, endPoint x: 1250, endPoint y: 260, distance: 164.2
click at [1250, 260] on div "Submitted 0 Sort By Created date Required date Order number Customer name Most …" at bounding box center [1283, 217] width 2723 height 157
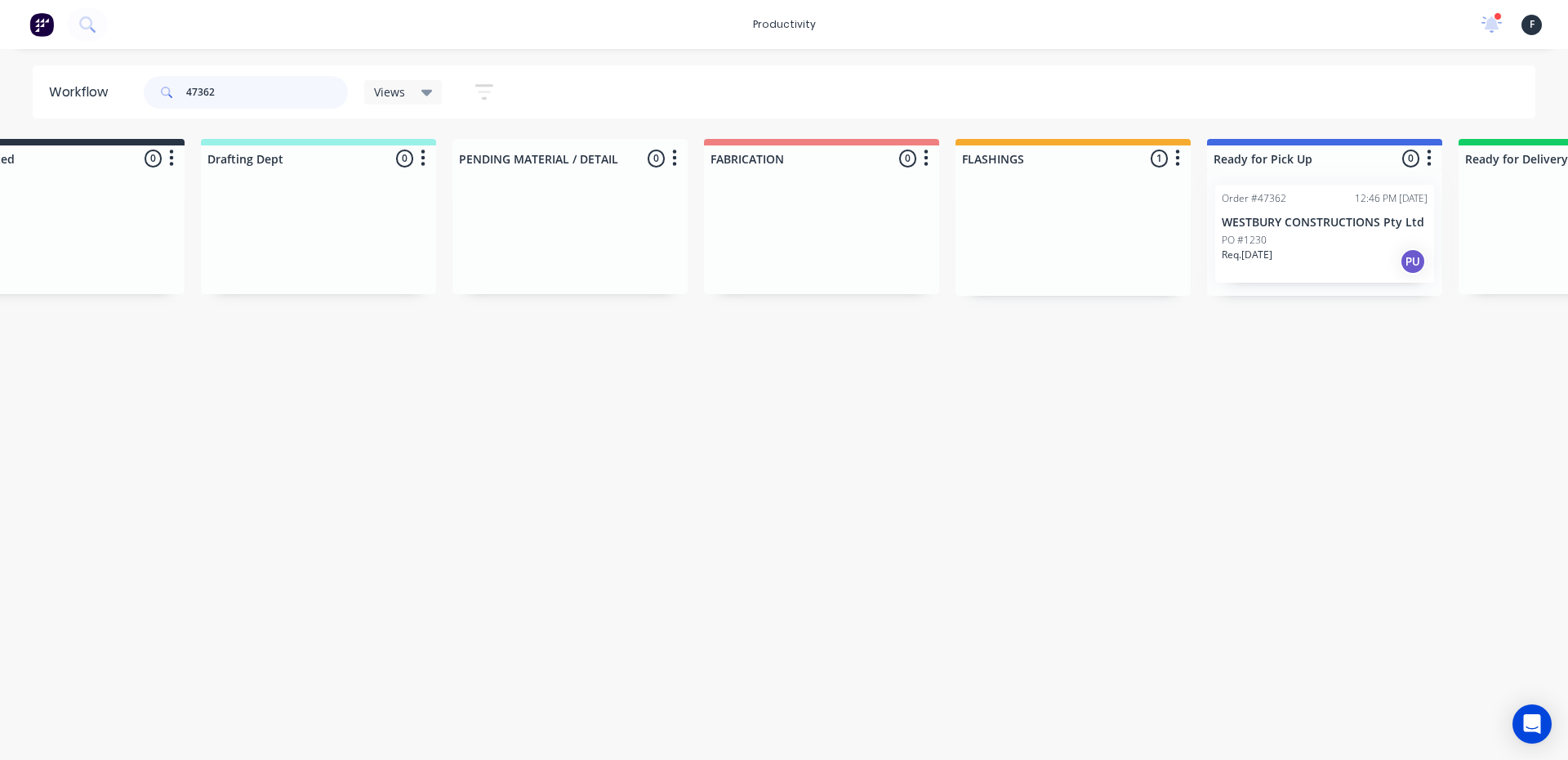
type input "47362"
click at [1256, 256] on div at bounding box center [1324, 234] width 235 height 125
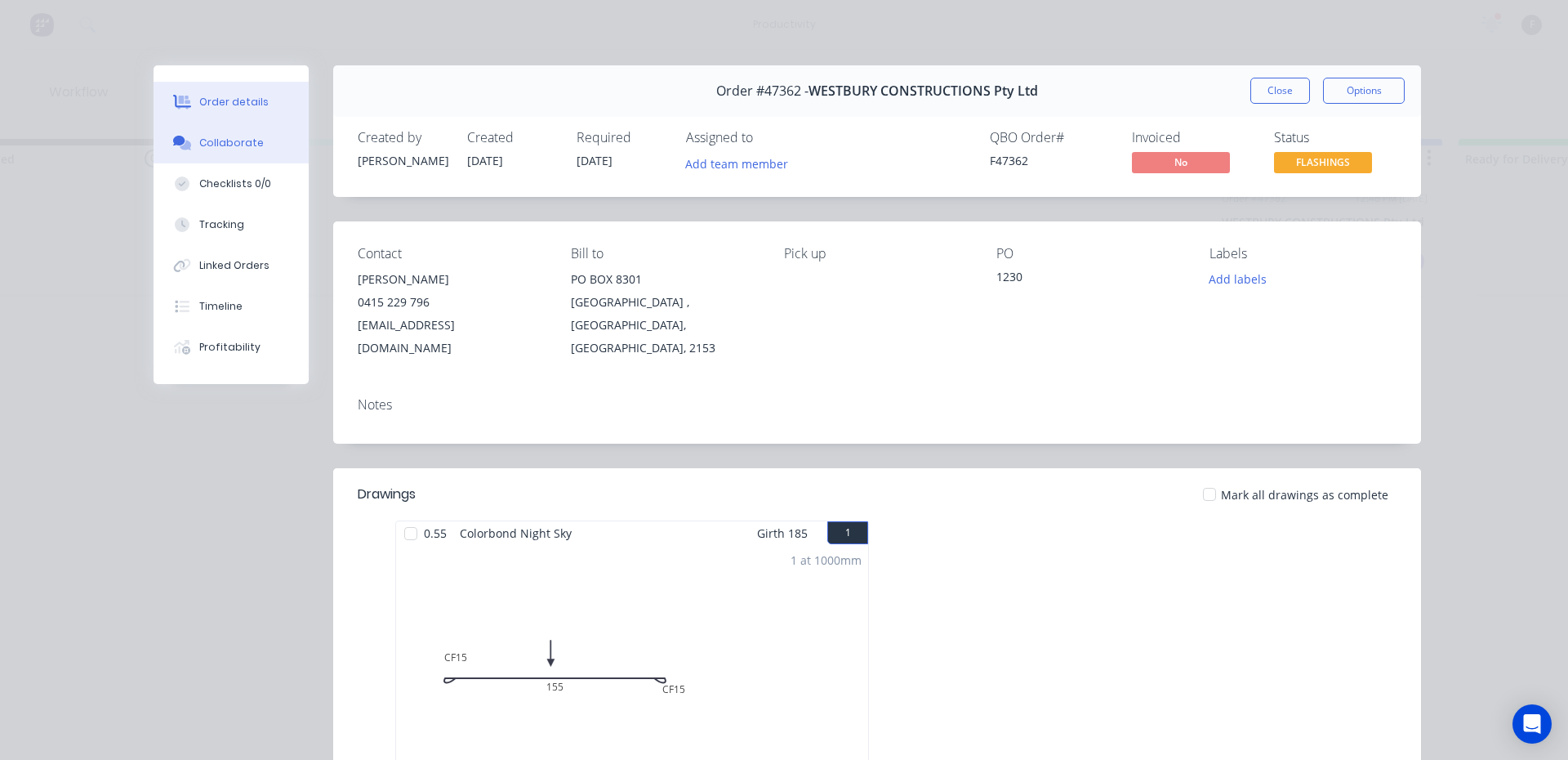
click at [241, 143] on div "Collaborate" at bounding box center [231, 143] width 64 height 15
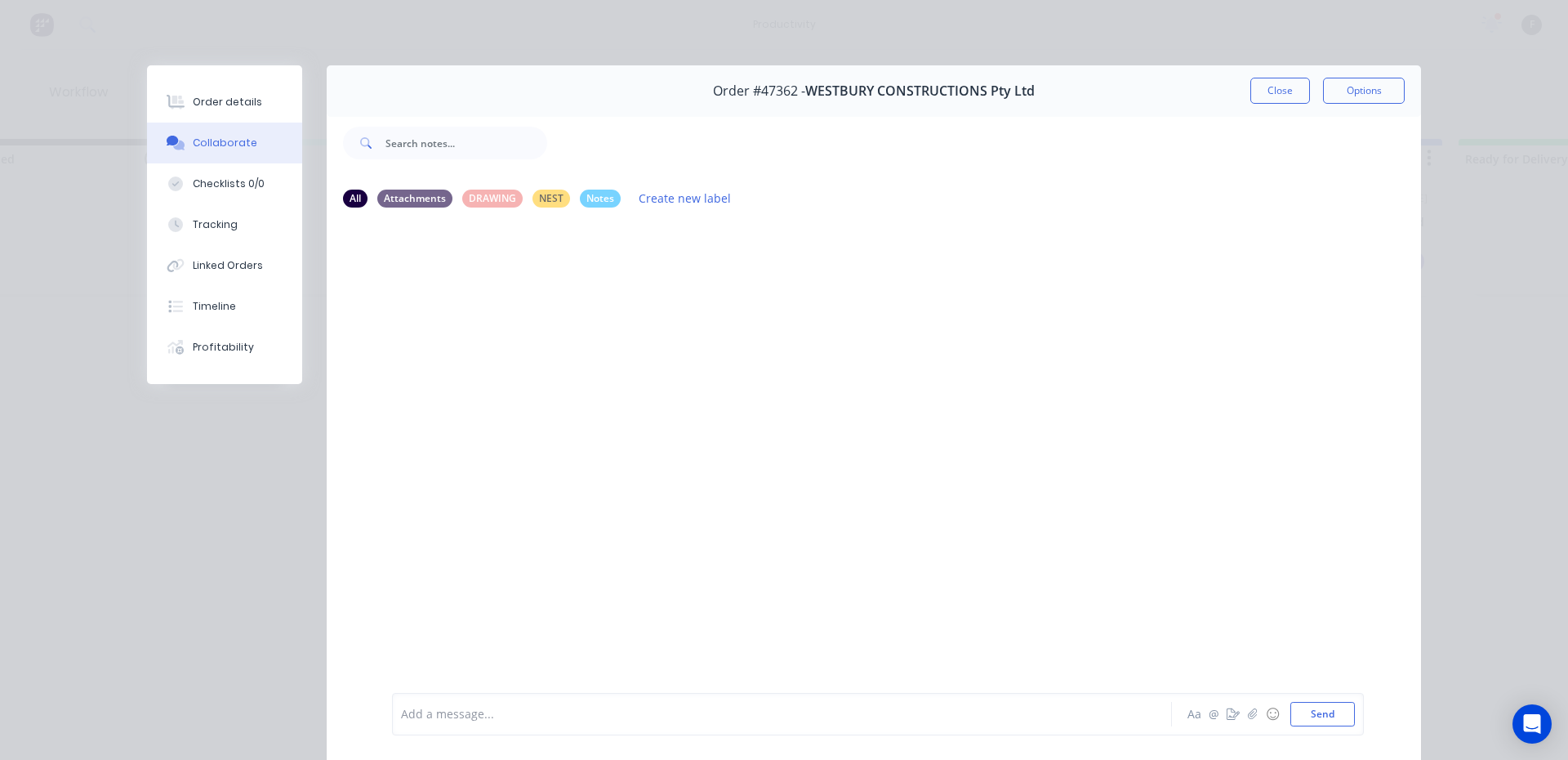
click at [424, 701] on div "Add a message... Aa @ ☺ Send" at bounding box center [878, 714] width 972 height 42
click at [427, 714] on div at bounding box center [759, 714] width 714 height 17
click at [1293, 95] on button "Close" at bounding box center [1279, 90] width 59 height 26
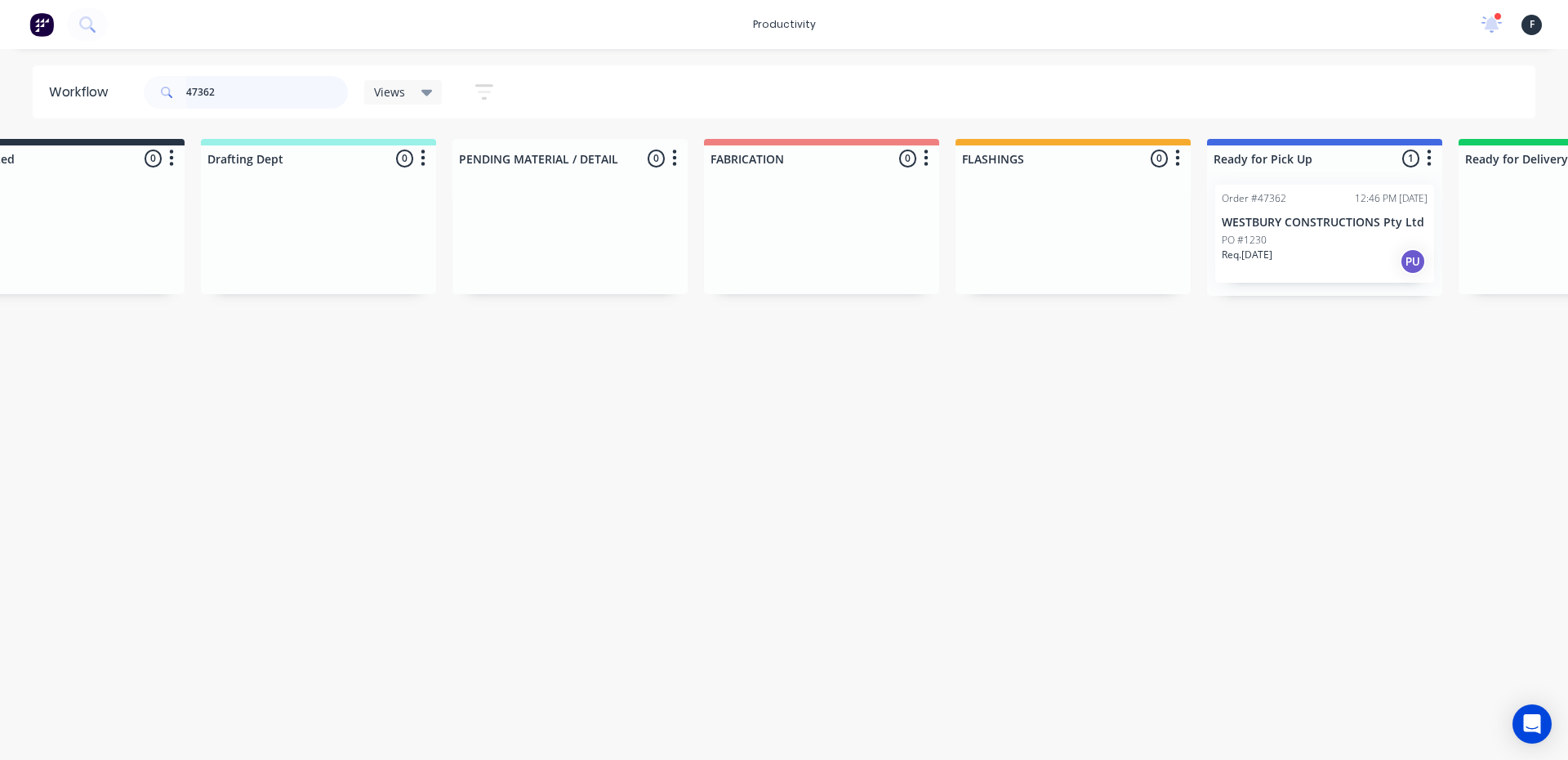
click at [246, 79] on input "47362" at bounding box center [267, 92] width 161 height 33
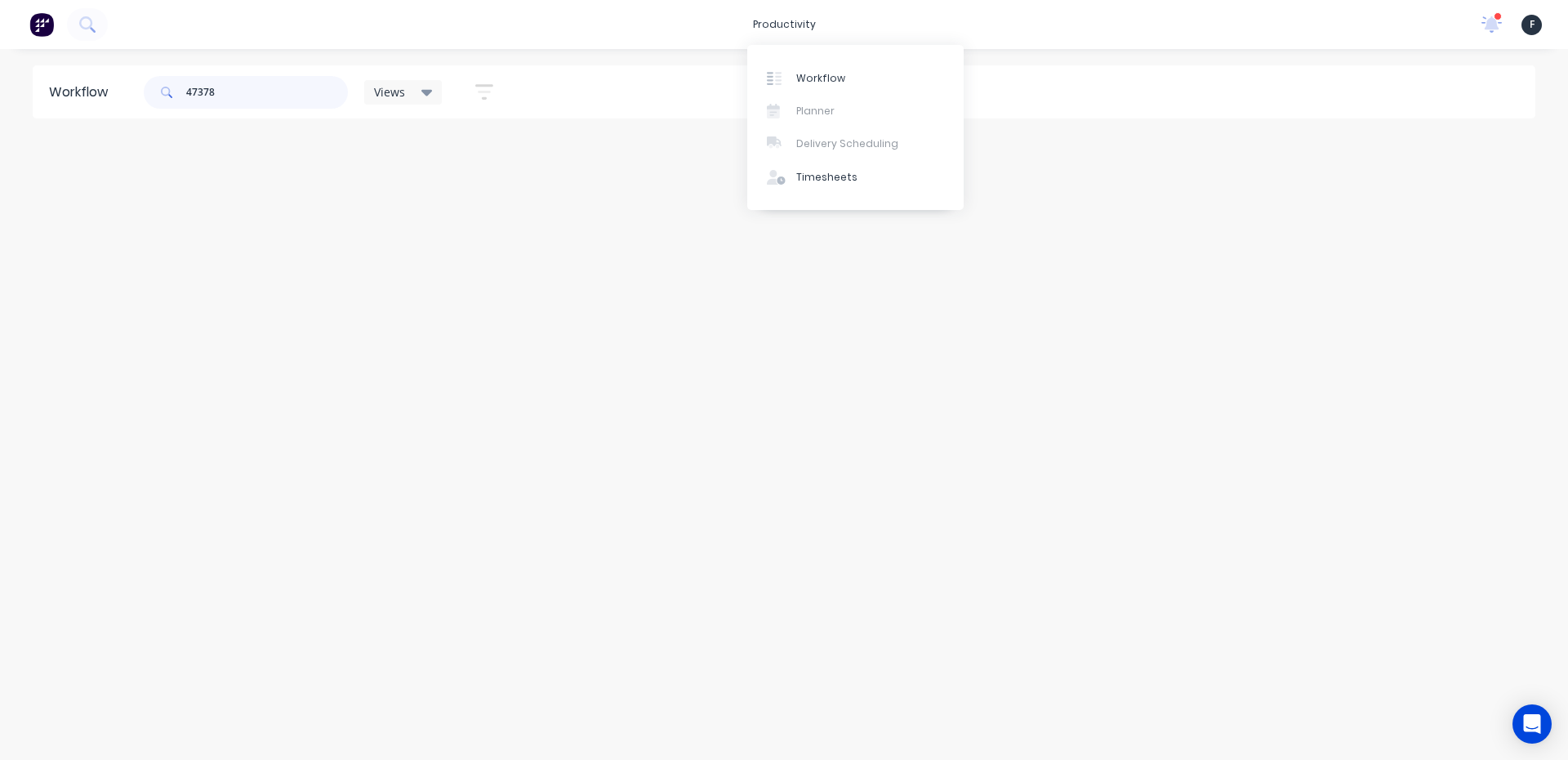
scroll to position [0, 0]
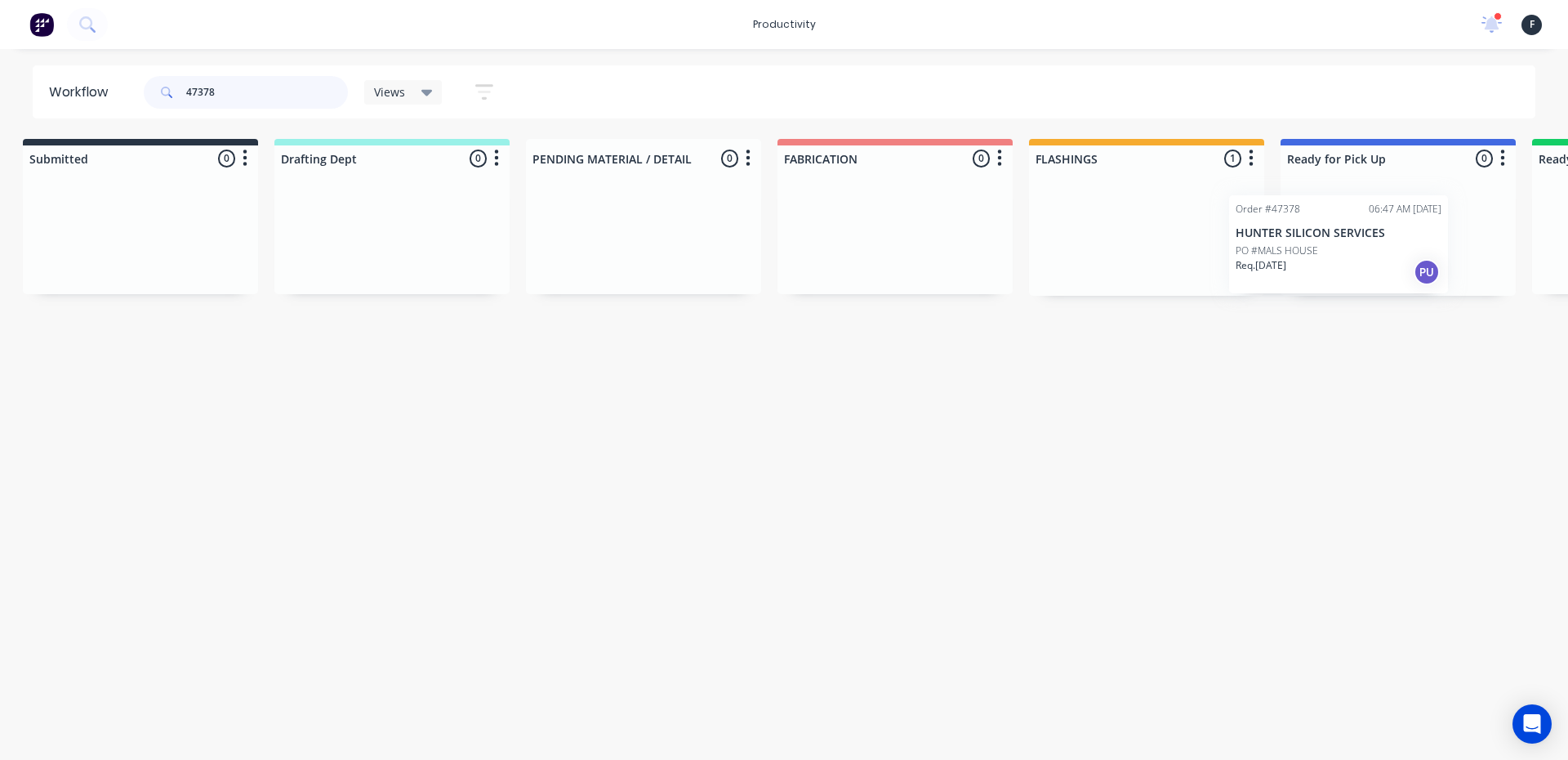
drag, startPoint x: 1188, startPoint y: 270, endPoint x: 1377, endPoint y: 279, distance: 189.2
click at [1377, 279] on div "Submitted 0 Sort By Created date Required date Order number Customer name Most …" at bounding box center [1336, 217] width 2723 height 157
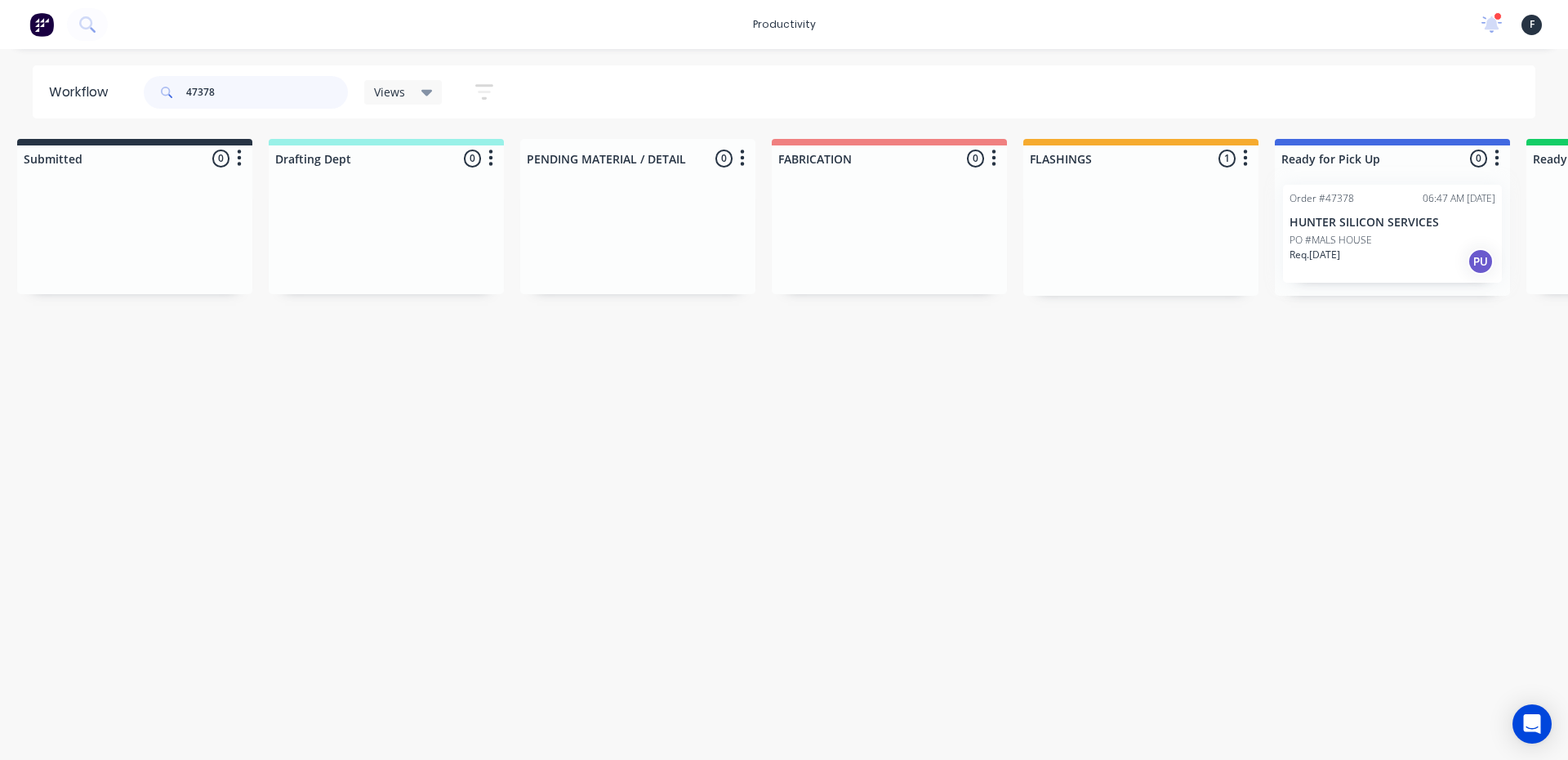
type input "47378"
click at [1379, 272] on div at bounding box center [1392, 234] width 235 height 125
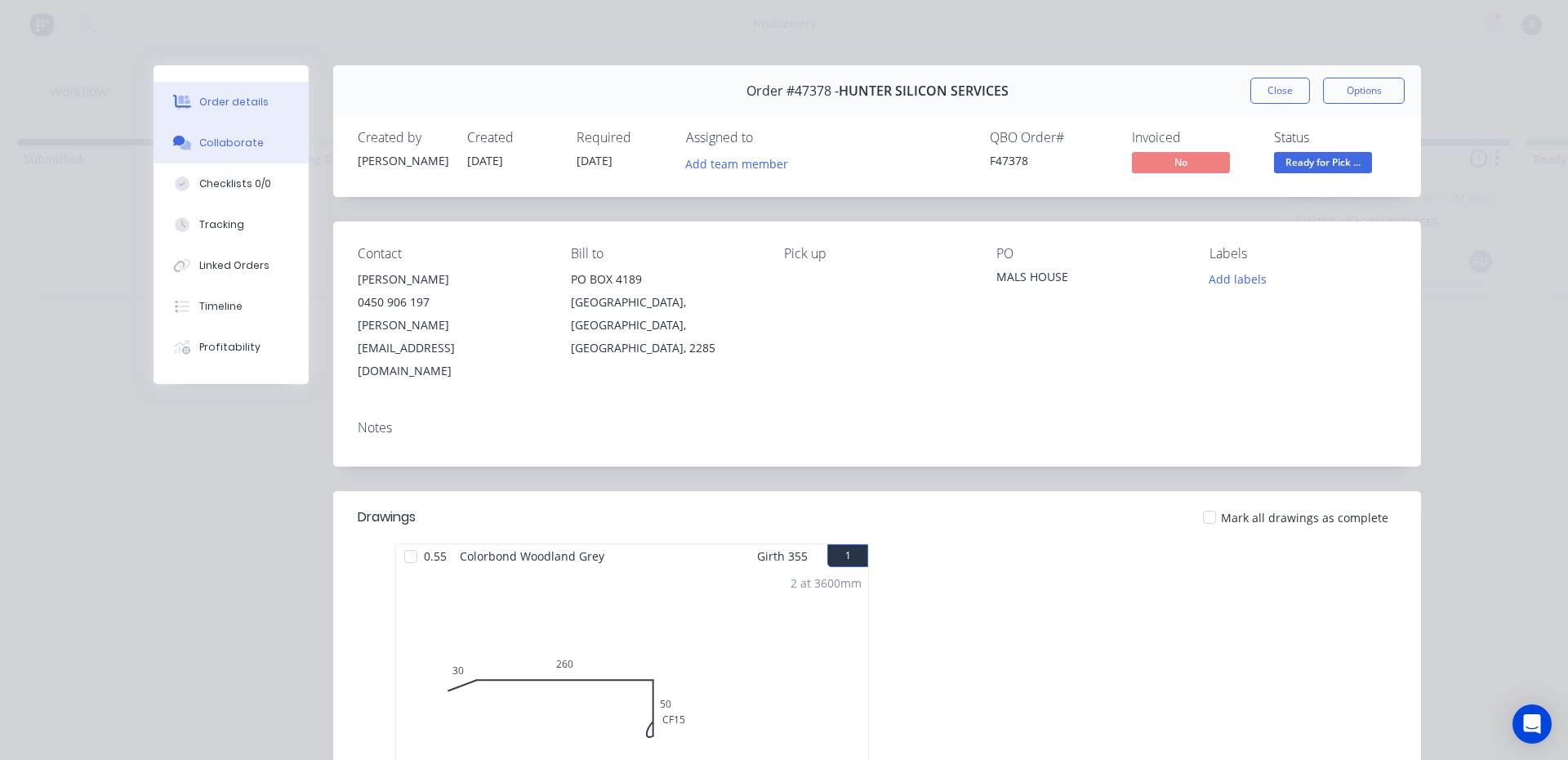
click at [234, 146] on div "Collaborate" at bounding box center [231, 143] width 64 height 15
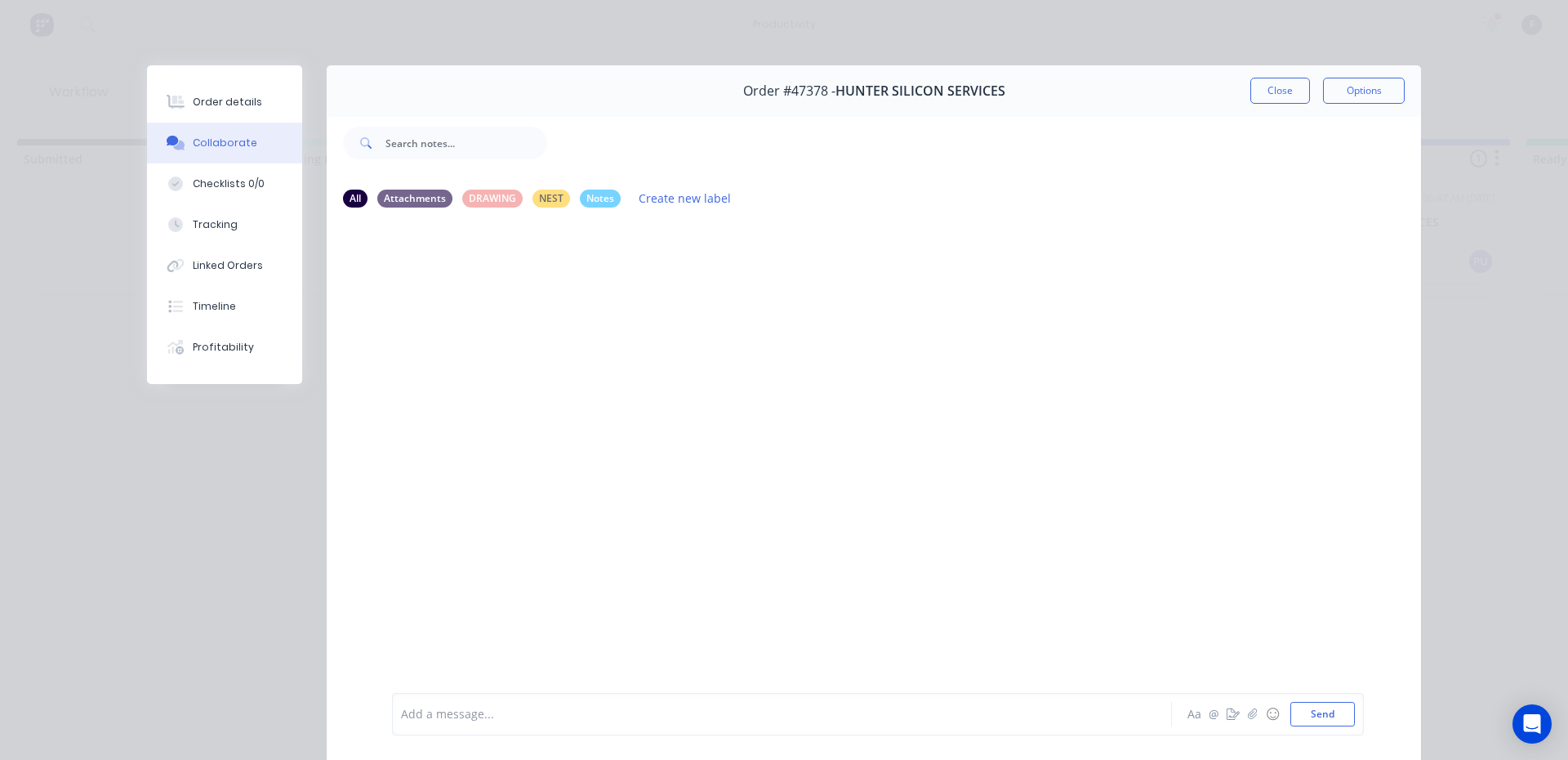
click at [495, 702] on div "Add a message..." at bounding box center [758, 714] width 715 height 25
click at [1250, 96] on button "Close" at bounding box center [1279, 90] width 59 height 26
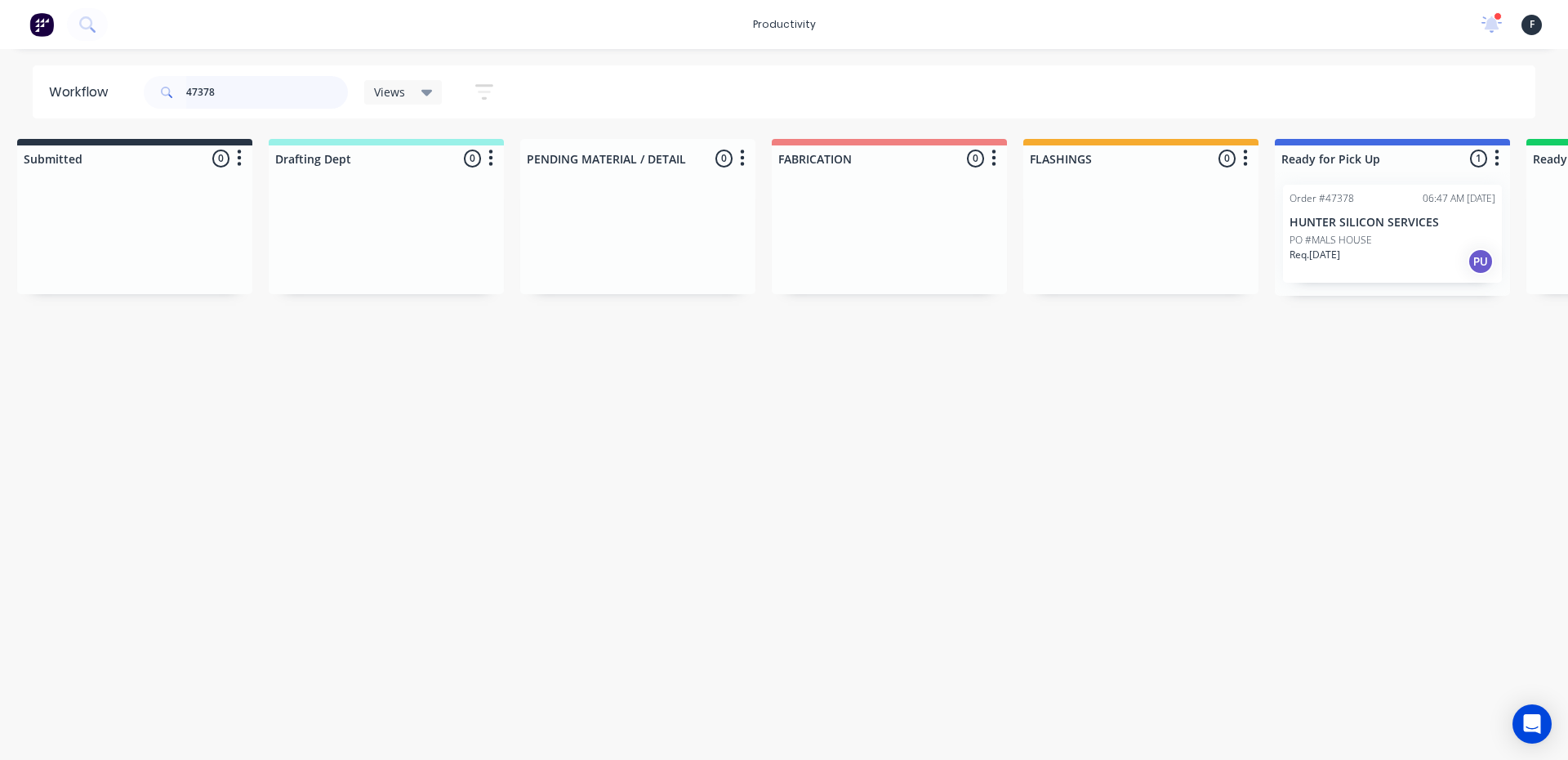
click at [269, 95] on input "47378" at bounding box center [267, 92] width 161 height 33
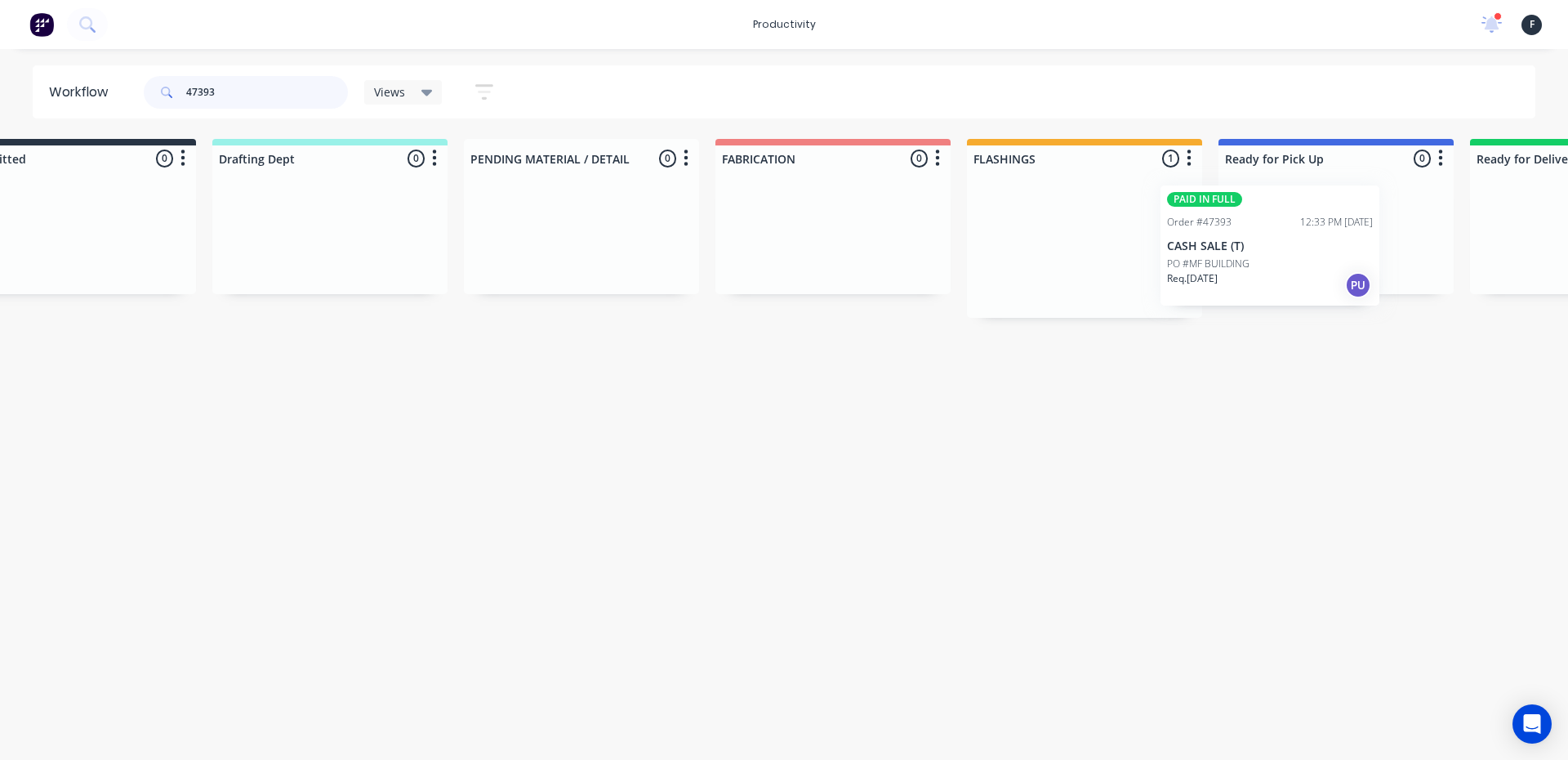
drag, startPoint x: 1141, startPoint y: 275, endPoint x: 1292, endPoint y: 277, distance: 151.0
click at [1292, 277] on div "Submitted 0 Sort By Created date Required date Order number Customer name Most …" at bounding box center [1274, 228] width 2723 height 179
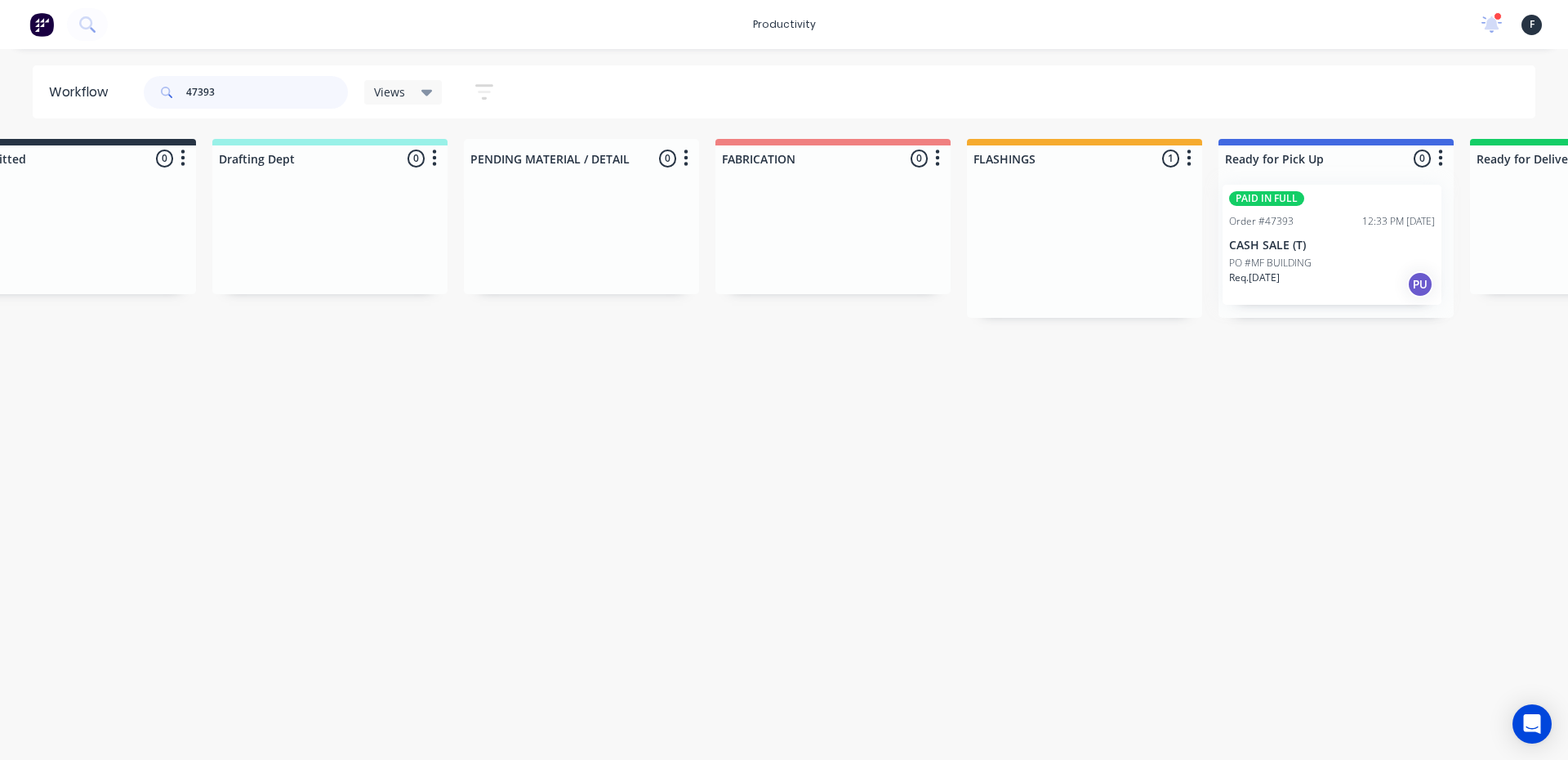
scroll to position [0, 78]
type input "47393"
click at [1293, 277] on div at bounding box center [1332, 245] width 235 height 146
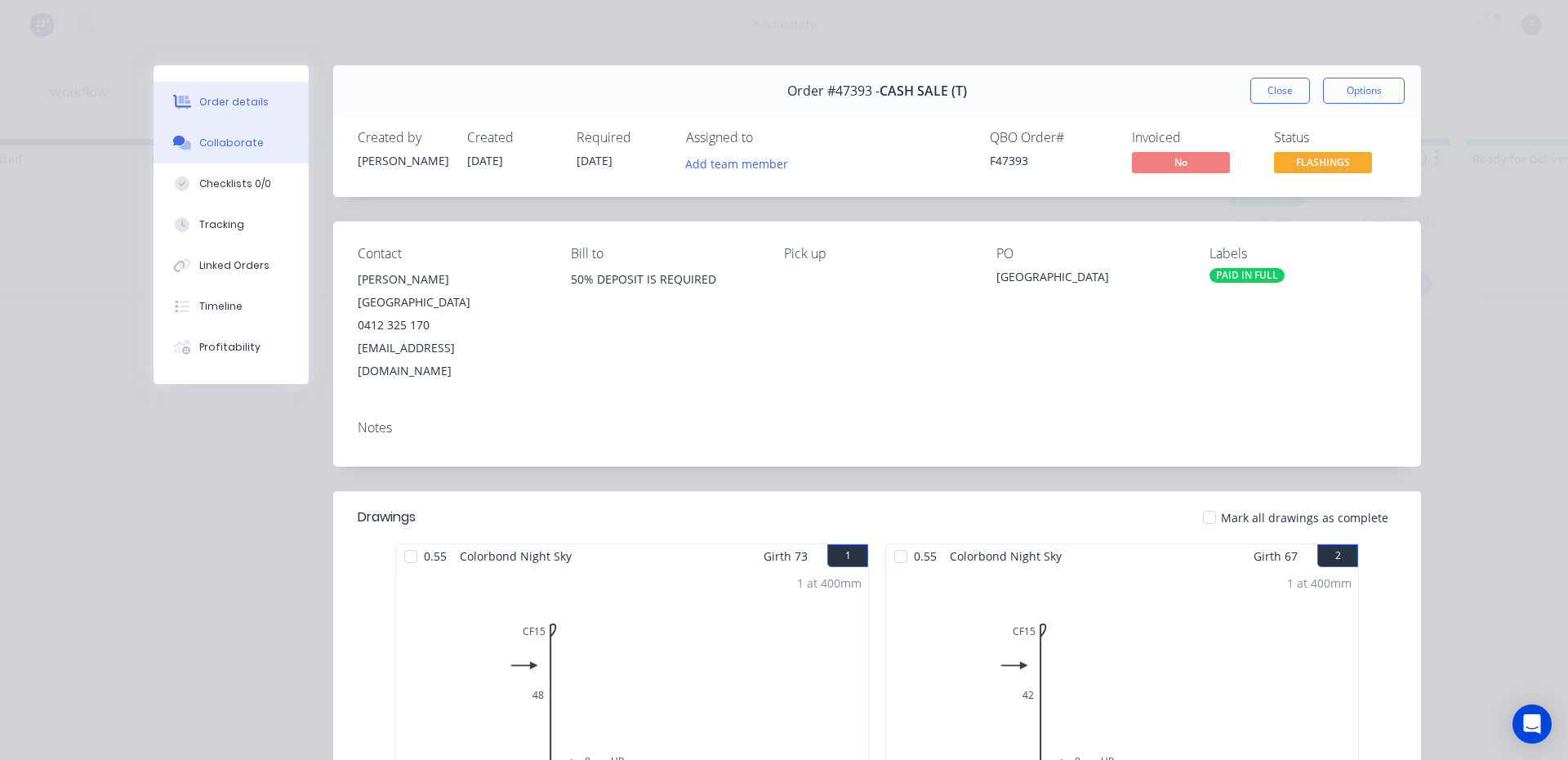
click at [215, 149] on div "Collaborate" at bounding box center [231, 143] width 64 height 15
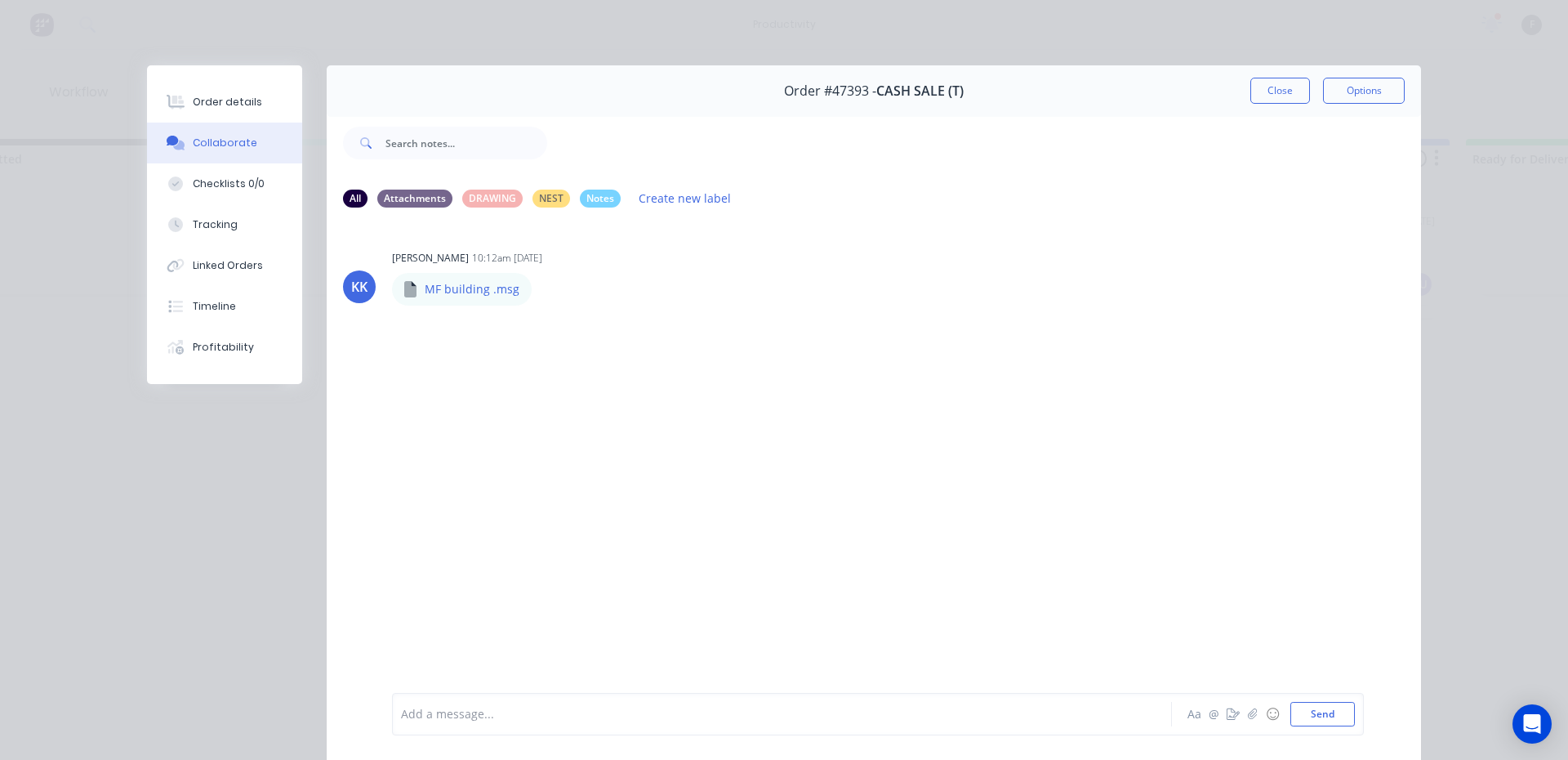
click at [451, 712] on div at bounding box center [759, 714] width 714 height 17
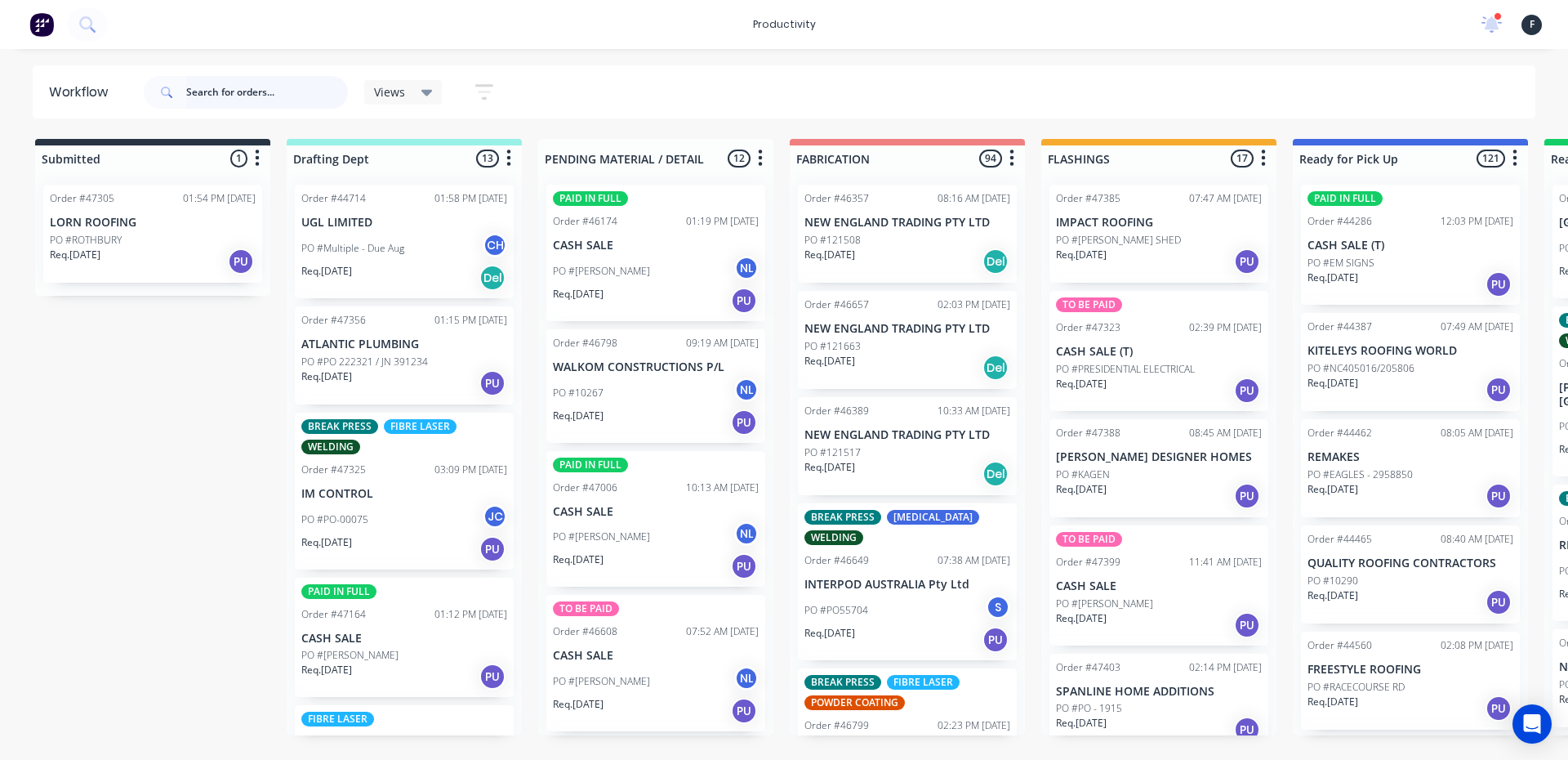
click at [206, 97] on input "text" at bounding box center [267, 92] width 161 height 33
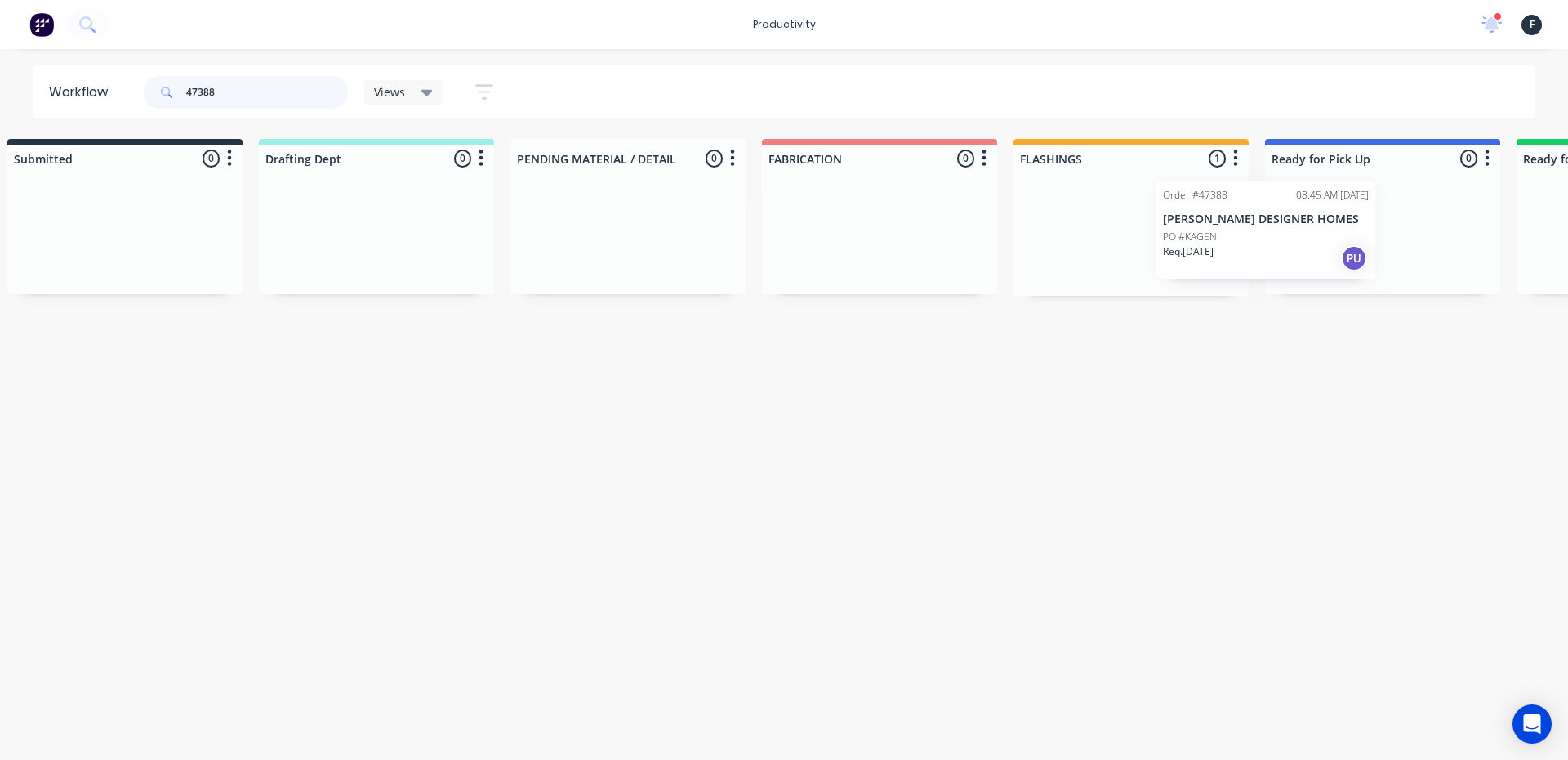
drag, startPoint x: 1195, startPoint y: 253, endPoint x: 1311, endPoint y: 246, distance: 116.2
click at [1311, 246] on div "Submitted 0 Sort By Created date Required date Order number Customer name Most …" at bounding box center [1321, 217] width 2723 height 157
type input "47388"
click at [1311, 246] on p "PO #KAGEN" at bounding box center [1302, 240] width 54 height 15
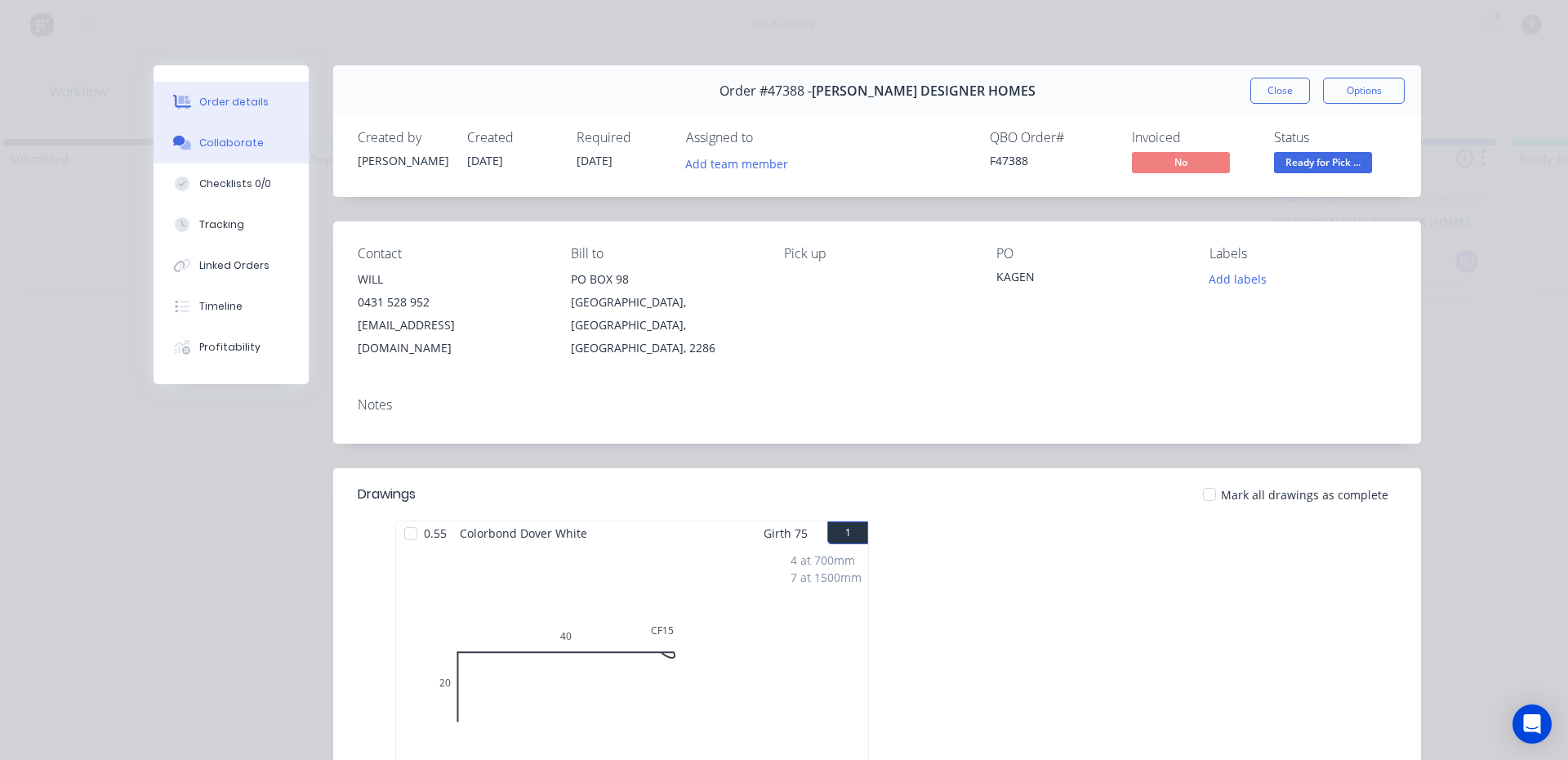
click at [179, 151] on button "Collaborate" at bounding box center [231, 143] width 155 height 41
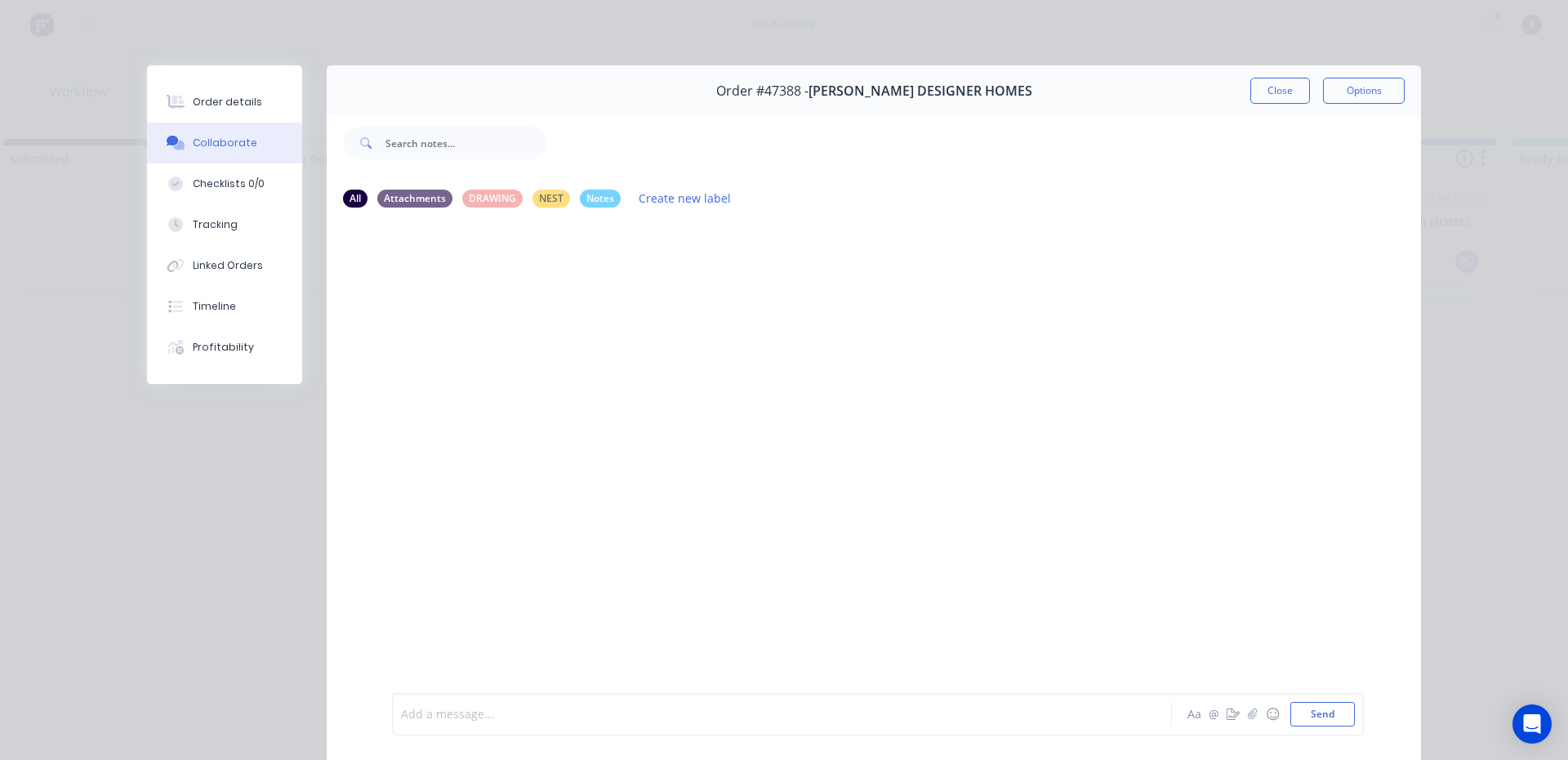
click at [557, 720] on div at bounding box center [759, 714] width 714 height 17
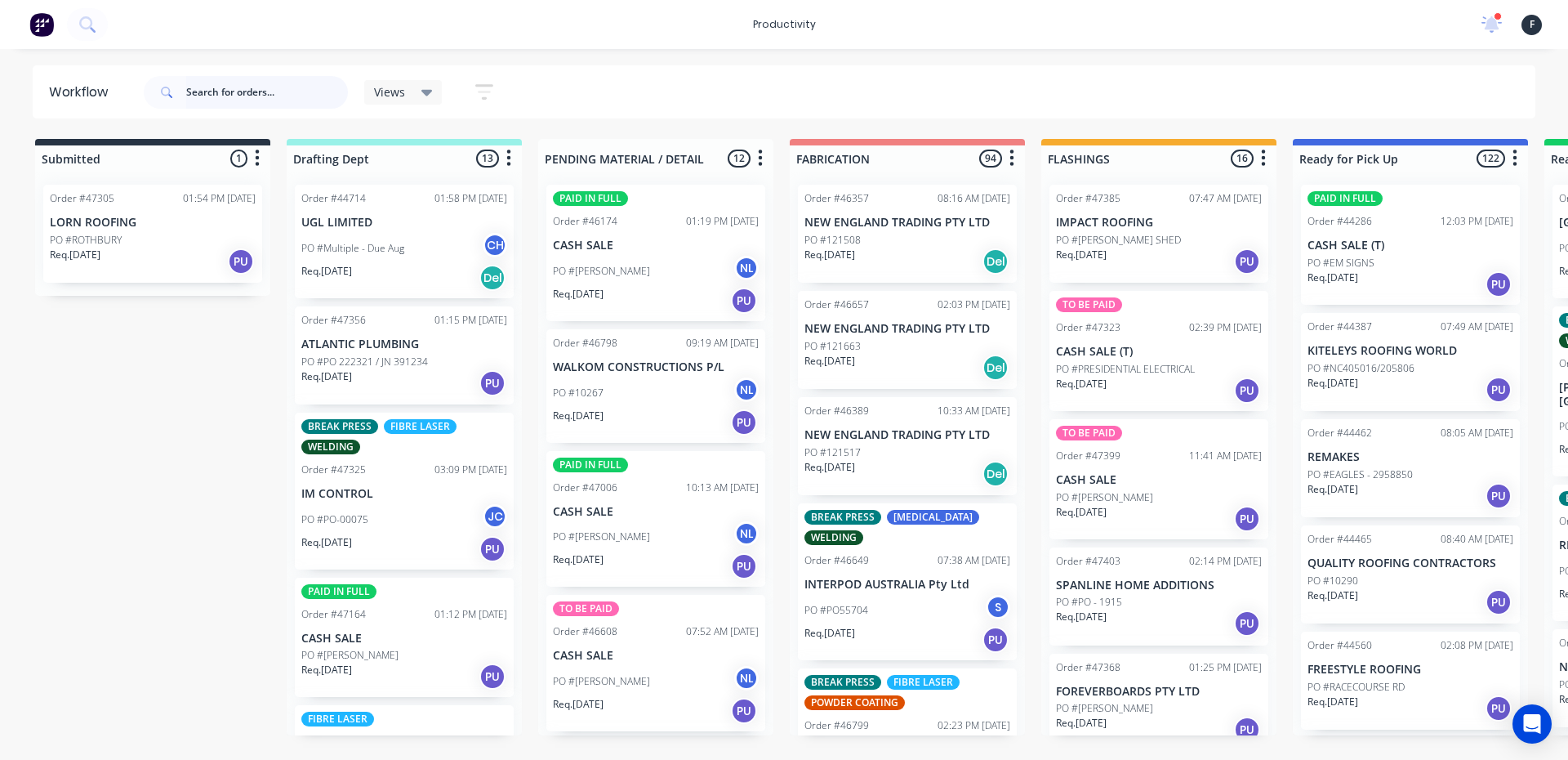
click at [274, 106] on input "text" at bounding box center [267, 92] width 161 height 33
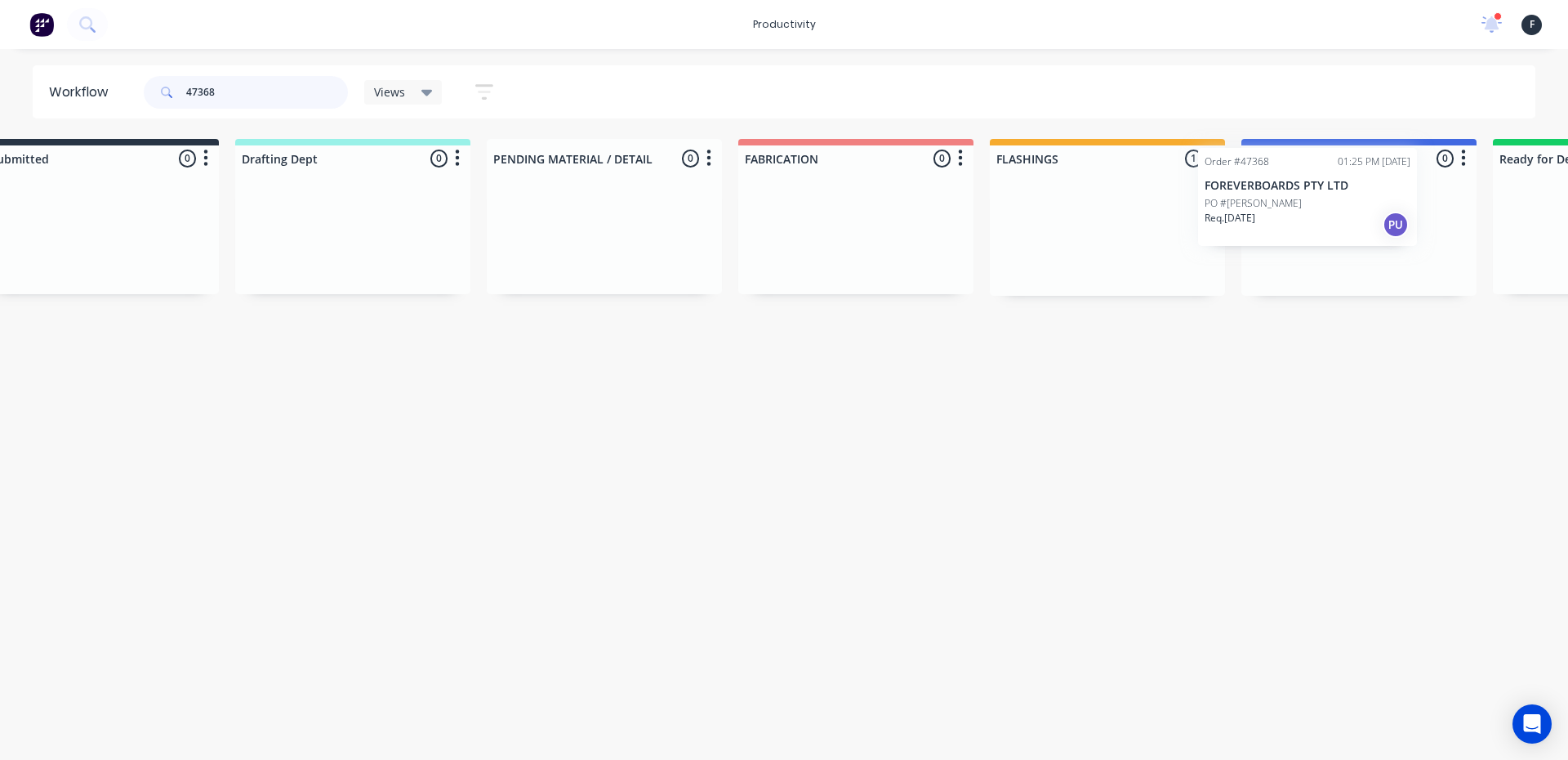
scroll to position [0, 84]
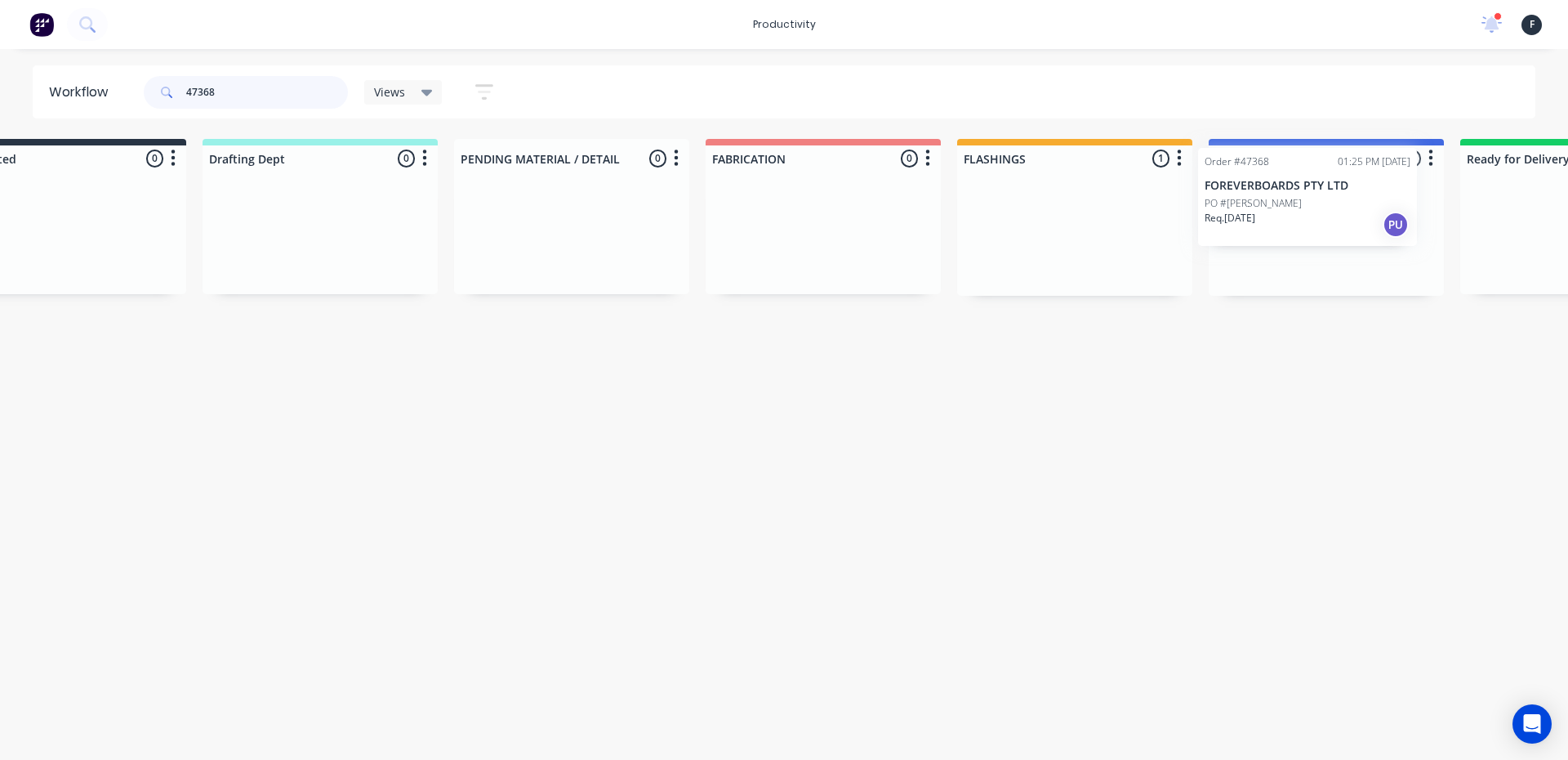
drag, startPoint x: 1165, startPoint y: 245, endPoint x: 1310, endPoint y: 211, distance: 148.9
click at [1310, 211] on div "Submitted 0 Sort By Created date Required date Order number Customer name Most …" at bounding box center [1265, 217] width 2723 height 157
type input "47368"
click at [1263, 248] on p "Req. 01/09/25" at bounding box center [1248, 254] width 51 height 15
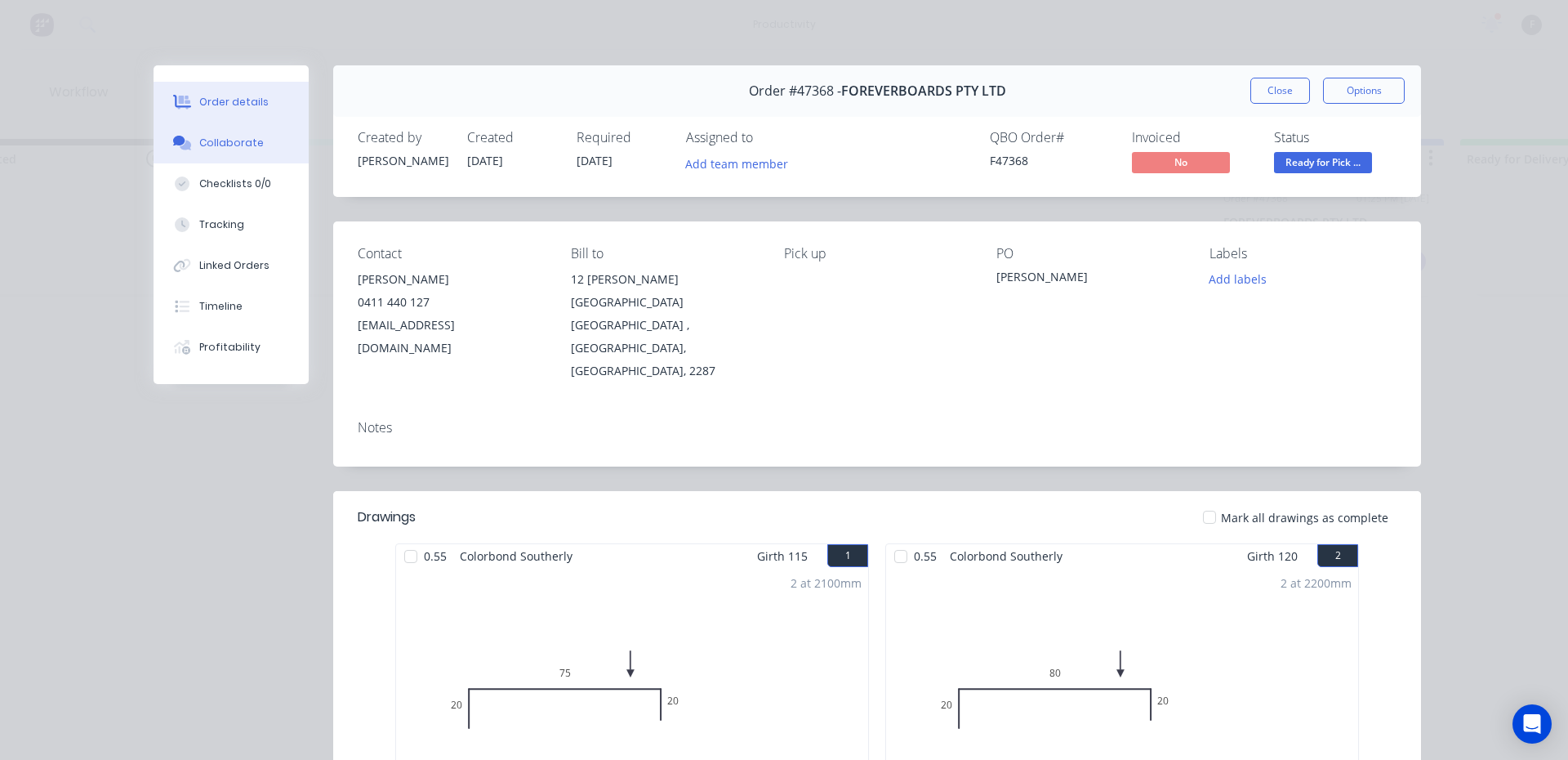
click at [245, 153] on button "Collaborate" at bounding box center [231, 143] width 155 height 41
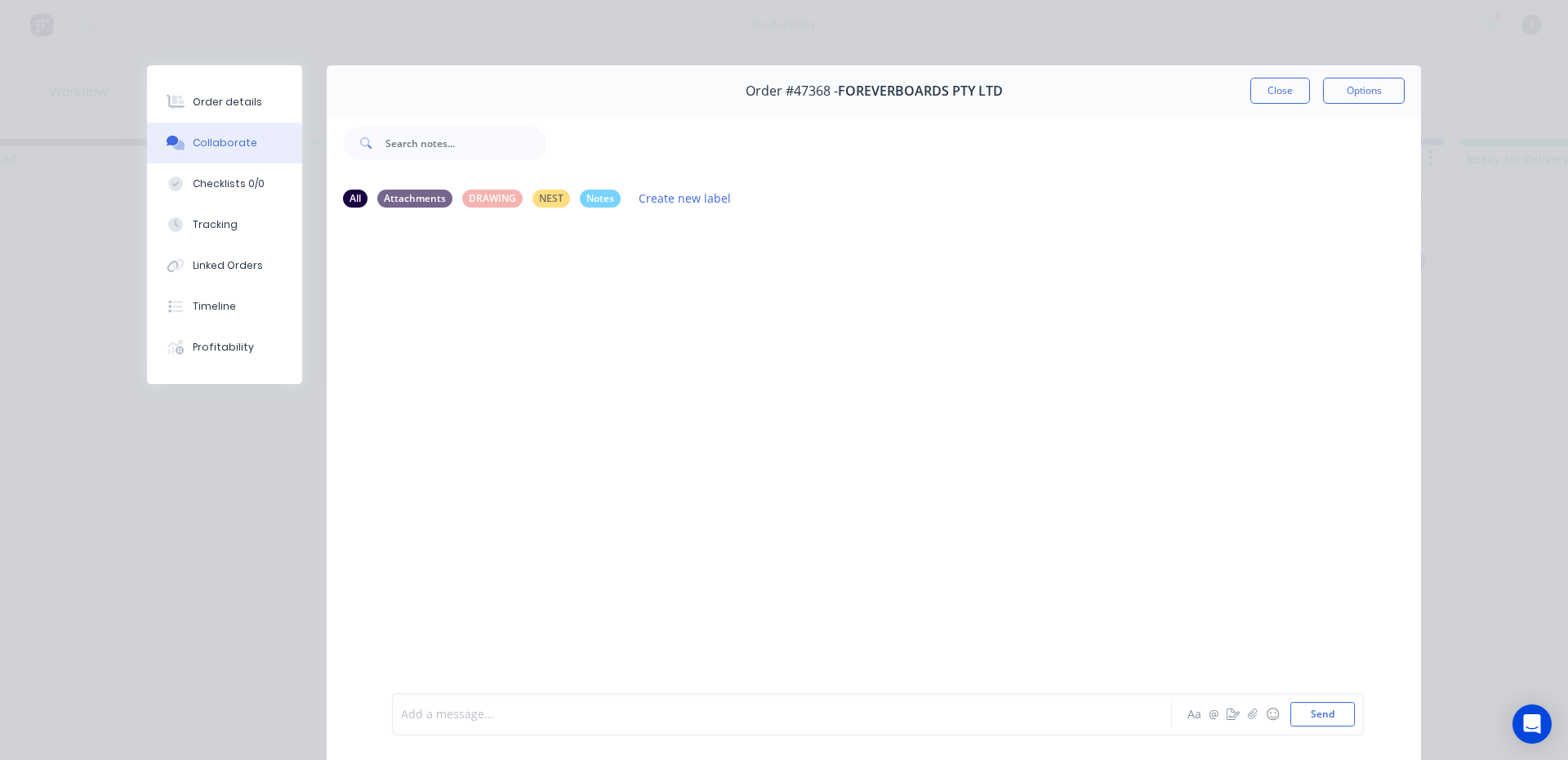
click at [676, 707] on div at bounding box center [759, 714] width 714 height 17
